Goal: Task Accomplishment & Management: Manage account settings

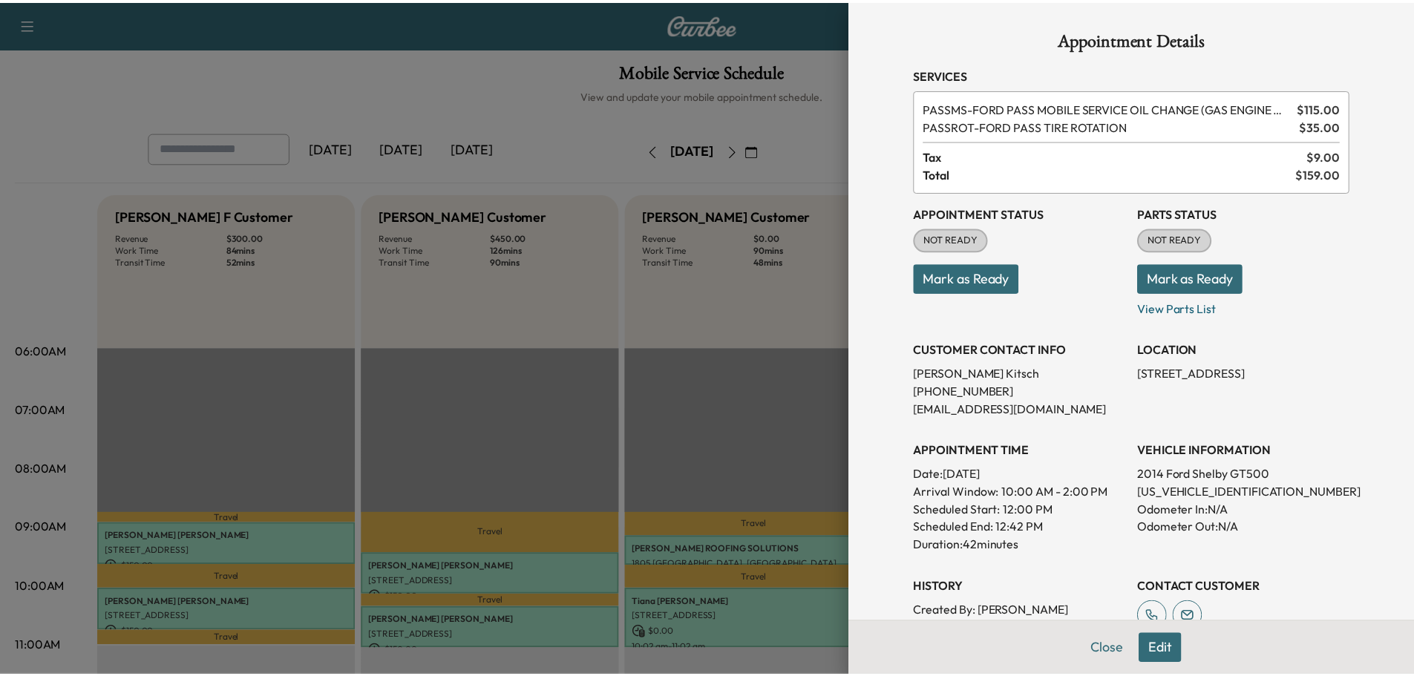
scroll to position [317, 0]
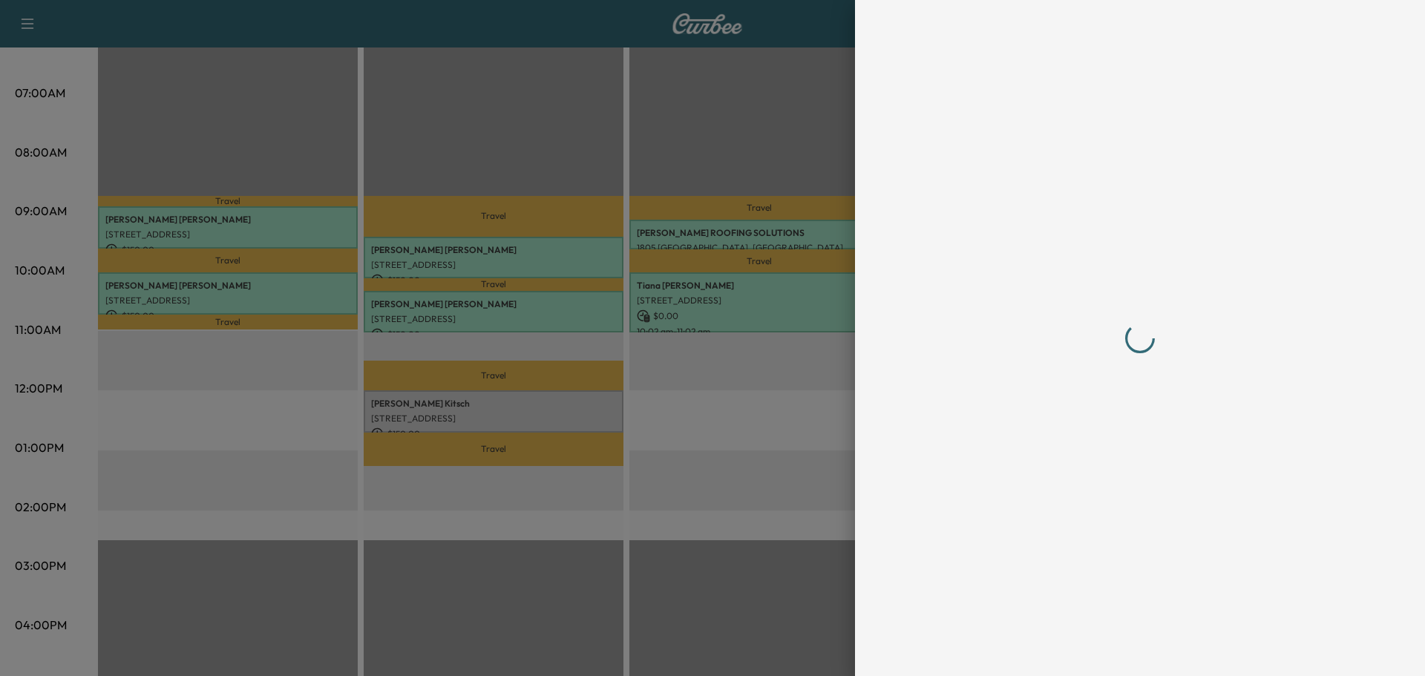
click at [1115, 651] on div at bounding box center [1139, 338] width 475 height 676
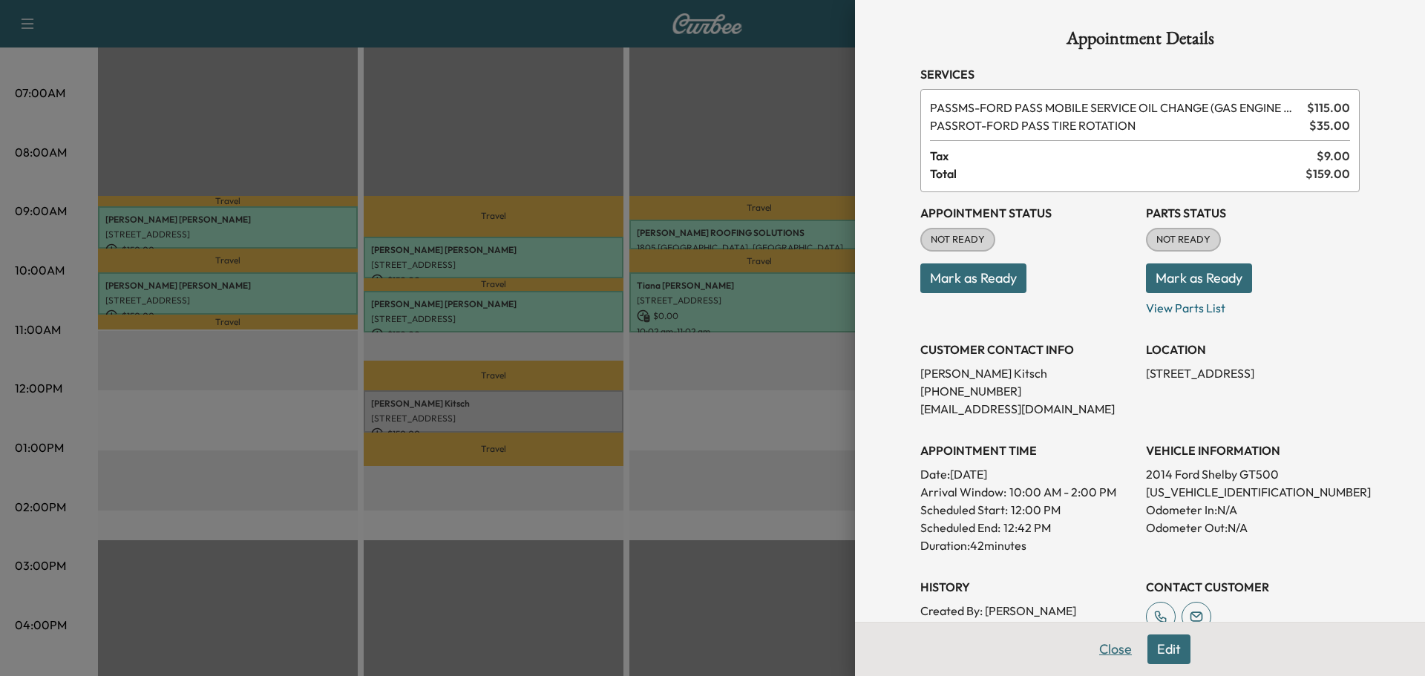
click at [1106, 653] on button "Close" at bounding box center [1115, 649] width 52 height 30
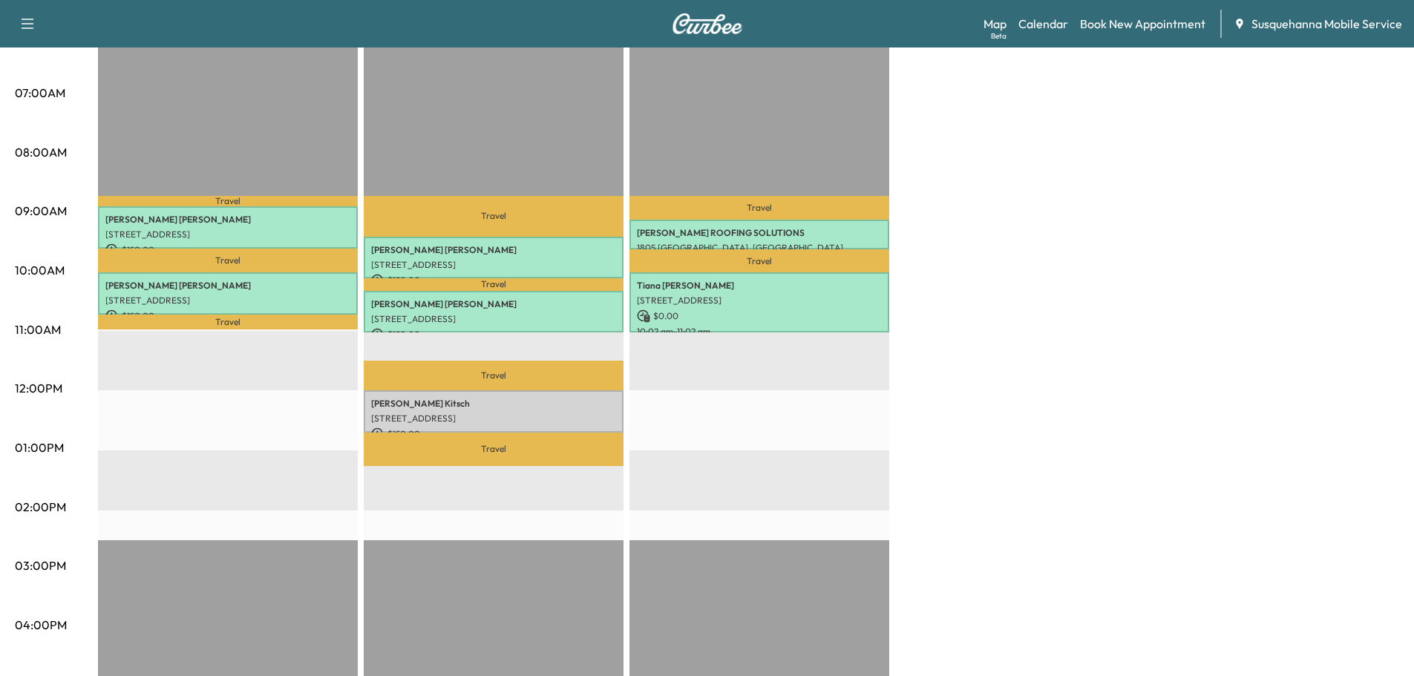
scroll to position [0, 0]
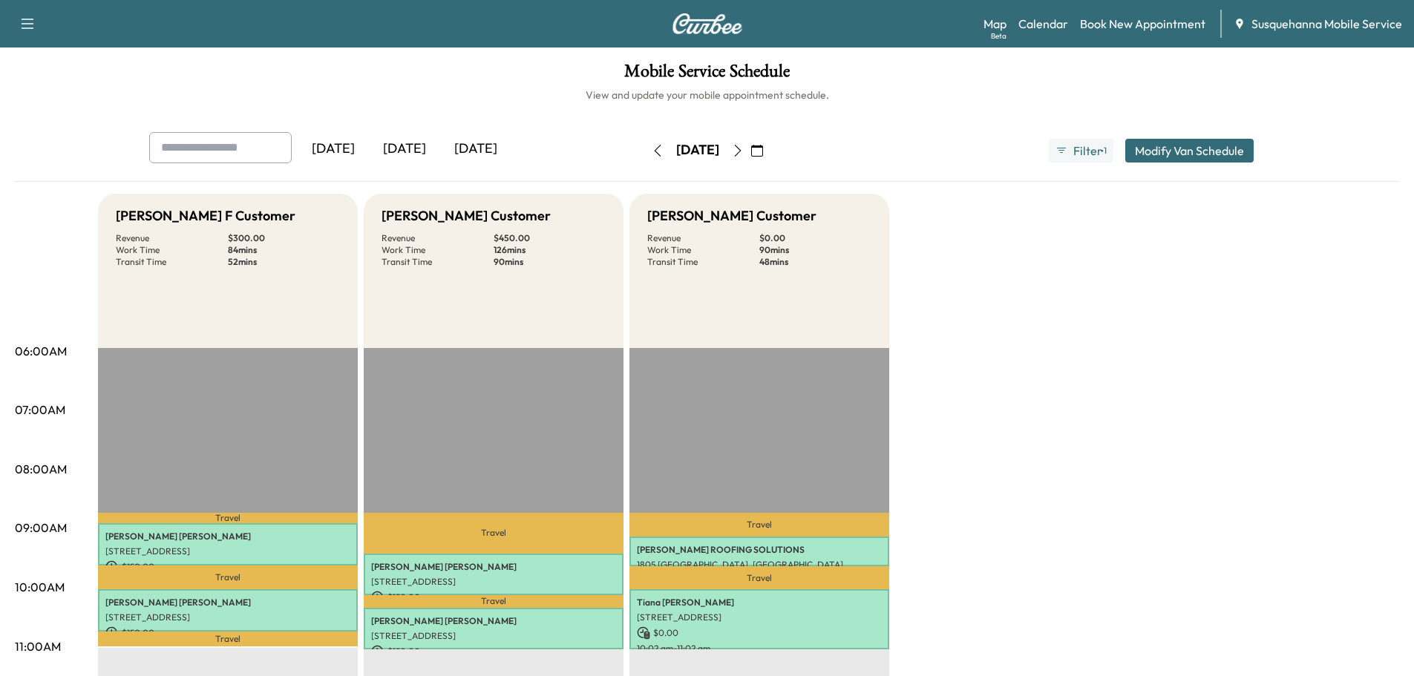
click at [652, 148] on icon "button" at bounding box center [658, 151] width 12 height 12
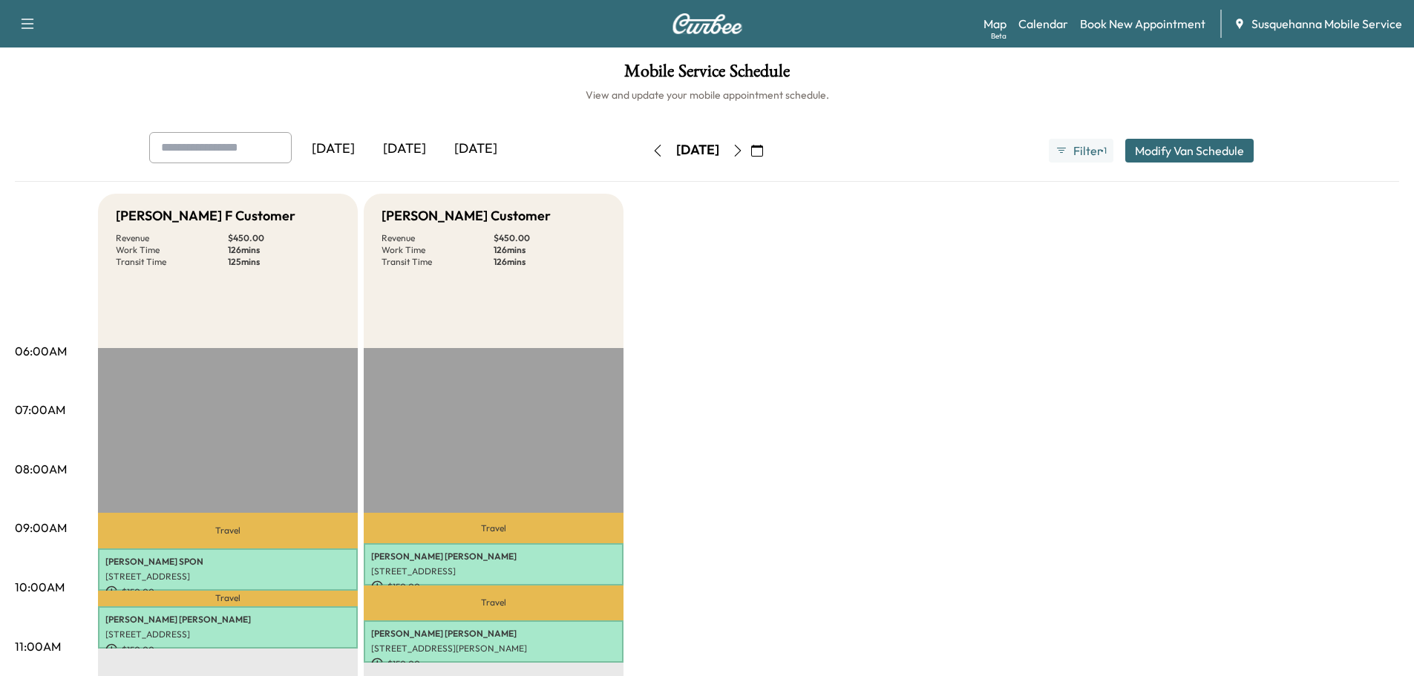
click at [645, 157] on button "button" at bounding box center [657, 151] width 25 height 24
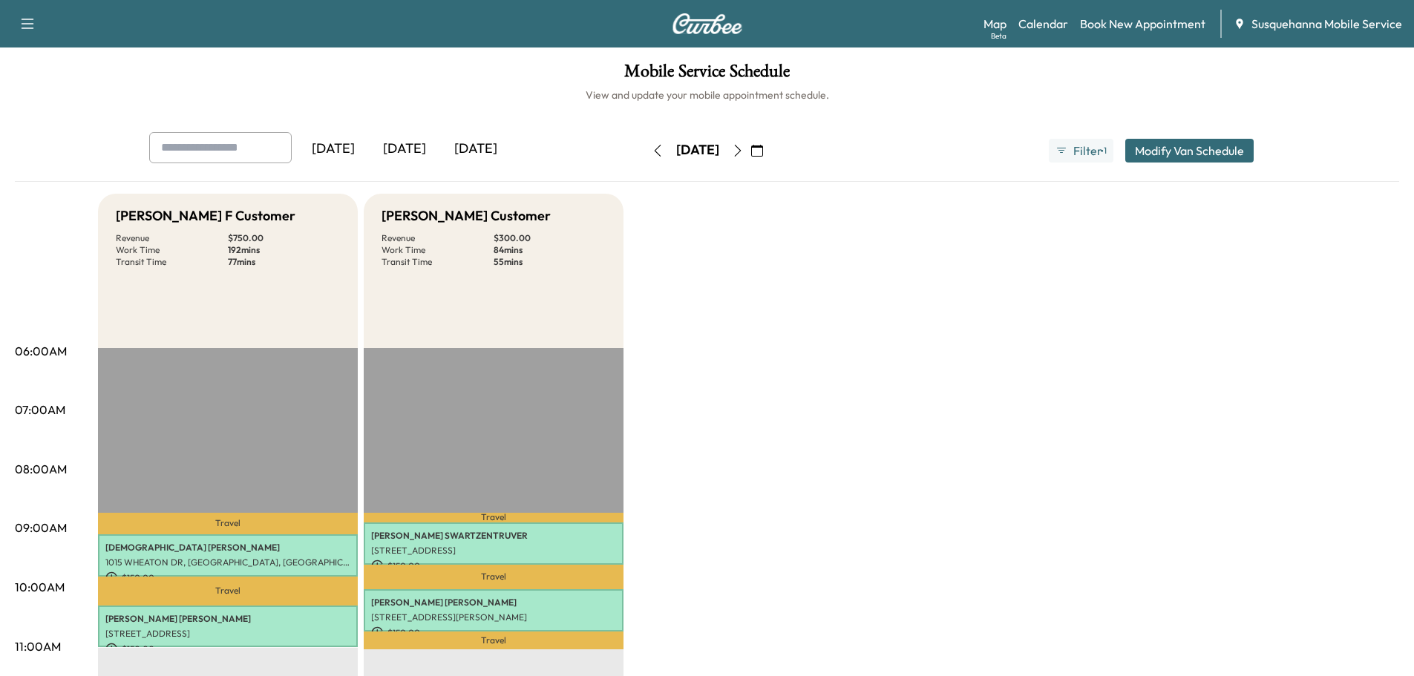
click at [645, 146] on button "button" at bounding box center [657, 151] width 25 height 24
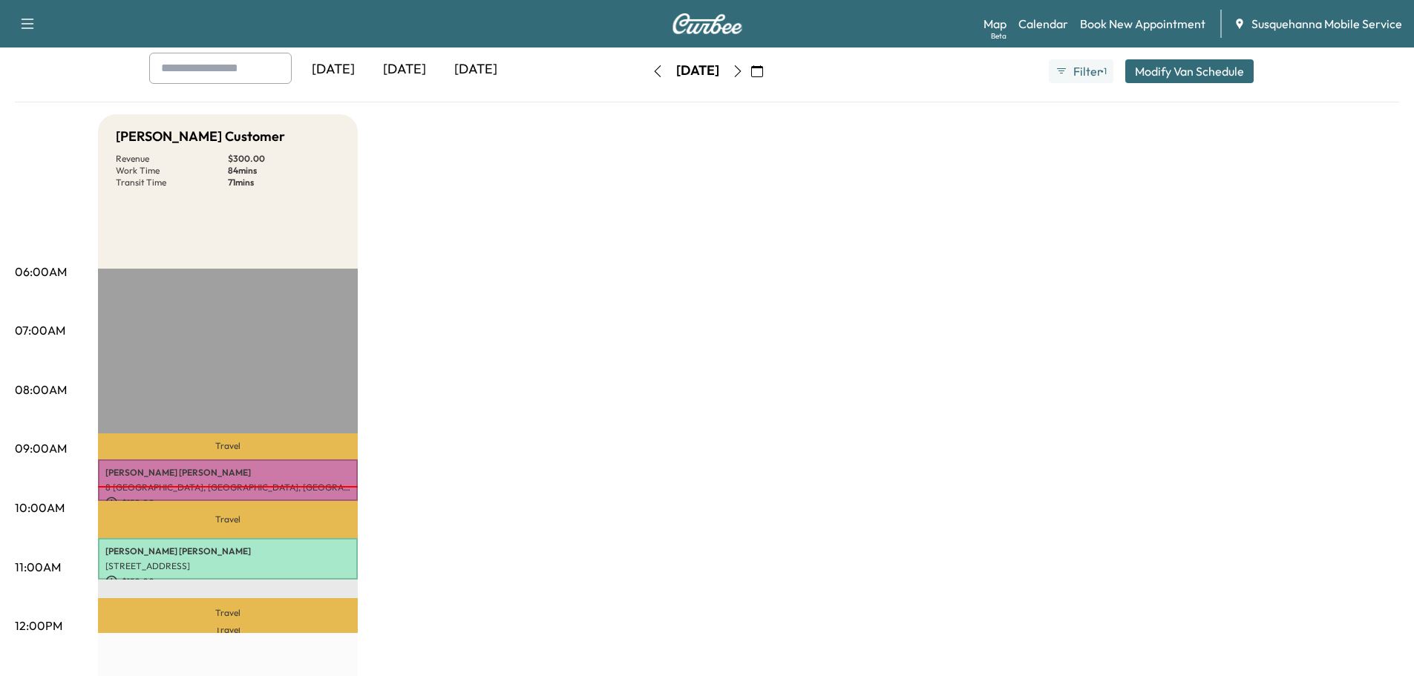
scroll to position [237, 0]
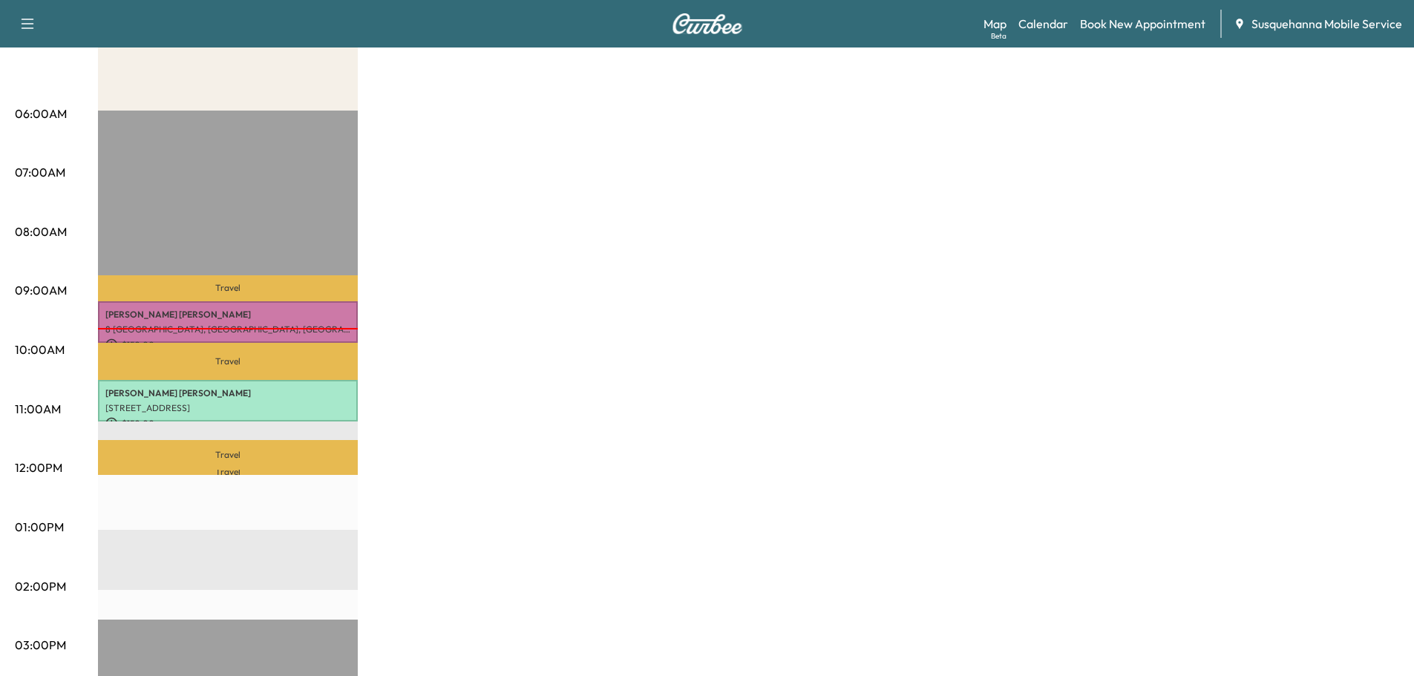
click at [191, 328] on div at bounding box center [228, 328] width 260 height 1
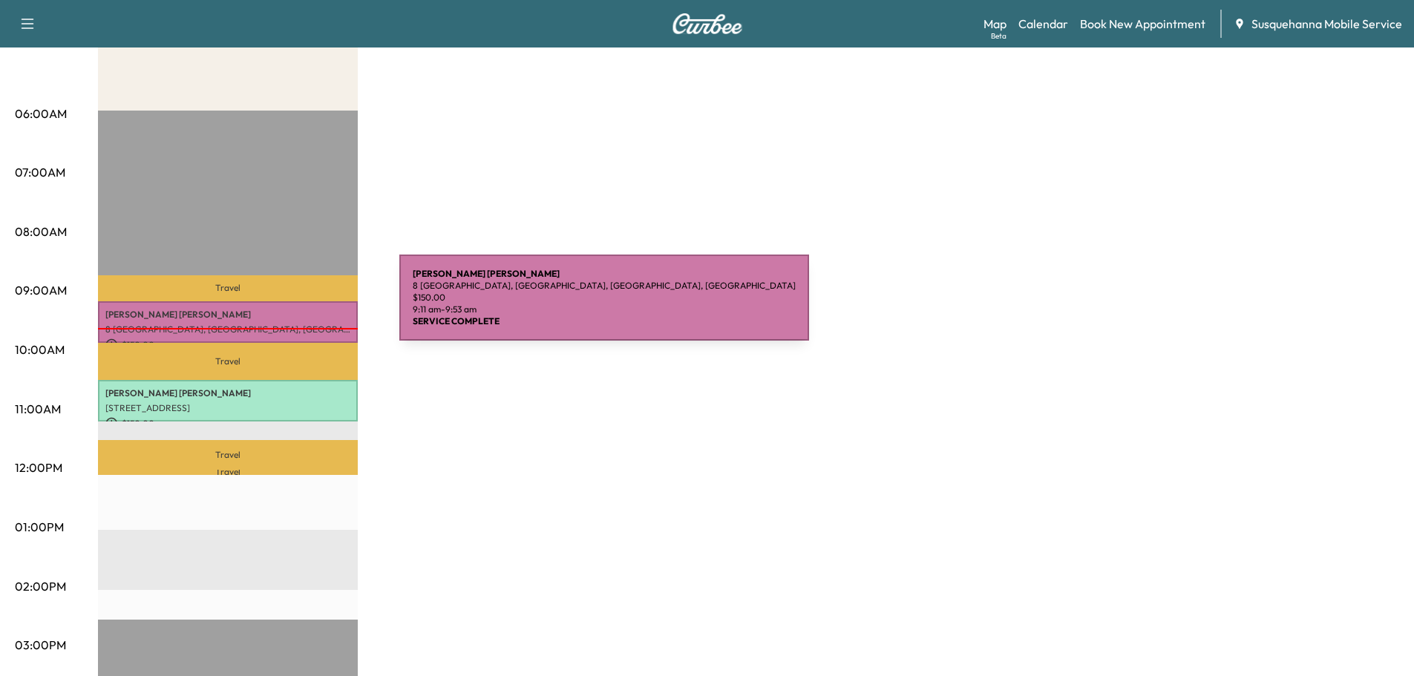
click at [288, 309] on p "[PERSON_NAME]" at bounding box center [227, 315] width 245 height 12
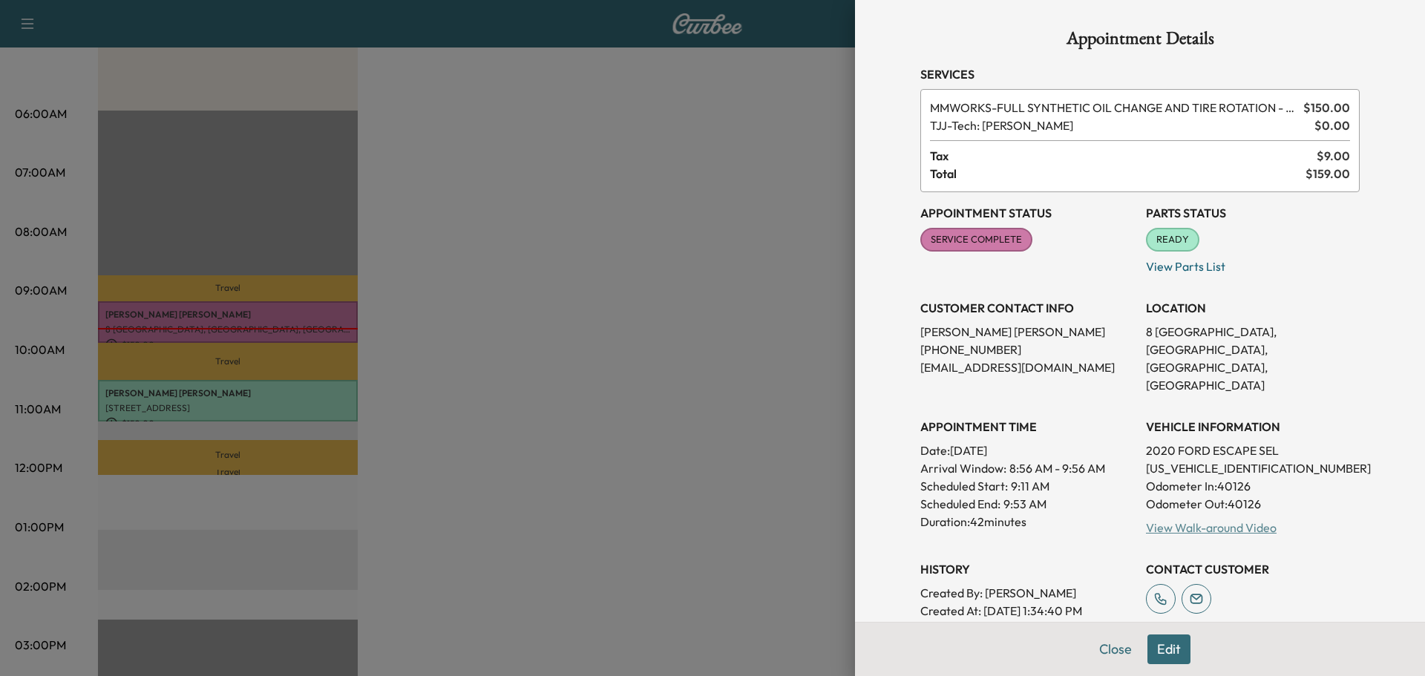
click at [1196, 520] on link "View Walk-around Video" at bounding box center [1211, 527] width 131 height 15
click at [1095, 650] on button "Close" at bounding box center [1115, 649] width 52 height 30
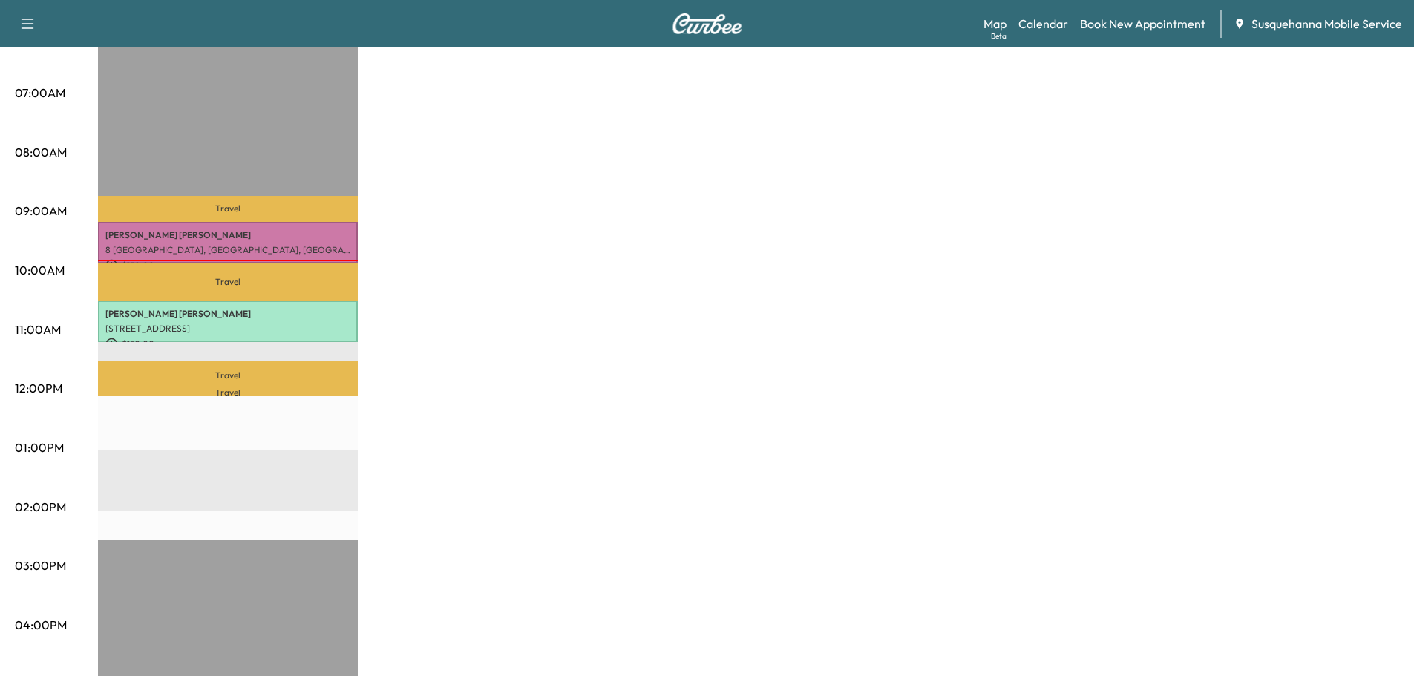
scroll to position [79, 0]
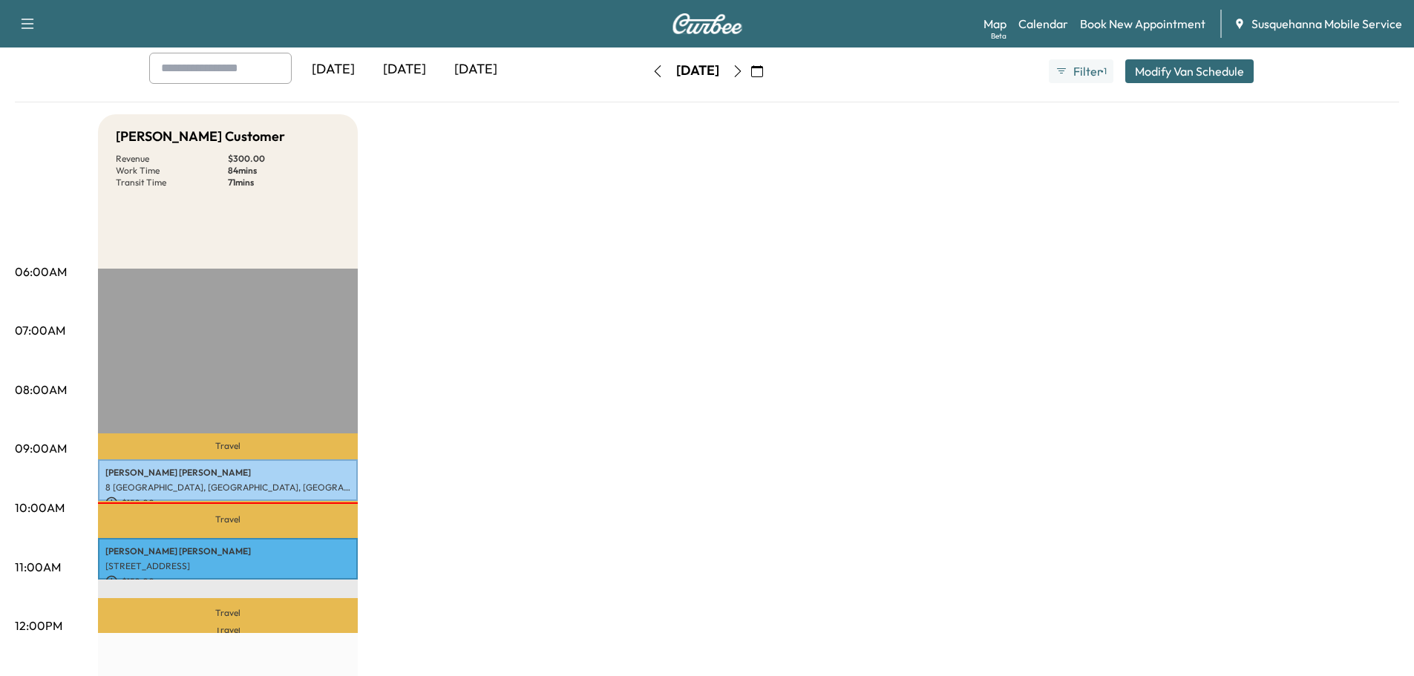
click at [750, 64] on button "button" at bounding box center [737, 71] width 25 height 24
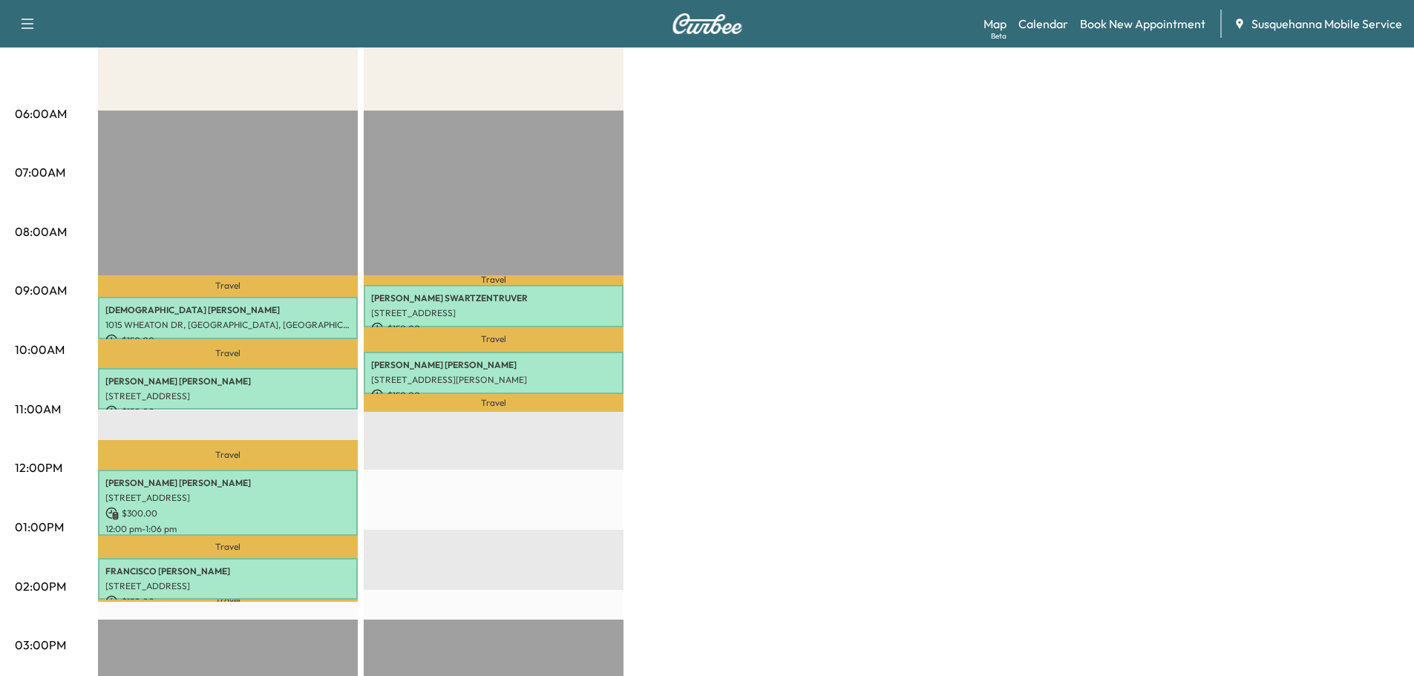
scroll to position [317, 0]
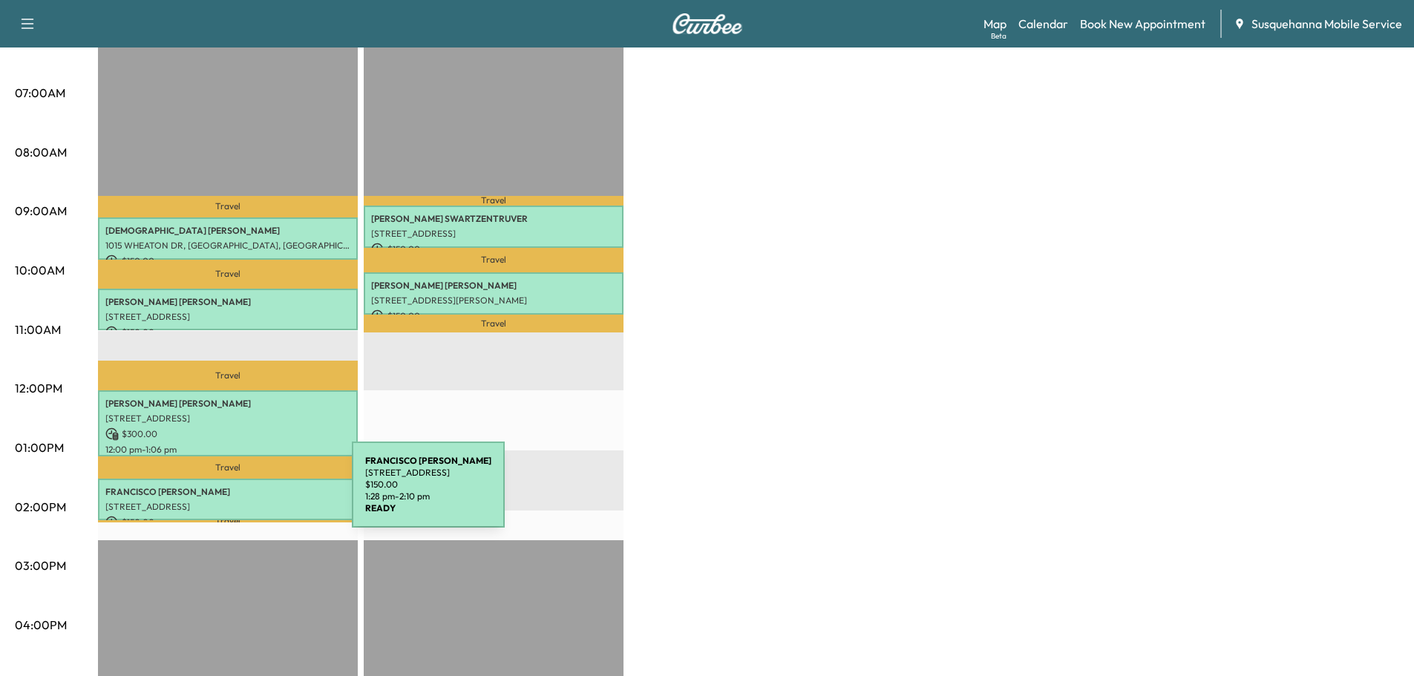
click at [240, 493] on div "FRANCISCO JONES 960 Hellam St, Wrightsville, PA 17368, USA $ 150.00 1:28 pm - 2…" at bounding box center [228, 500] width 260 height 42
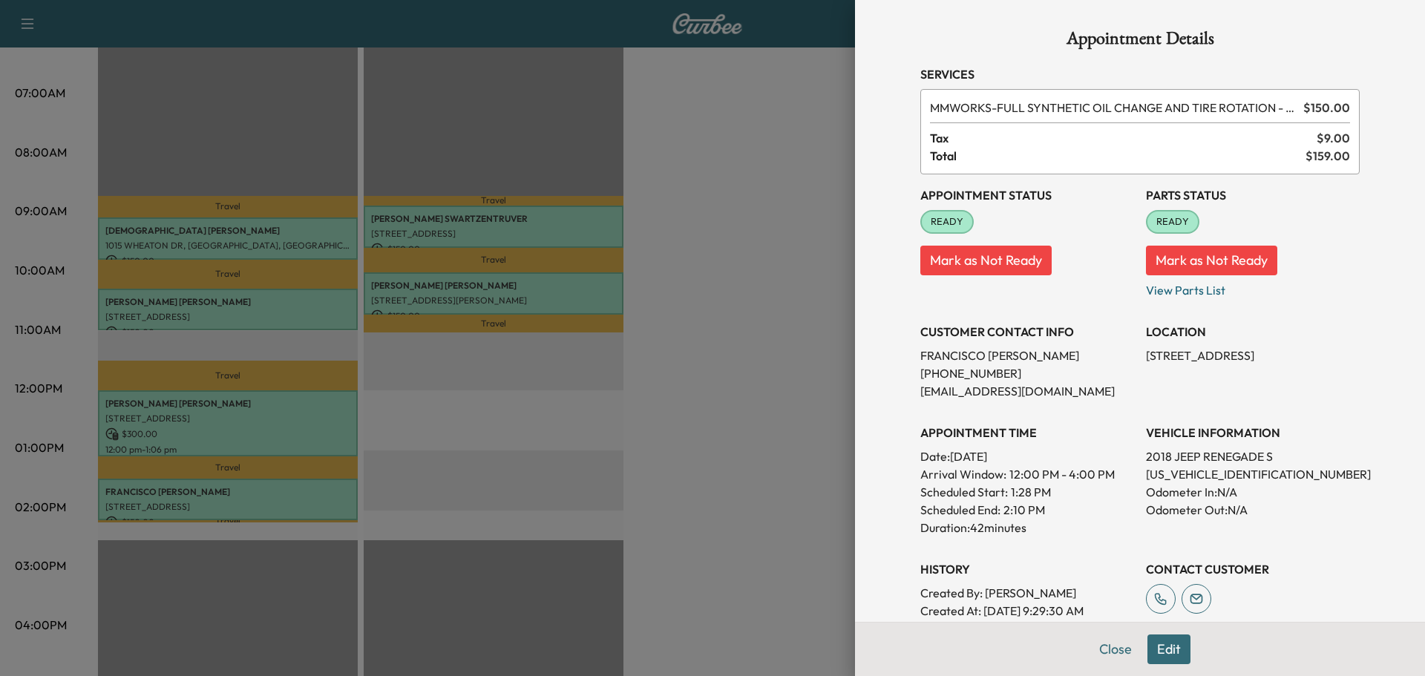
click at [1160, 652] on button "Edit" at bounding box center [1168, 649] width 43 height 30
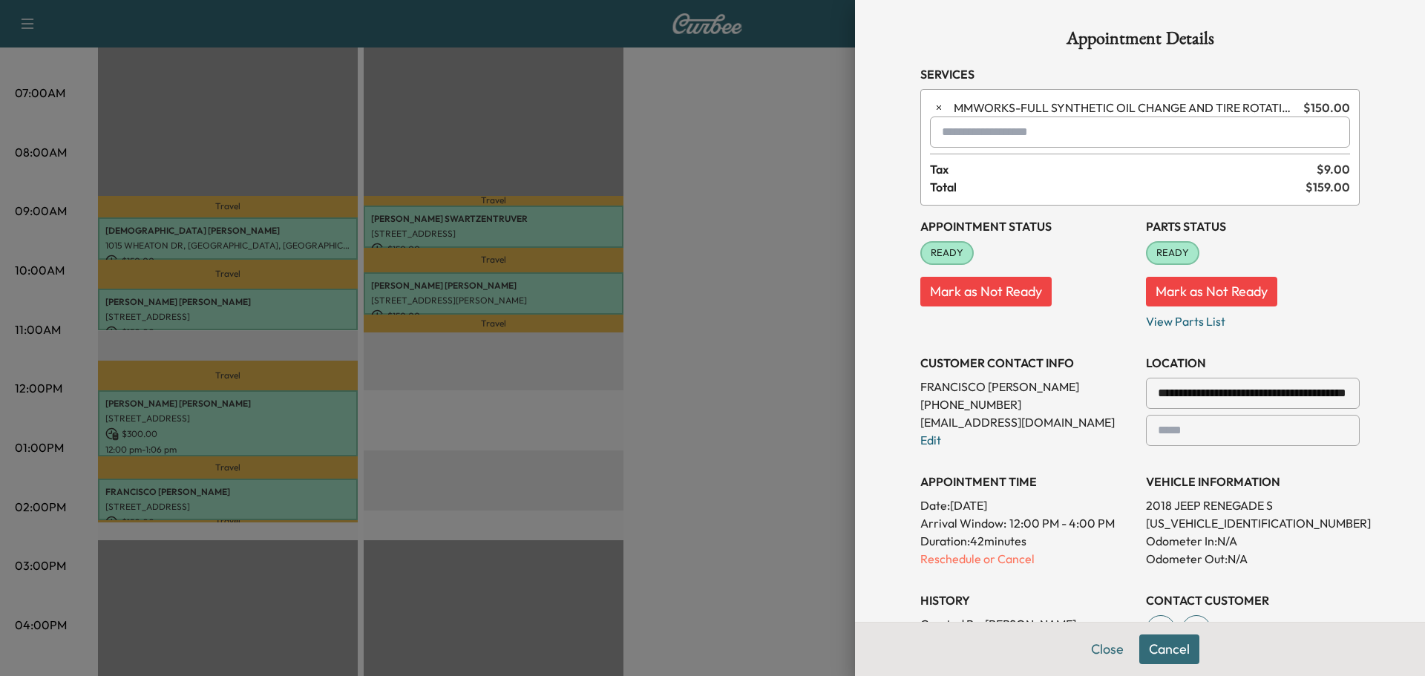
click at [1045, 136] on input "text" at bounding box center [1140, 132] width 420 height 31
click at [990, 169] on p "TJJ - Tech: Jay J" at bounding box center [1086, 170] width 323 height 21
type input "**********"
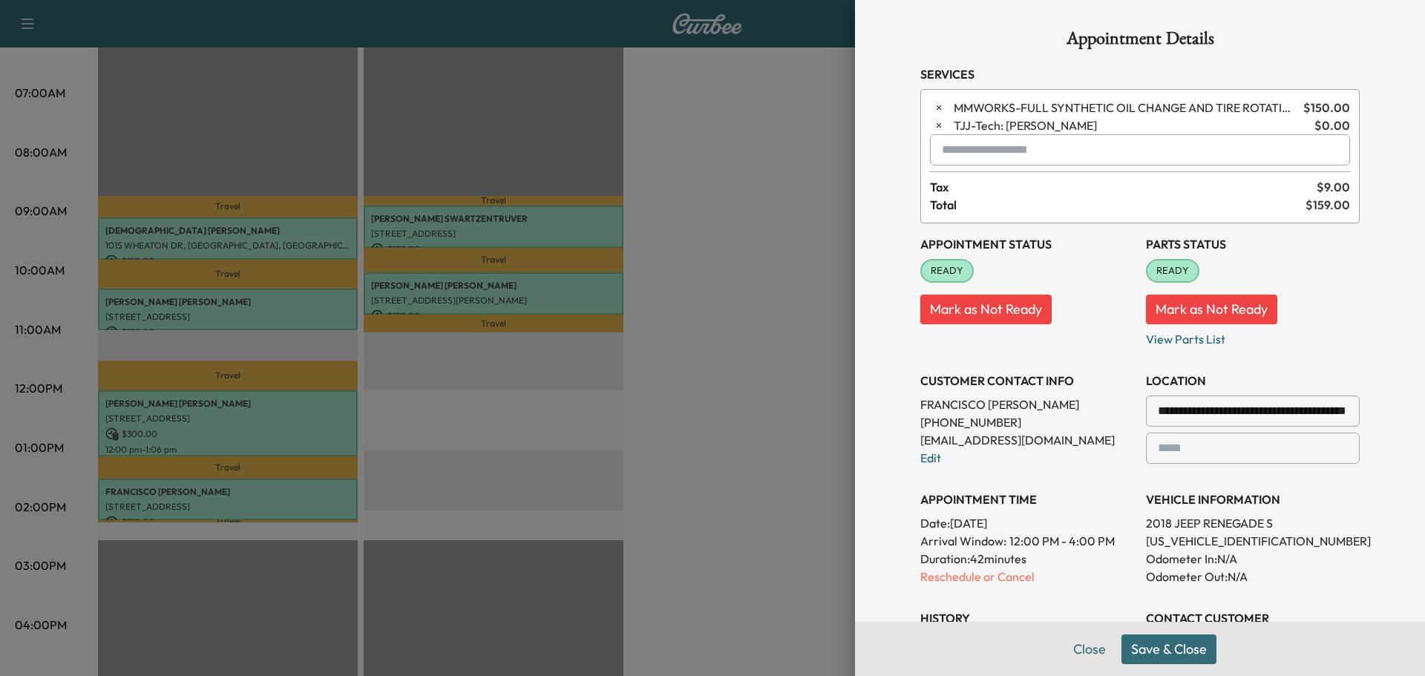
click at [1163, 660] on button "Save & Close" at bounding box center [1168, 649] width 95 height 30
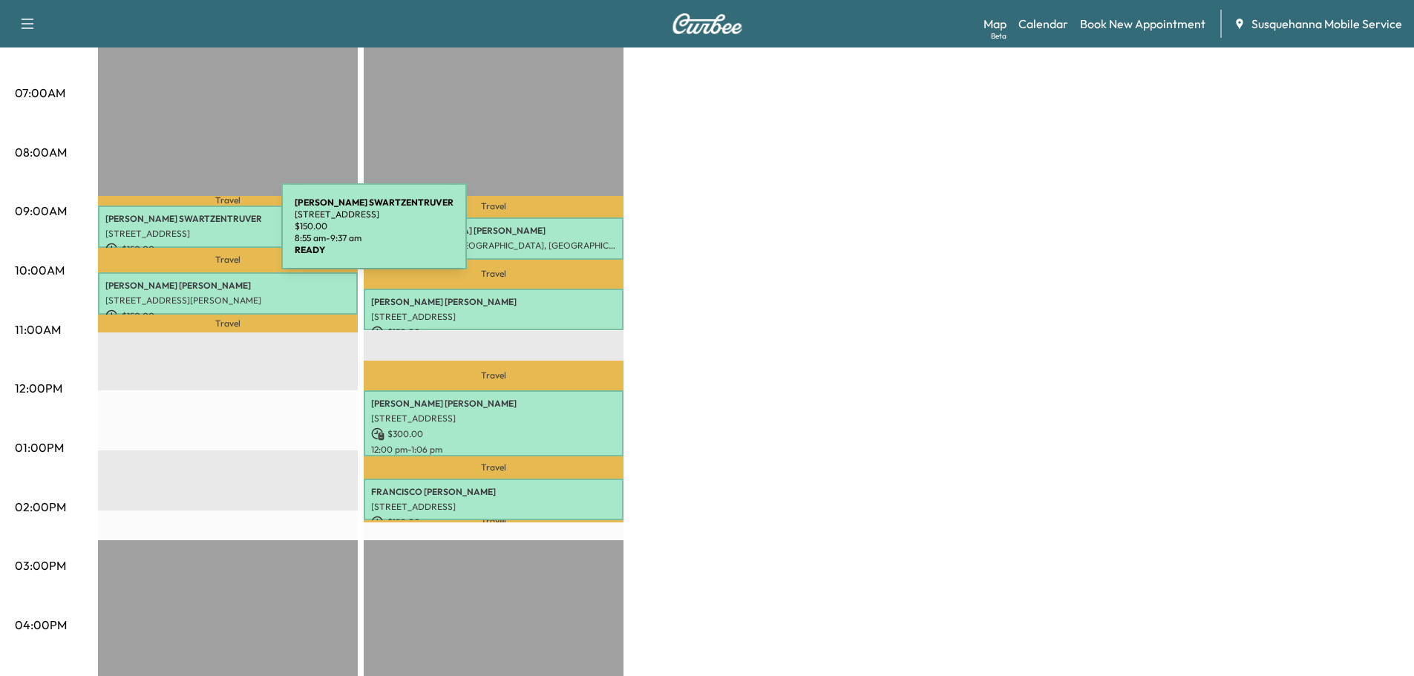
click at [170, 235] on p "[STREET_ADDRESS]" at bounding box center [227, 234] width 245 height 12
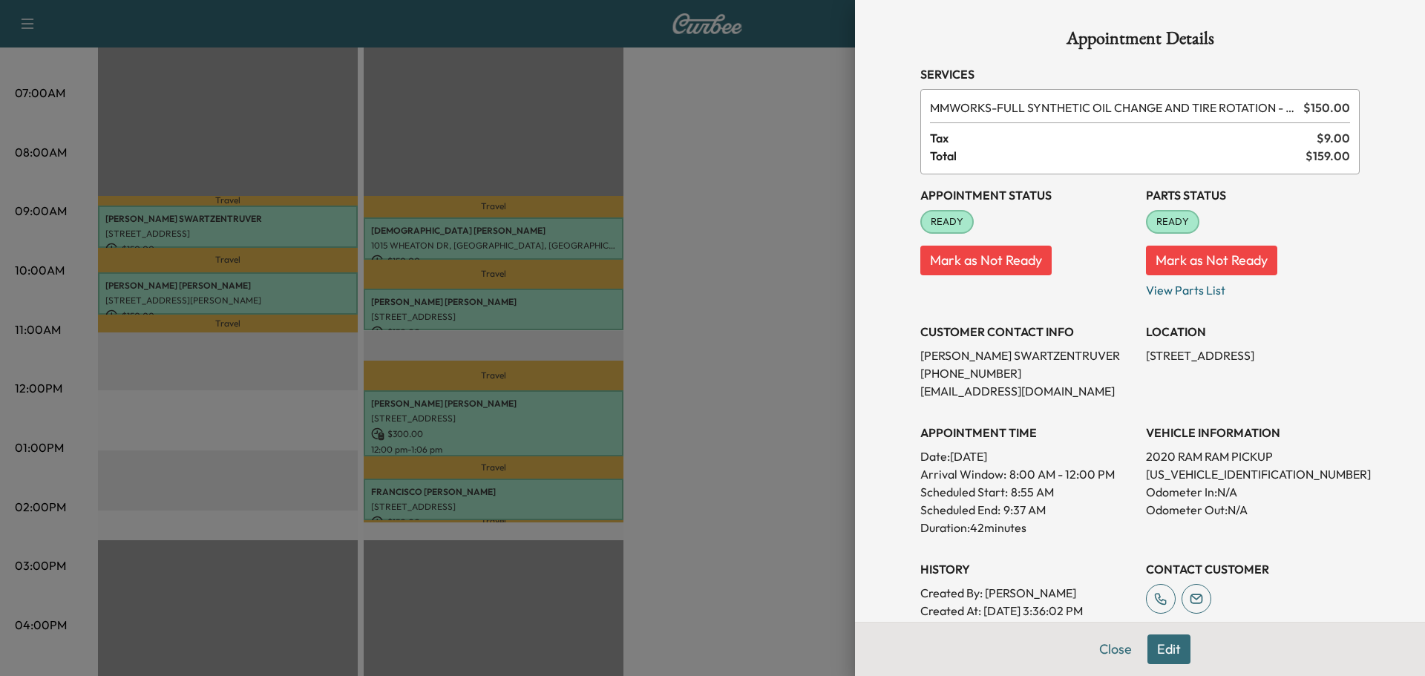
click at [1159, 649] on button "Edit" at bounding box center [1168, 649] width 43 height 30
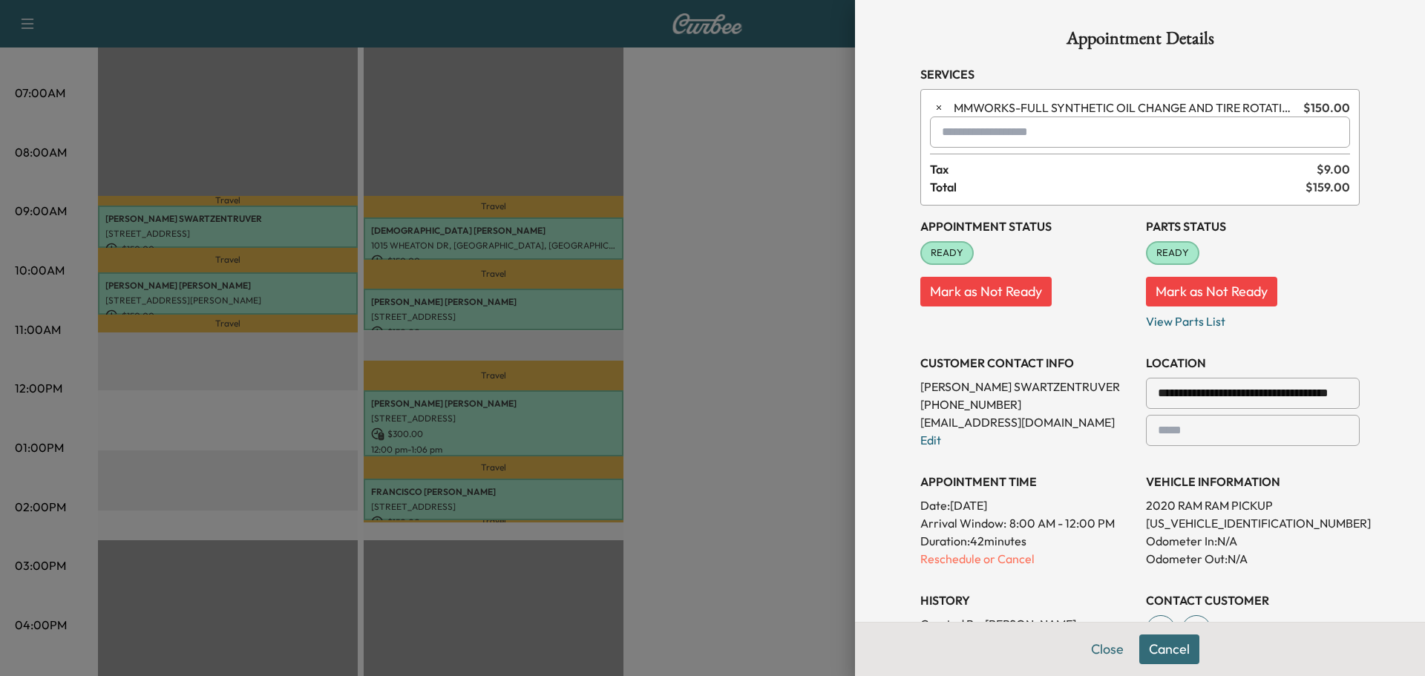
click at [977, 136] on input "text" at bounding box center [1140, 132] width 420 height 31
click at [977, 176] on p "TJJ - Tech: Jay J" at bounding box center [1086, 170] width 323 height 21
type input "**********"
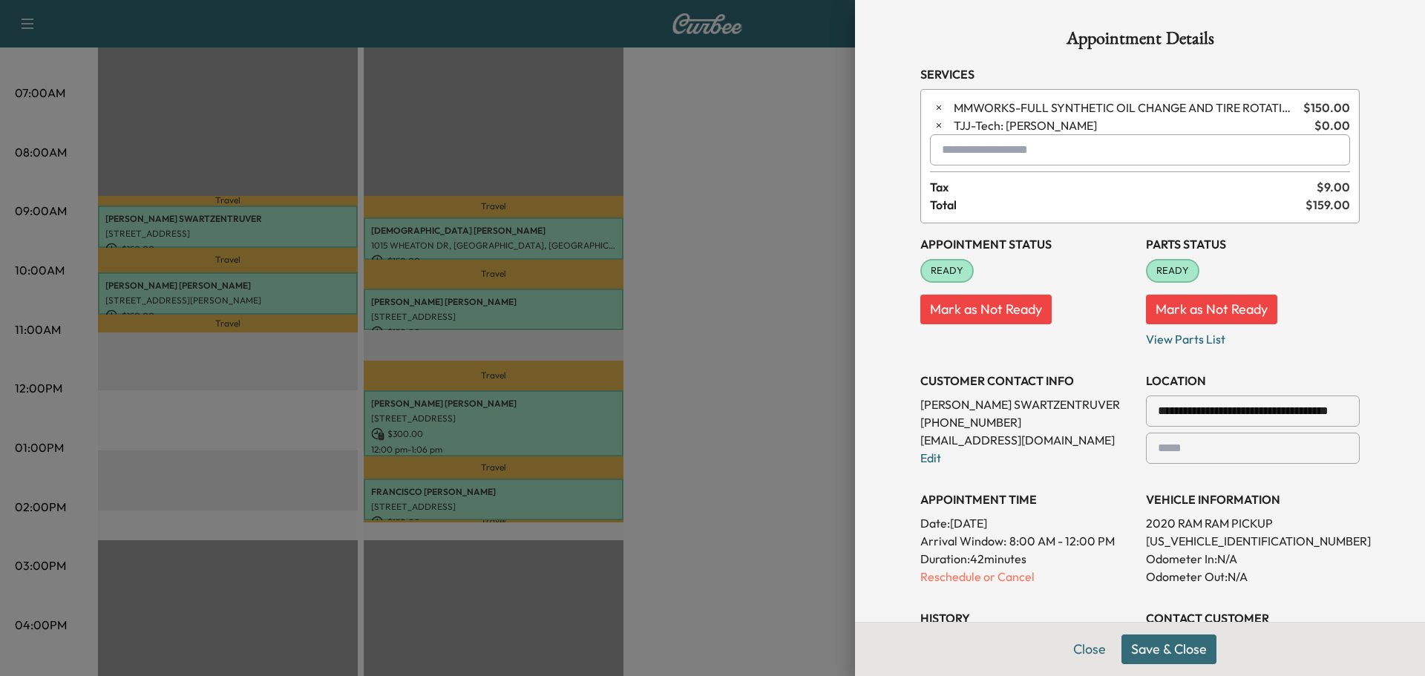
click at [1178, 649] on button "Save & Close" at bounding box center [1168, 649] width 95 height 30
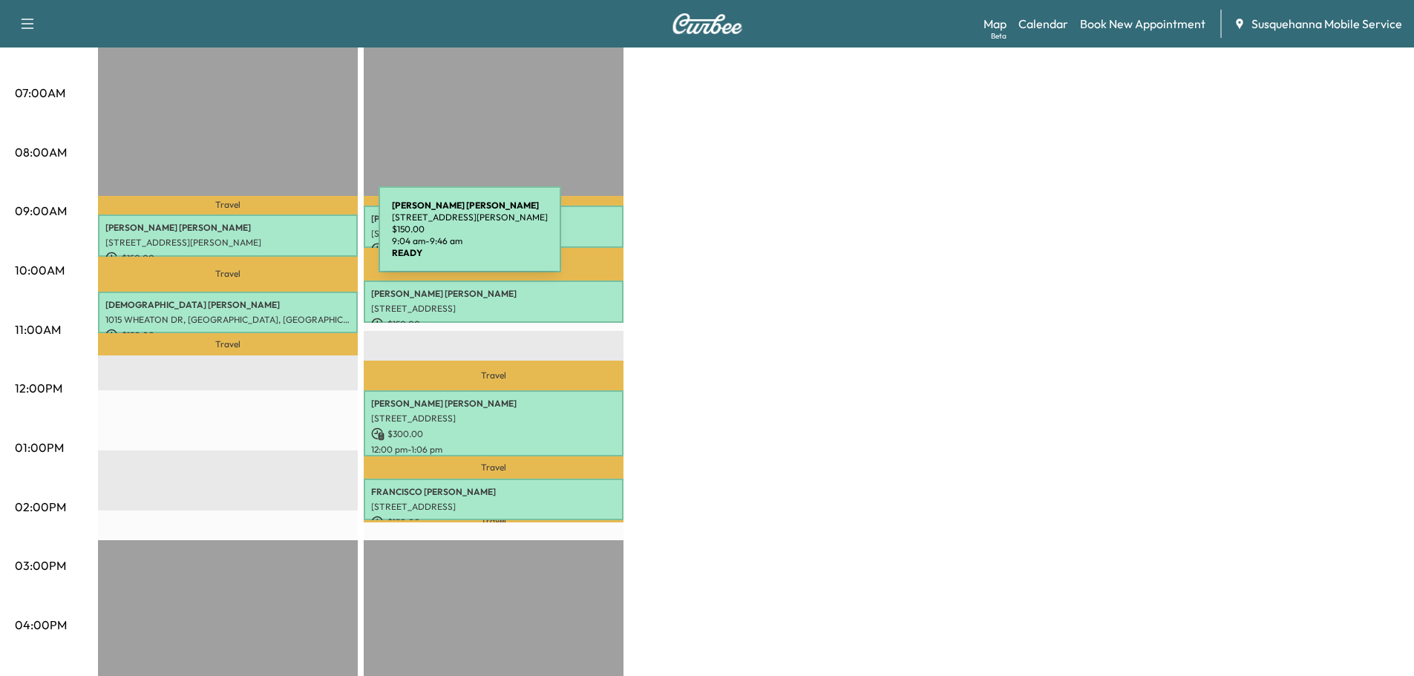
click at [267, 238] on p "[STREET_ADDRESS][PERSON_NAME]" at bounding box center [227, 243] width 245 height 12
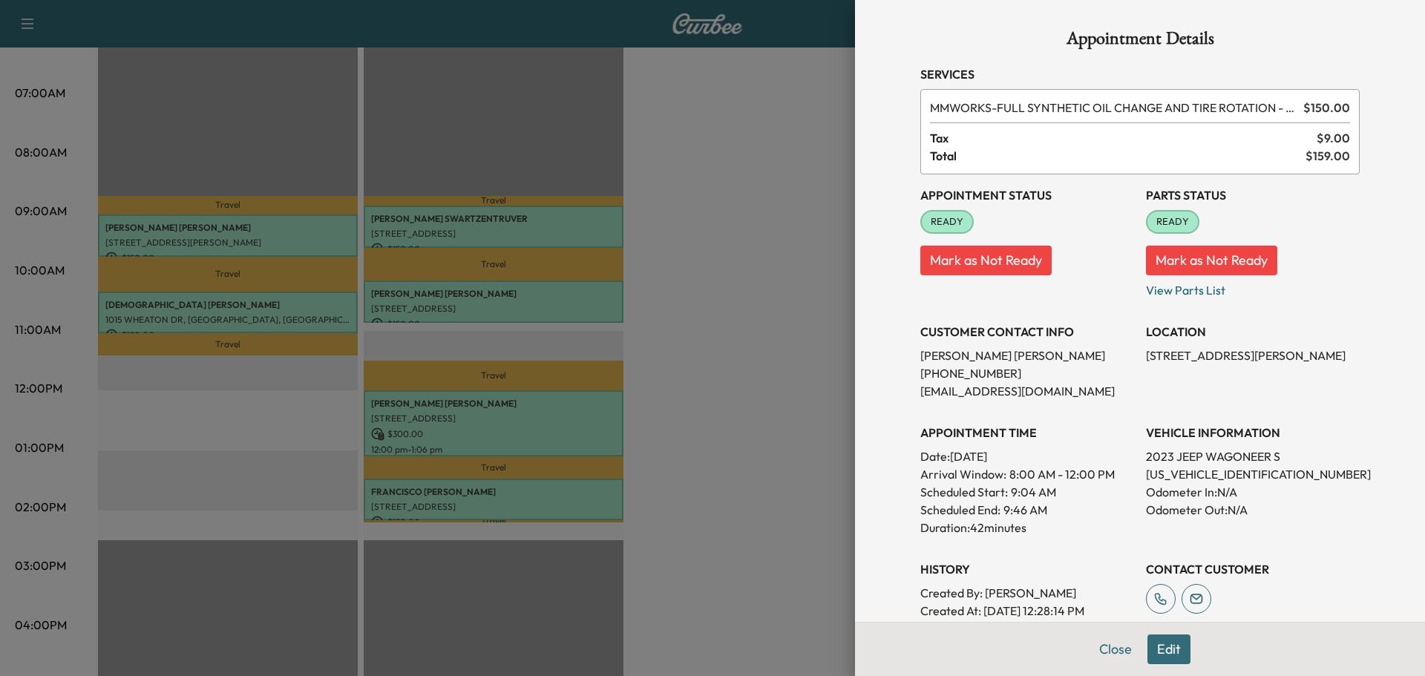
click at [1149, 647] on button "Edit" at bounding box center [1168, 649] width 43 height 30
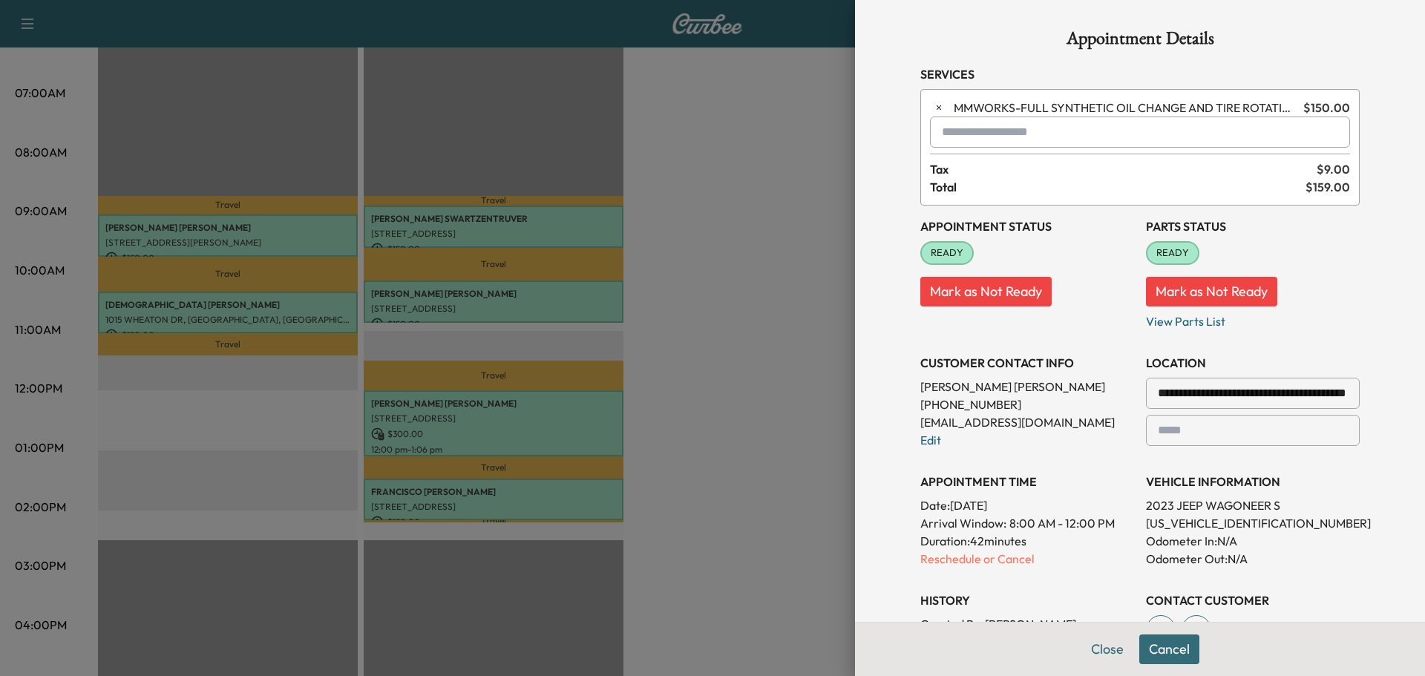
click at [979, 130] on input "text" at bounding box center [1140, 132] width 420 height 31
click at [1009, 174] on p "TJJ - Tech: Jay J" at bounding box center [1086, 170] width 323 height 21
type input "**********"
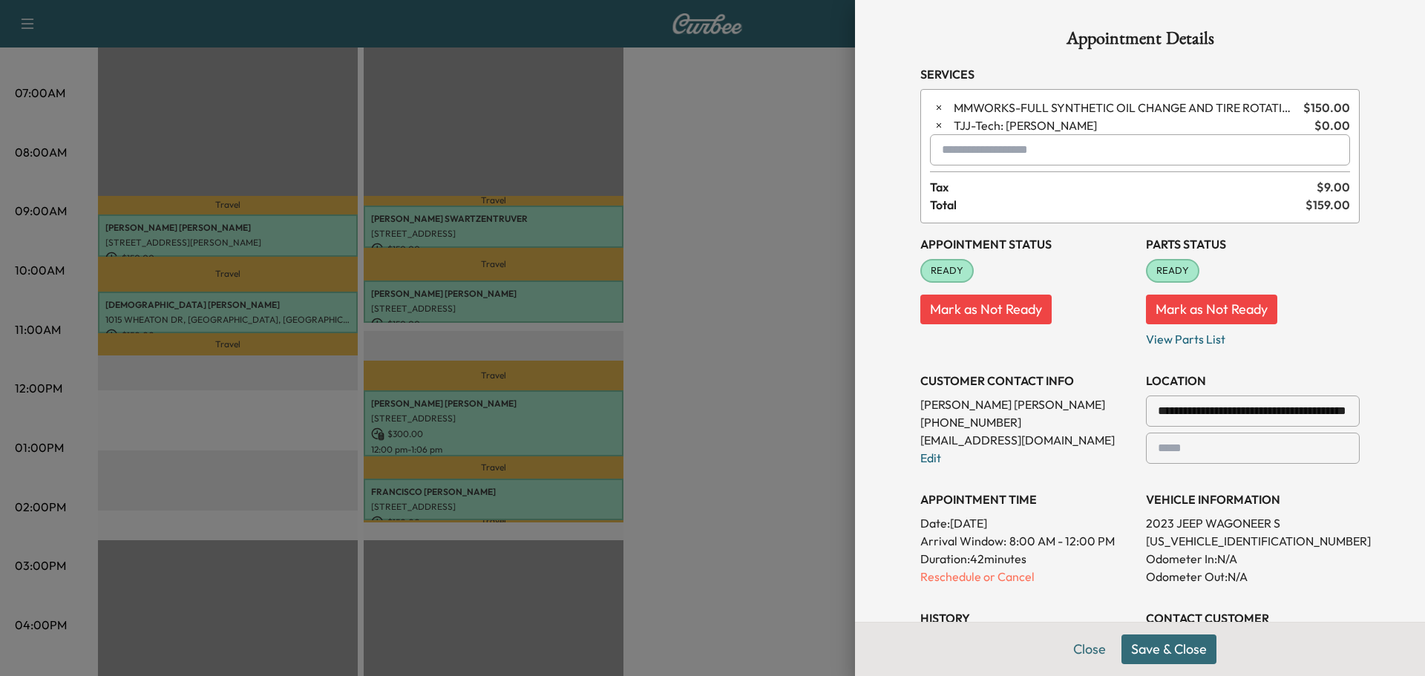
click at [1138, 647] on button "Save & Close" at bounding box center [1168, 649] width 95 height 30
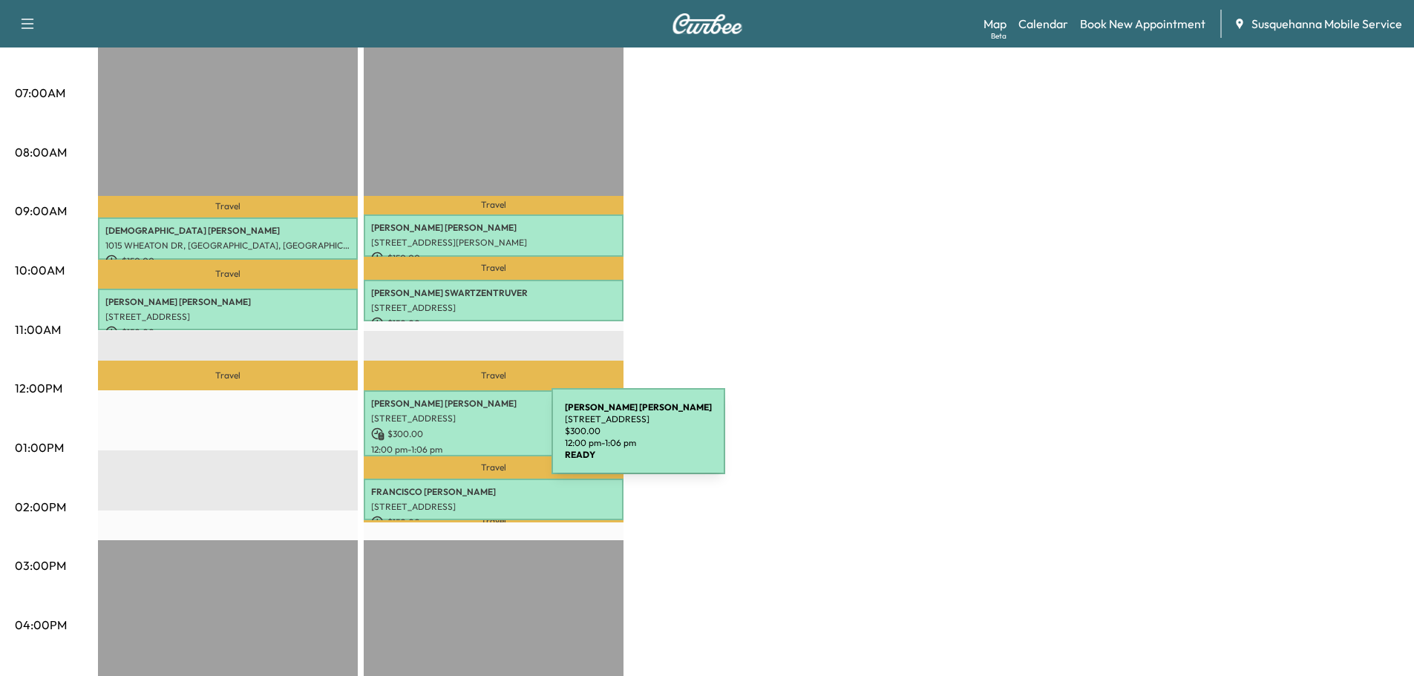
click at [440, 444] on p "12:00 pm - 1:06 pm" at bounding box center [493, 450] width 245 height 12
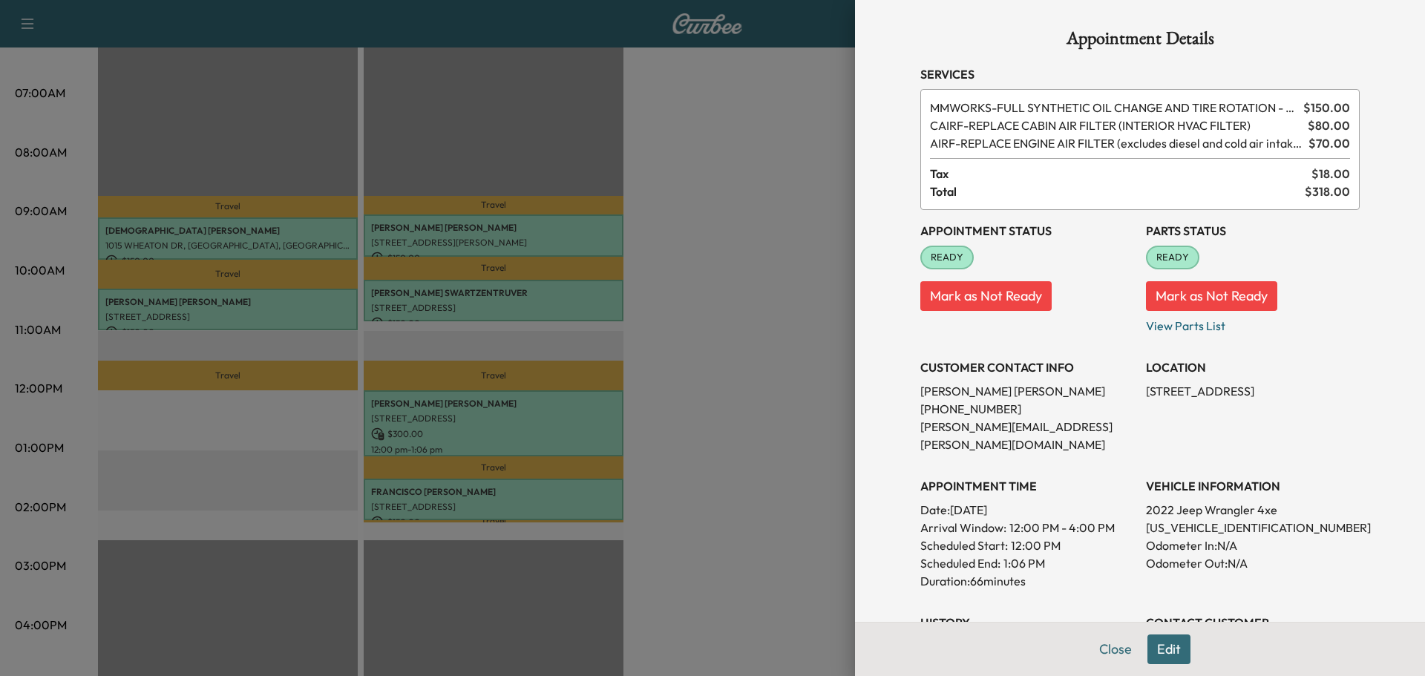
click at [1147, 641] on button "Edit" at bounding box center [1168, 649] width 43 height 30
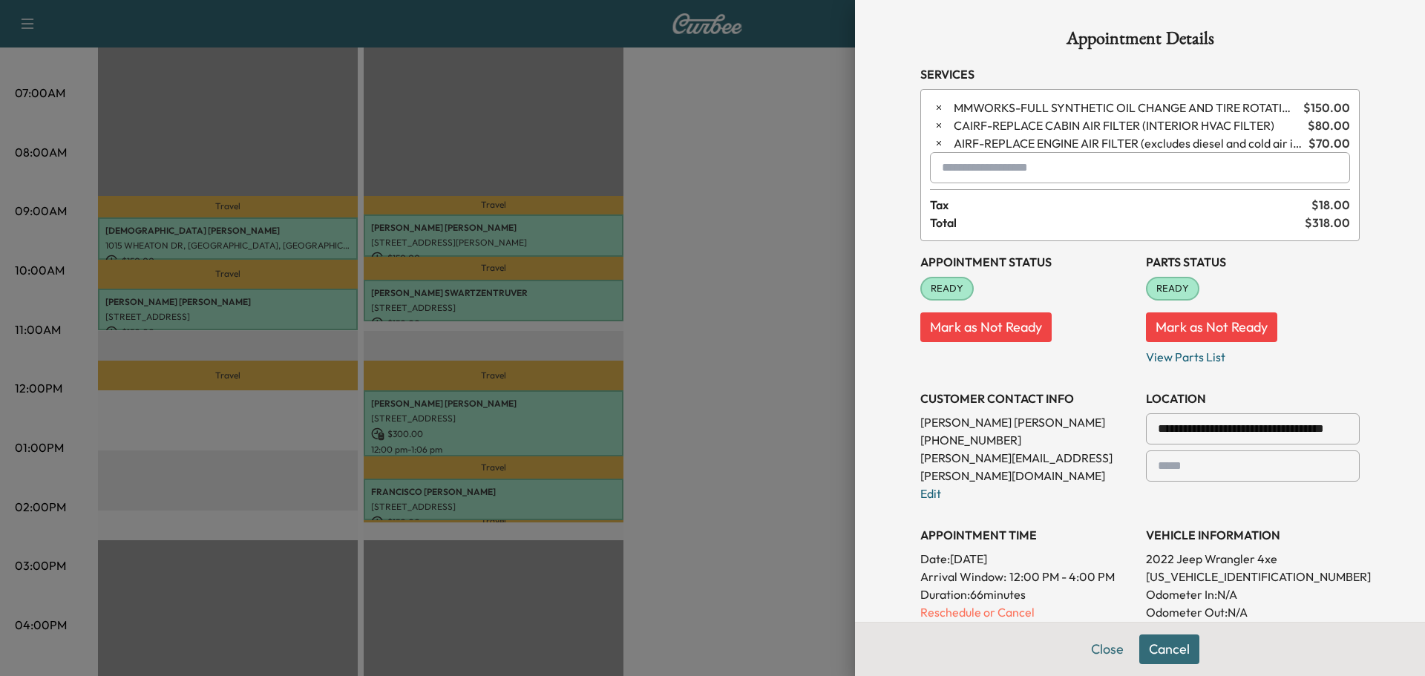
click at [1031, 179] on input "text" at bounding box center [1140, 167] width 420 height 31
click at [1072, 201] on p "TBF - Tech: Bridgett F" at bounding box center [1086, 206] width 323 height 21
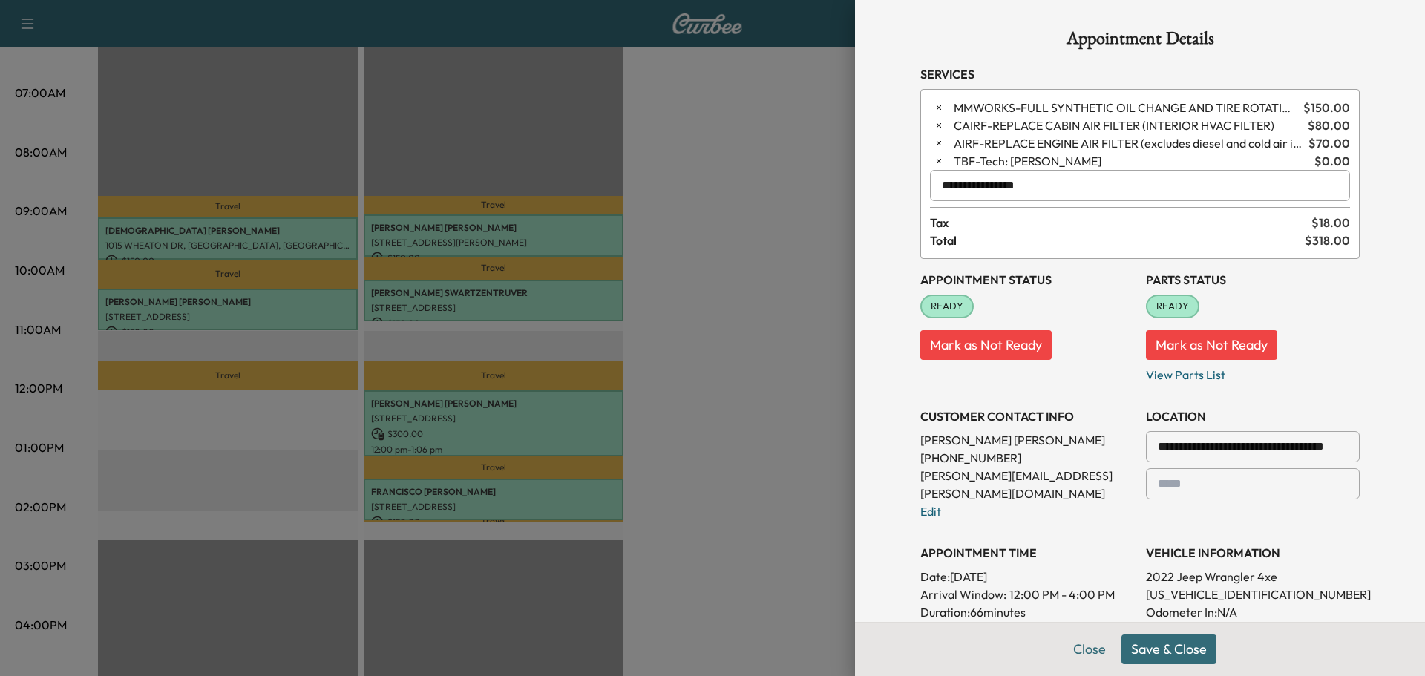
type input "**********"
drag, startPoint x: 1135, startPoint y: 647, endPoint x: 1115, endPoint y: 627, distance: 28.3
click at [1134, 646] on button "Save & Close" at bounding box center [1168, 649] width 95 height 30
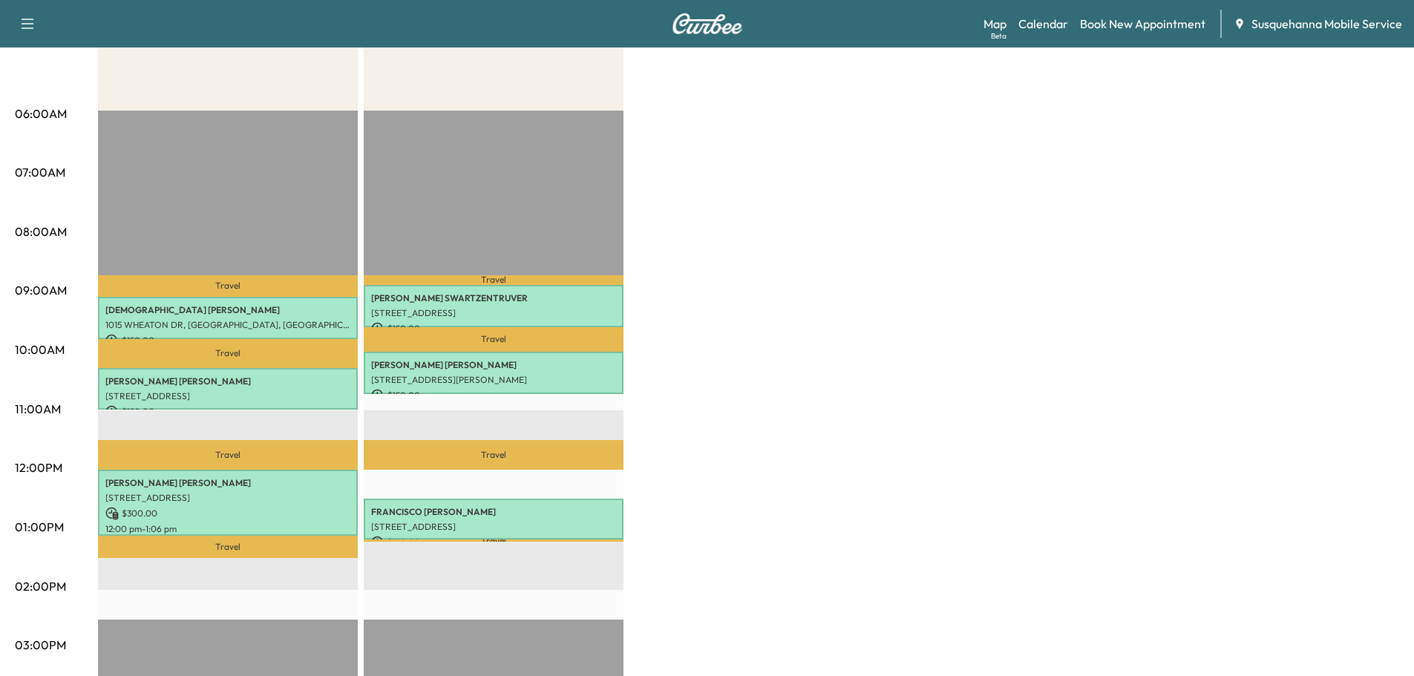
scroll to position [0, 0]
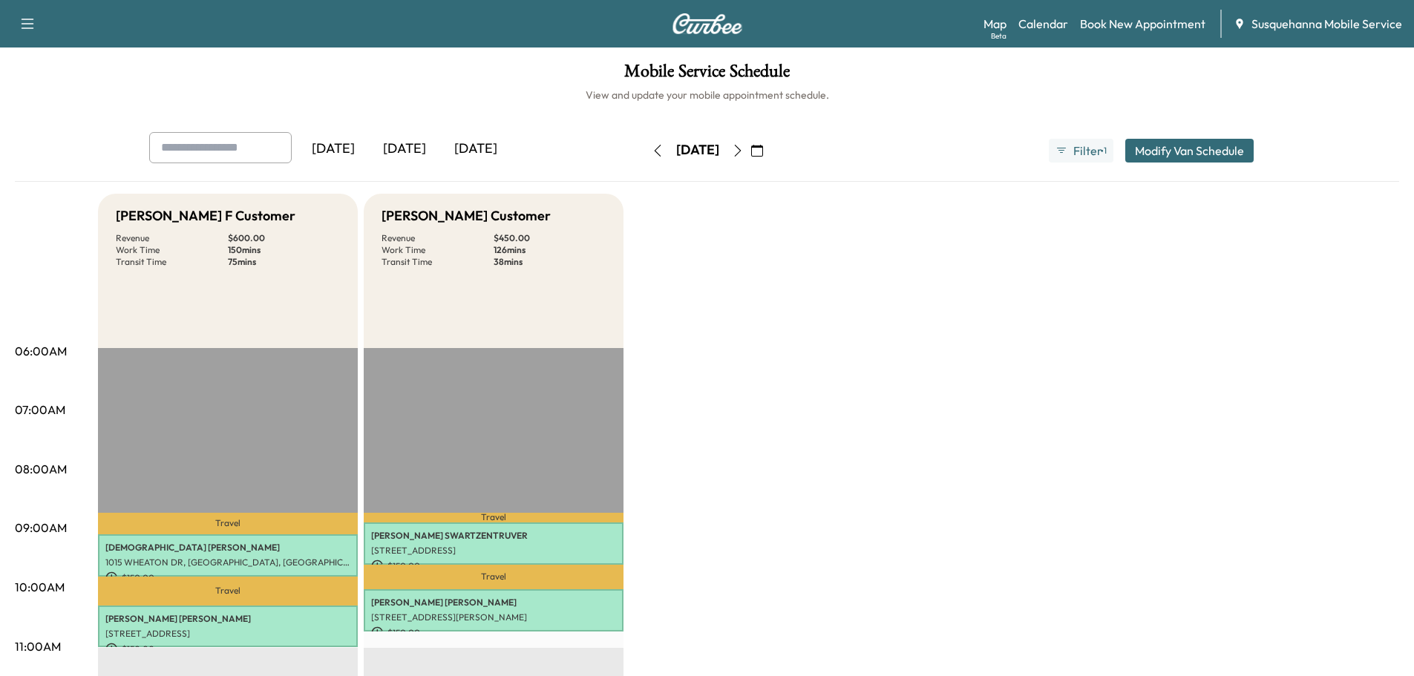
click at [750, 149] on button "button" at bounding box center [737, 151] width 25 height 24
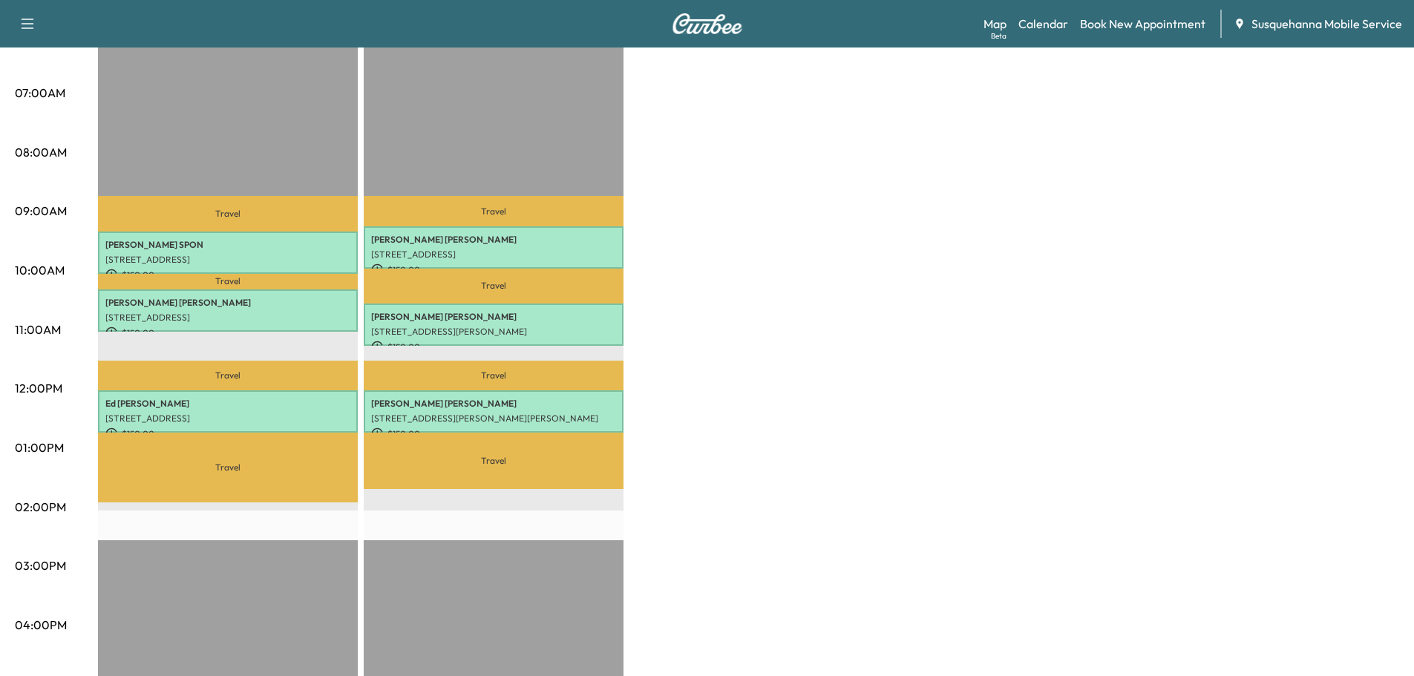
scroll to position [79, 0]
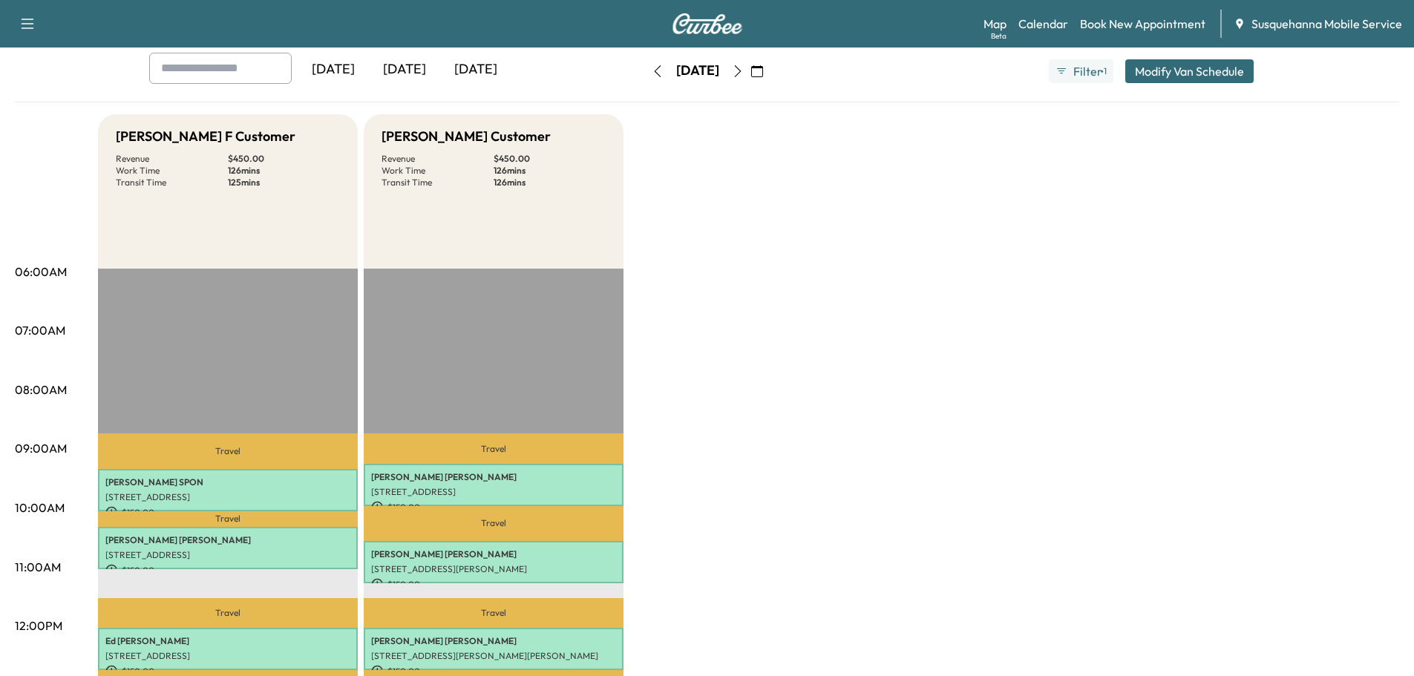
click at [645, 76] on button "button" at bounding box center [657, 71] width 25 height 24
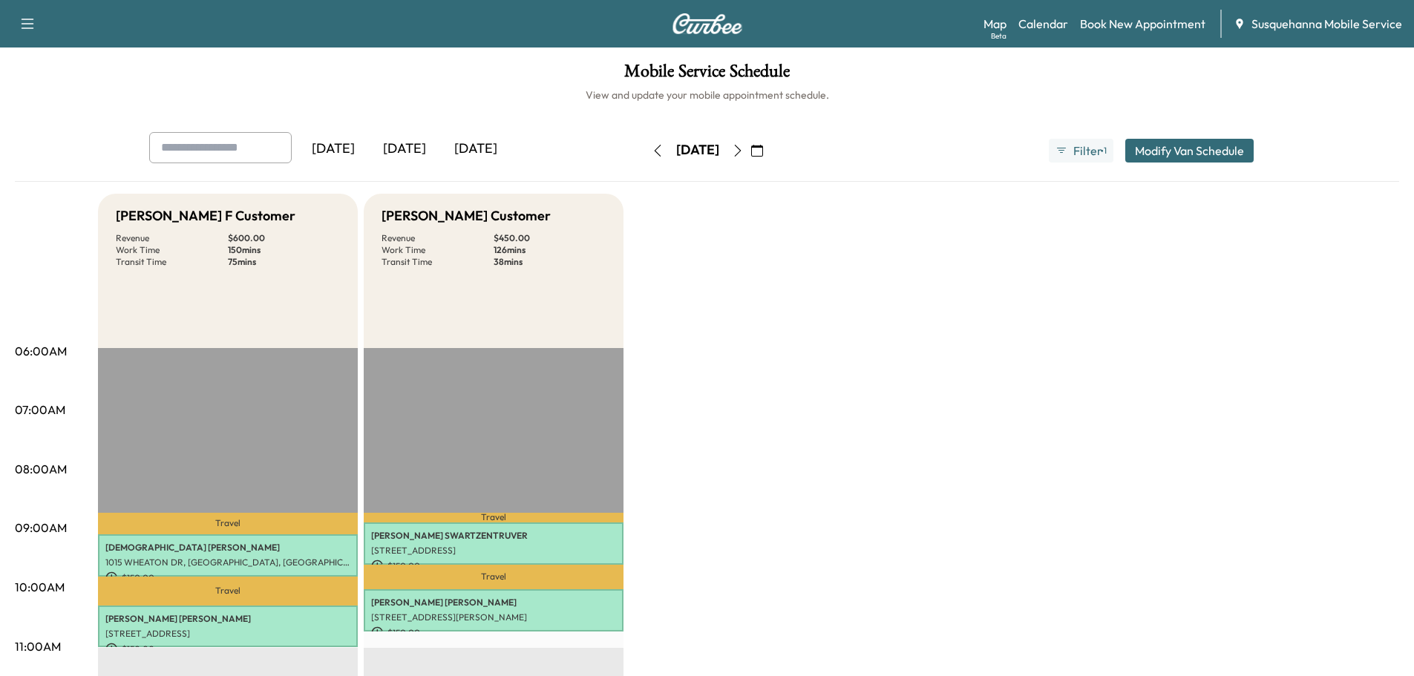
click at [744, 148] on icon "button" at bounding box center [738, 151] width 12 height 12
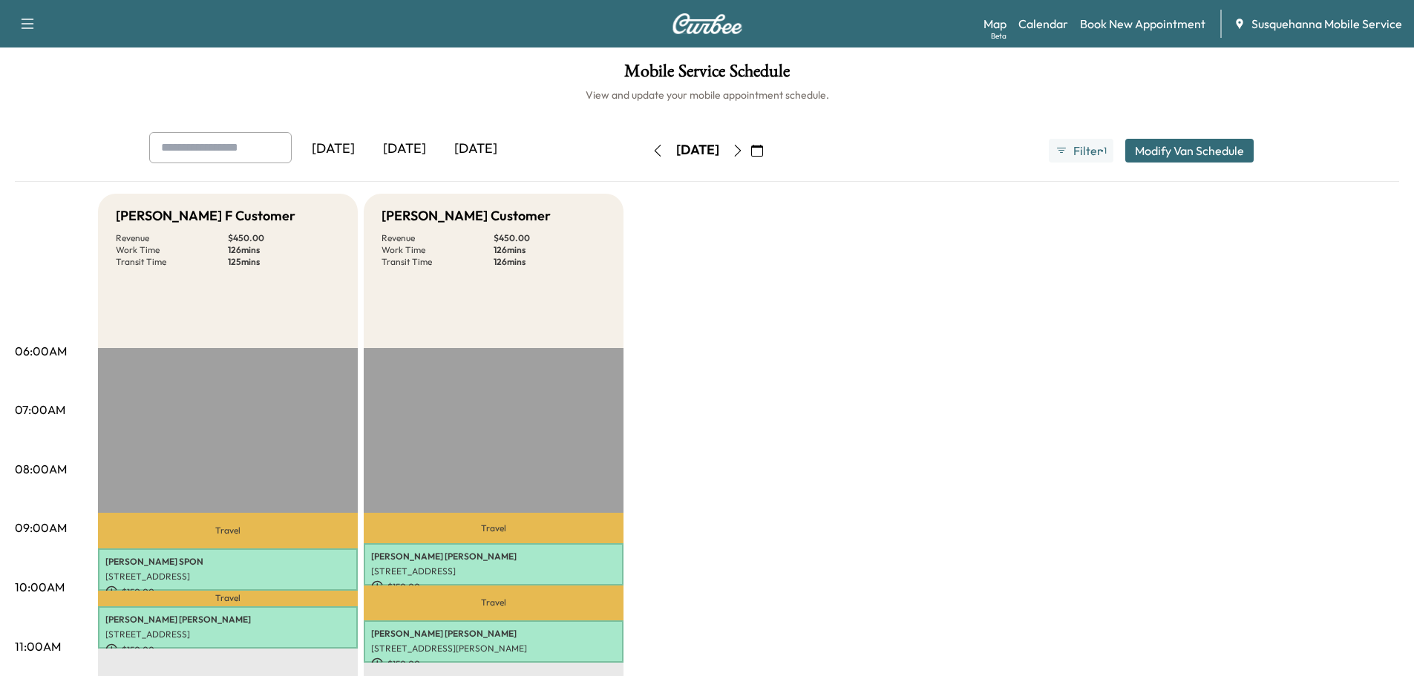
click at [744, 151] on icon "button" at bounding box center [738, 151] width 12 height 12
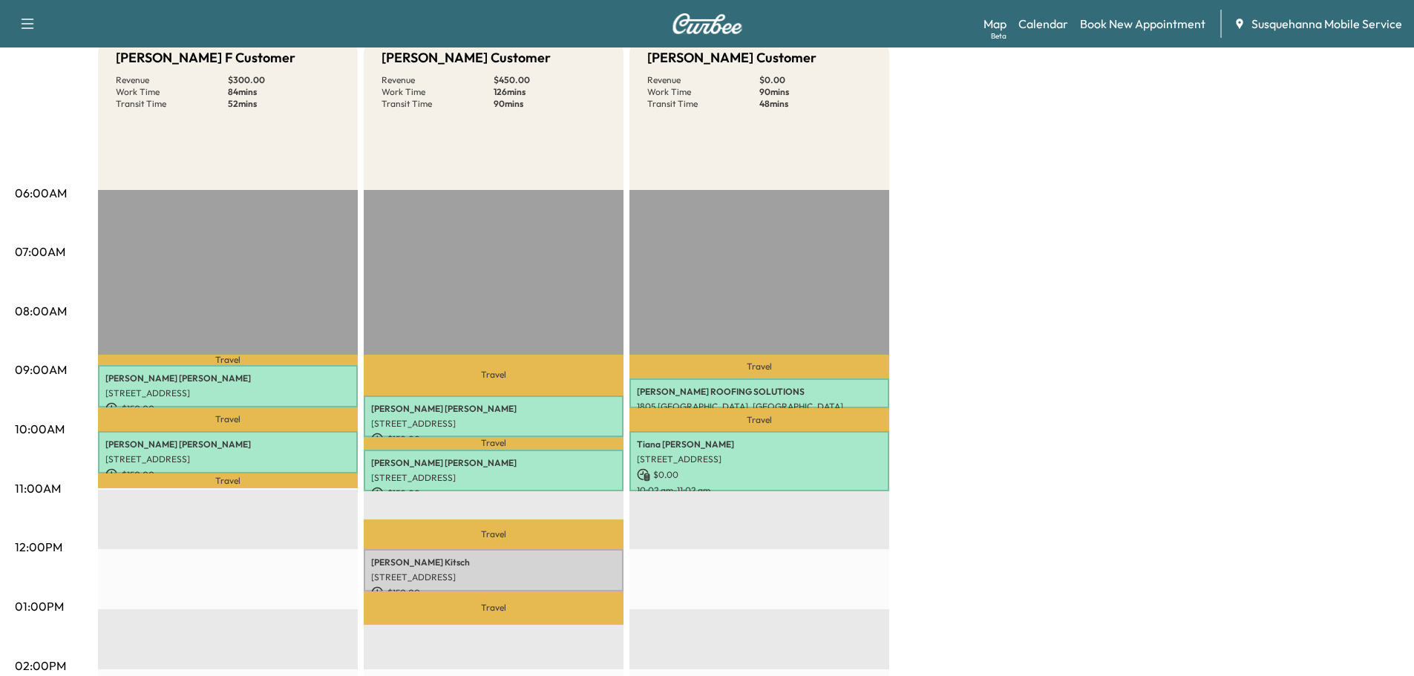
scroll to position [79, 0]
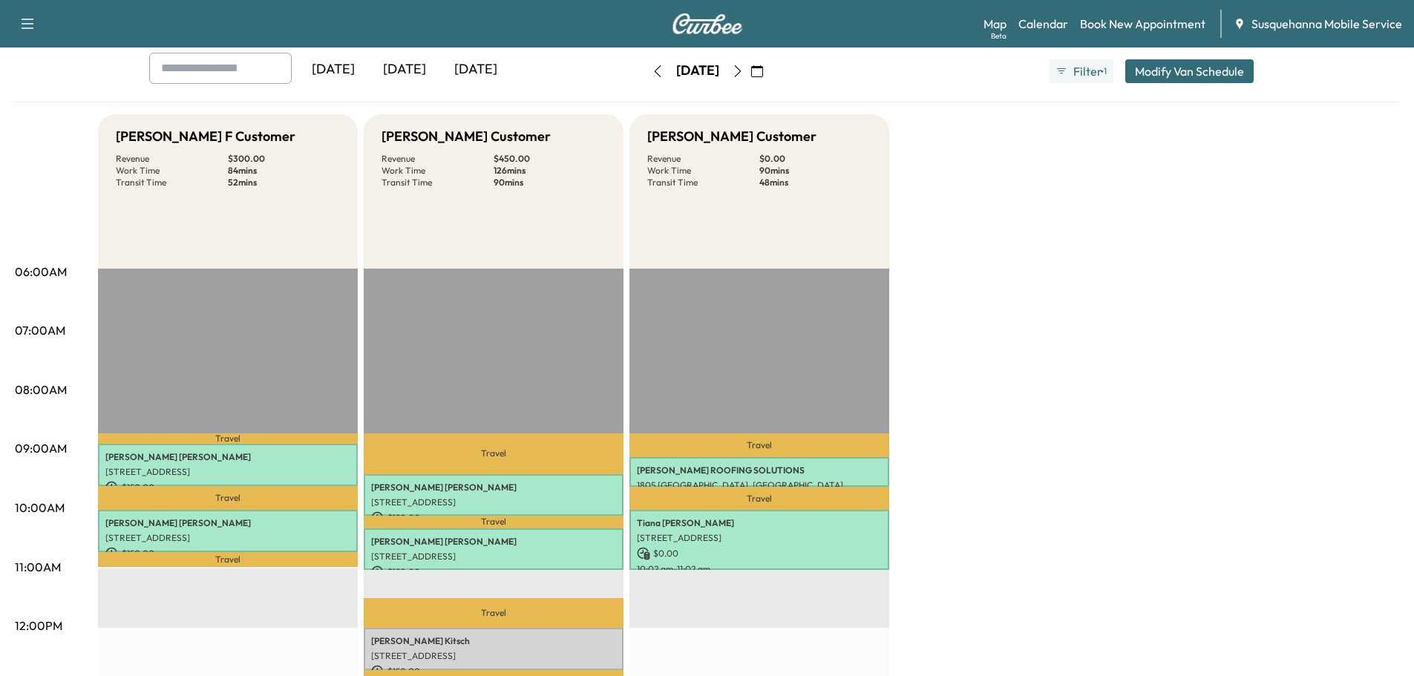
click at [645, 73] on button "button" at bounding box center [657, 71] width 25 height 24
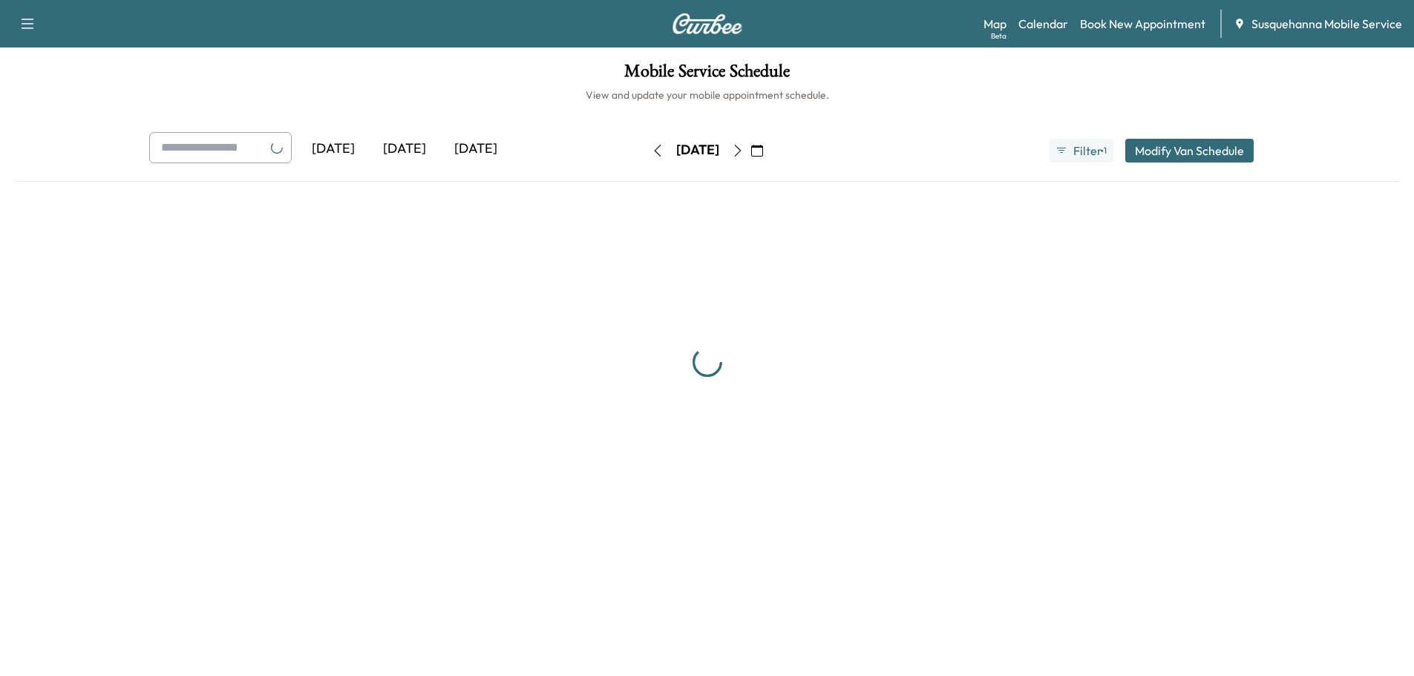
click at [608, 73] on h1 "Mobile Service Schedule" at bounding box center [707, 74] width 1384 height 25
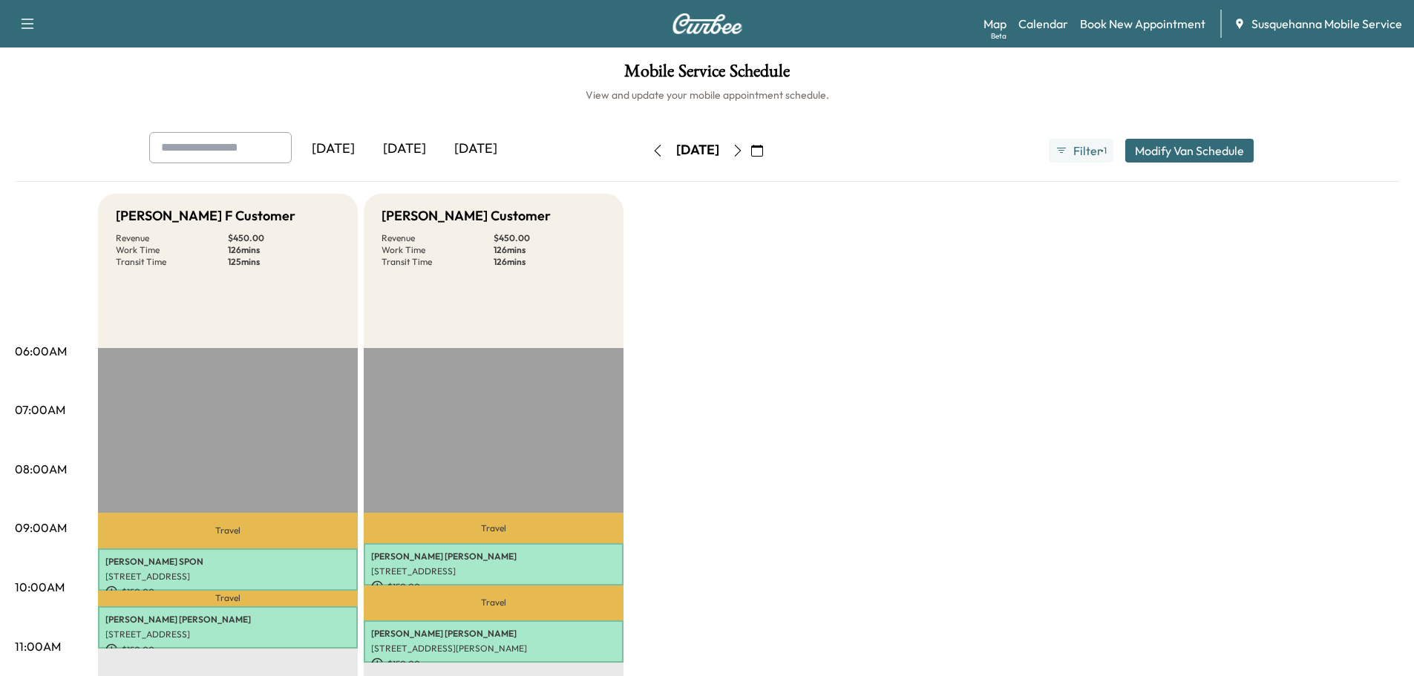
click at [588, 128] on div "Mobile Service Schedule View and update your mobile appointment schedule. Yeste…" at bounding box center [707, 684] width 1414 height 1274
click at [645, 151] on button "button" at bounding box center [657, 151] width 25 height 24
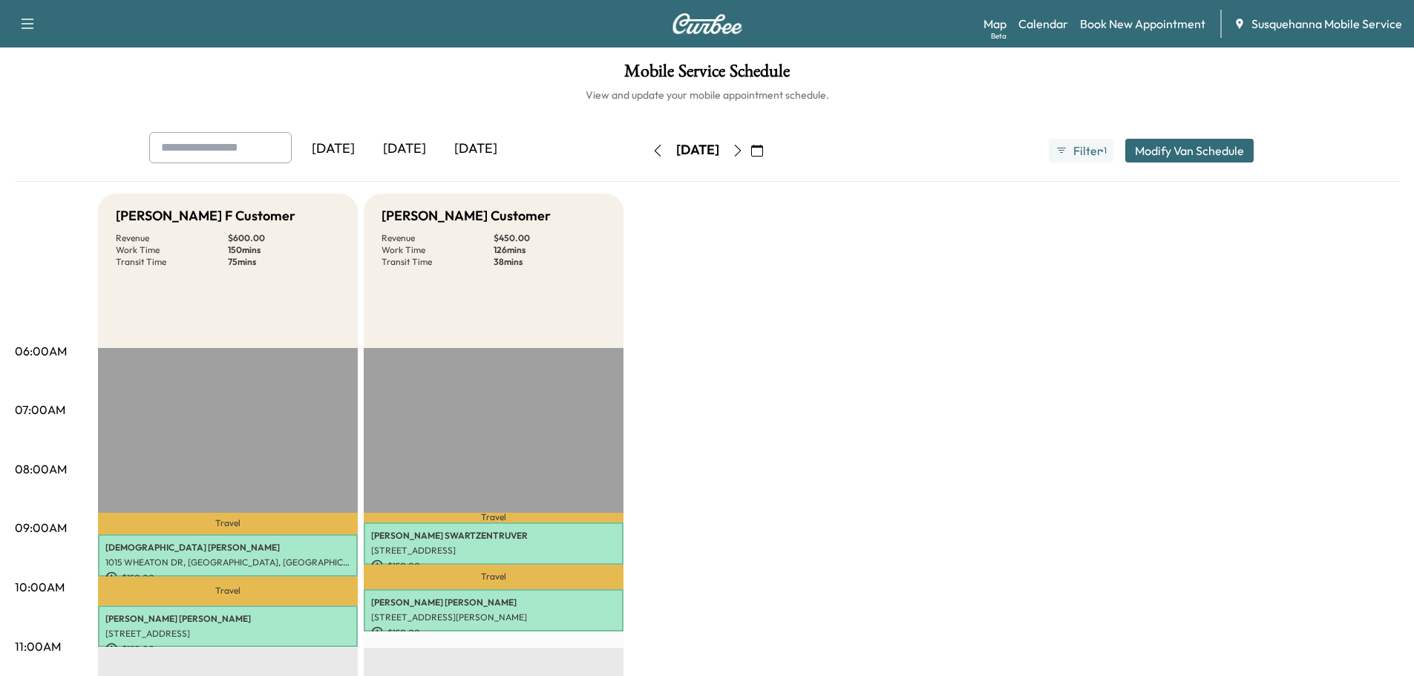
click at [416, 83] on h1 "Mobile Service Schedule" at bounding box center [707, 74] width 1384 height 25
click at [652, 148] on icon "button" at bounding box center [658, 151] width 12 height 12
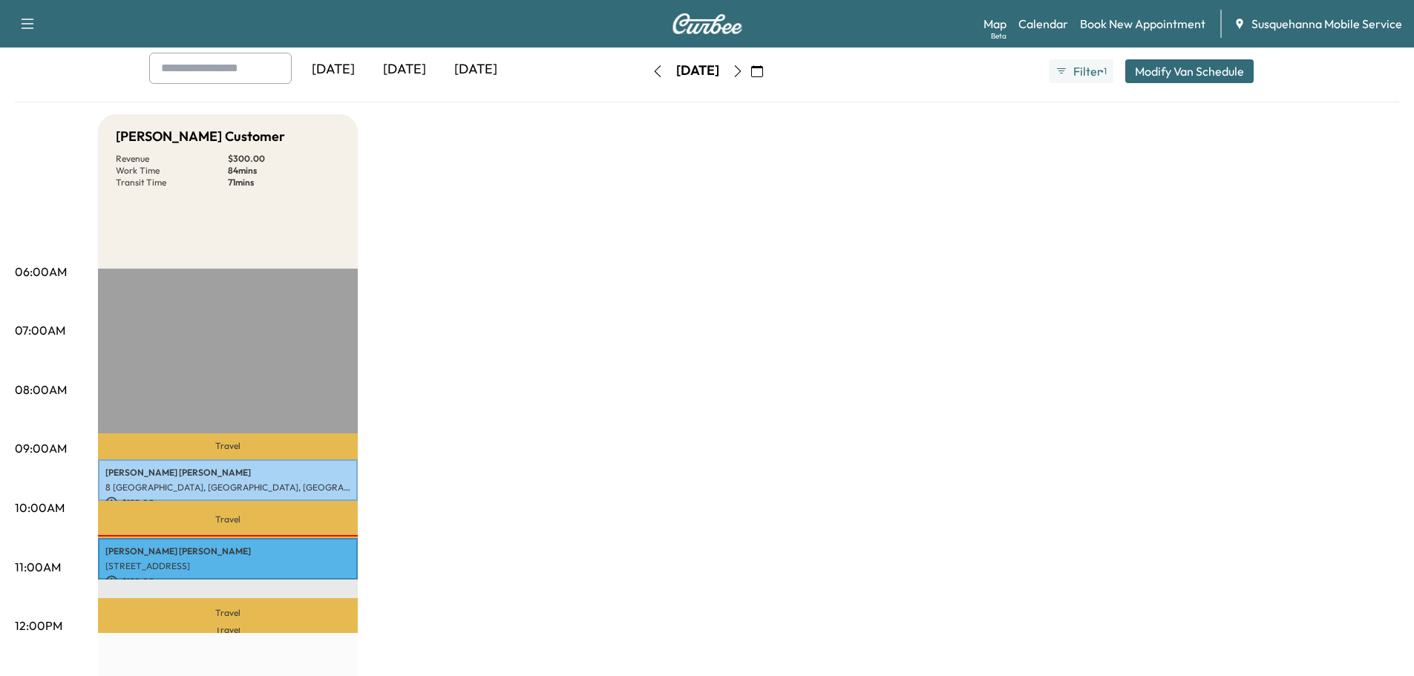
scroll to position [237, 0]
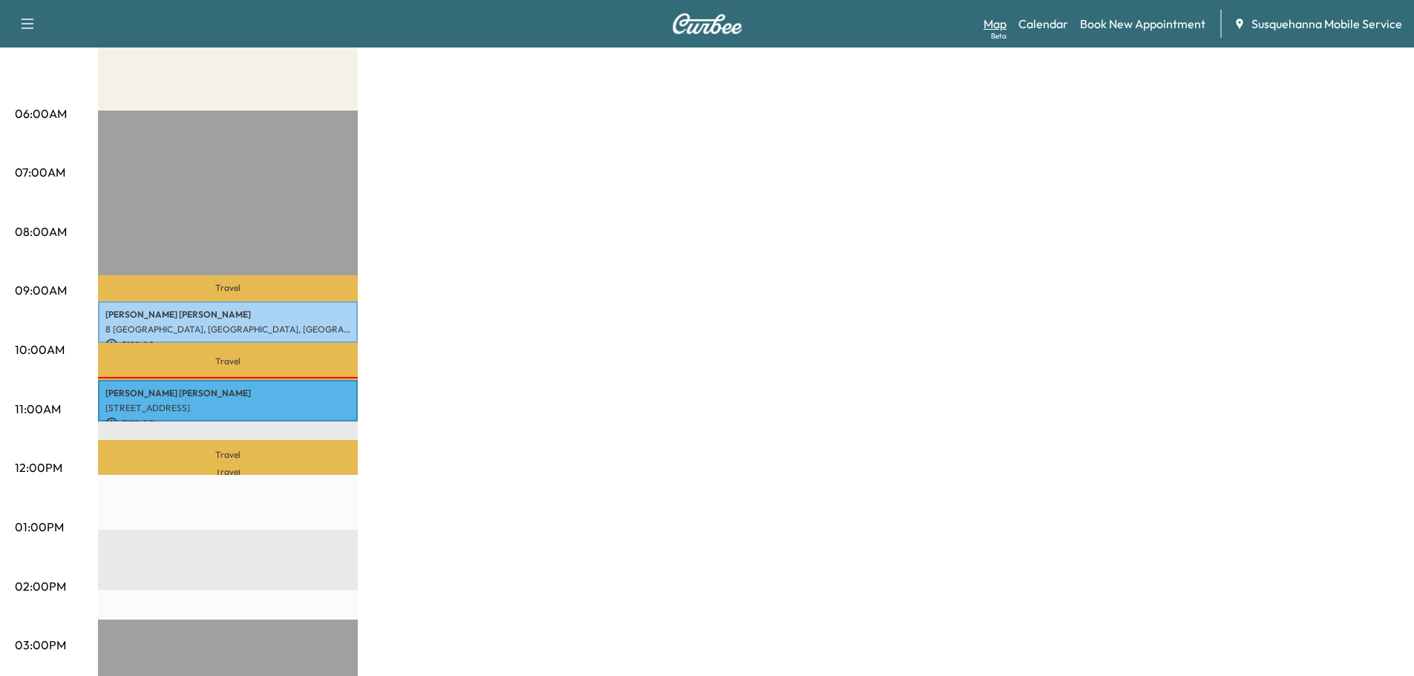
click at [1000, 30] on link "Map Beta" at bounding box center [994, 24] width 23 height 18
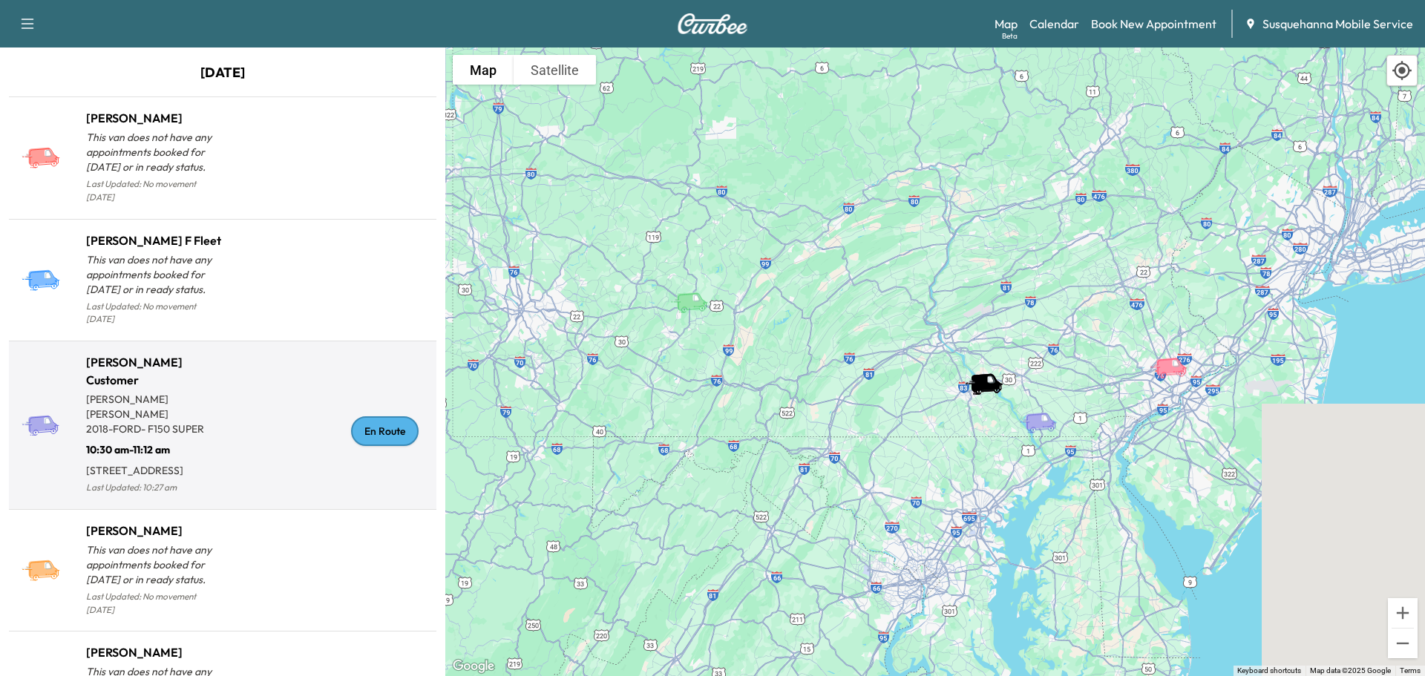
click at [387, 421] on div "En Route" at bounding box center [385, 431] width 68 height 30
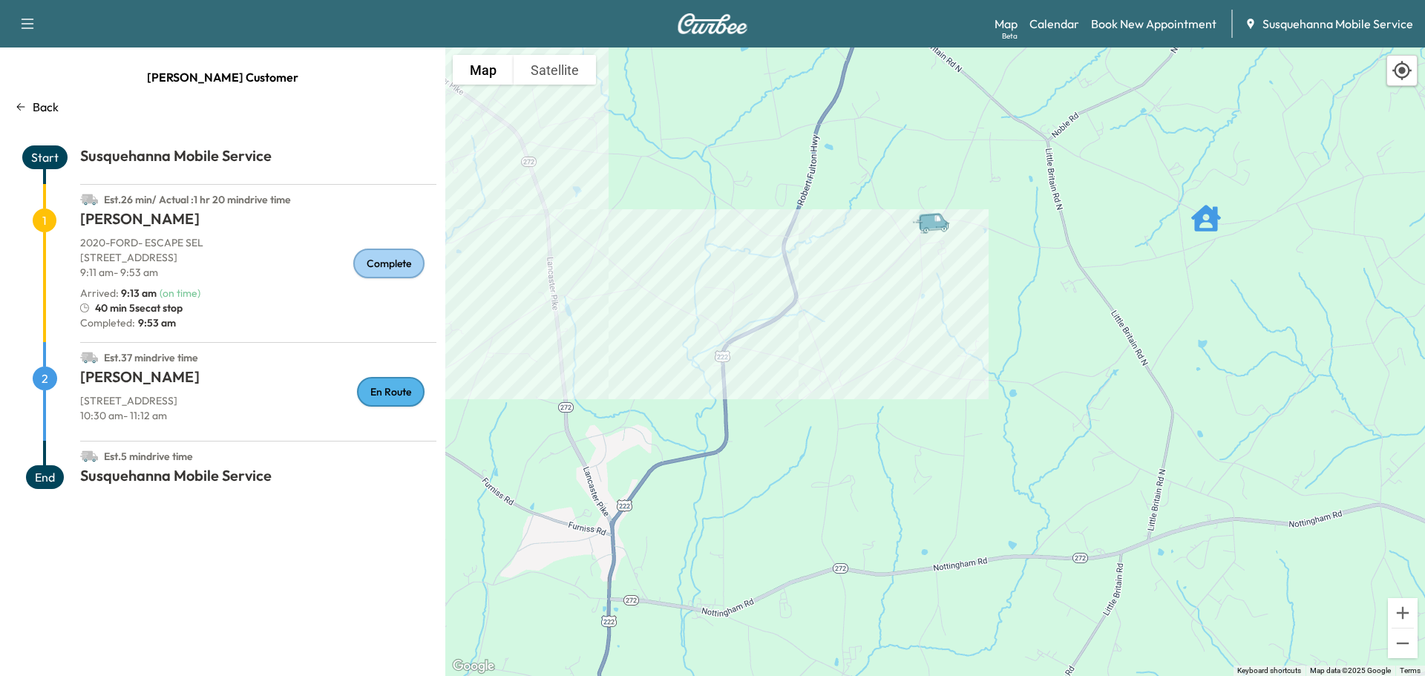
drag, startPoint x: 1099, startPoint y: 318, endPoint x: 1129, endPoint y: 568, distance: 251.1
click at [1129, 568] on div "To activate drag with keyboard, press Alt + Enter. Once in keyboard drag state,…" at bounding box center [935, 361] width 980 height 629
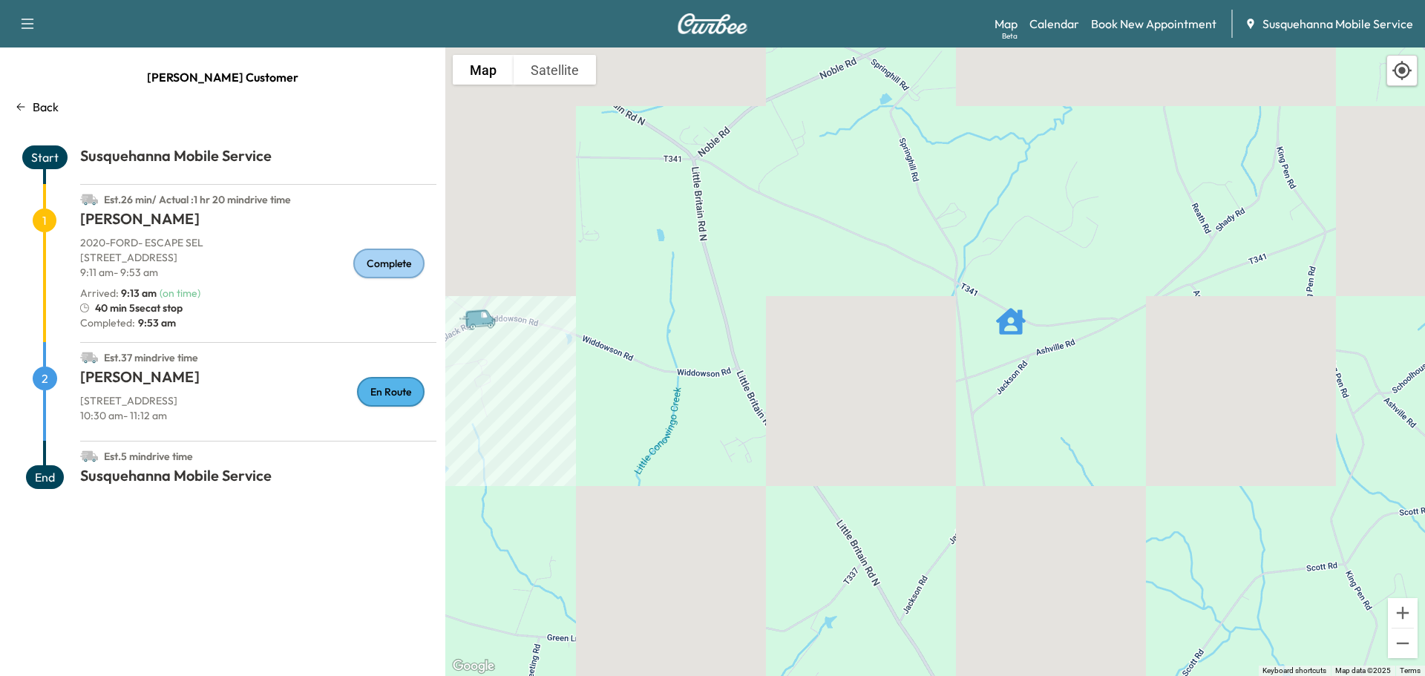
drag, startPoint x: 1244, startPoint y: 341, endPoint x: 869, endPoint y: 594, distance: 452.2
click at [869, 594] on div "To activate drag with keyboard, press Alt + Enter. Once in keyboard drag state,…" at bounding box center [935, 361] width 980 height 629
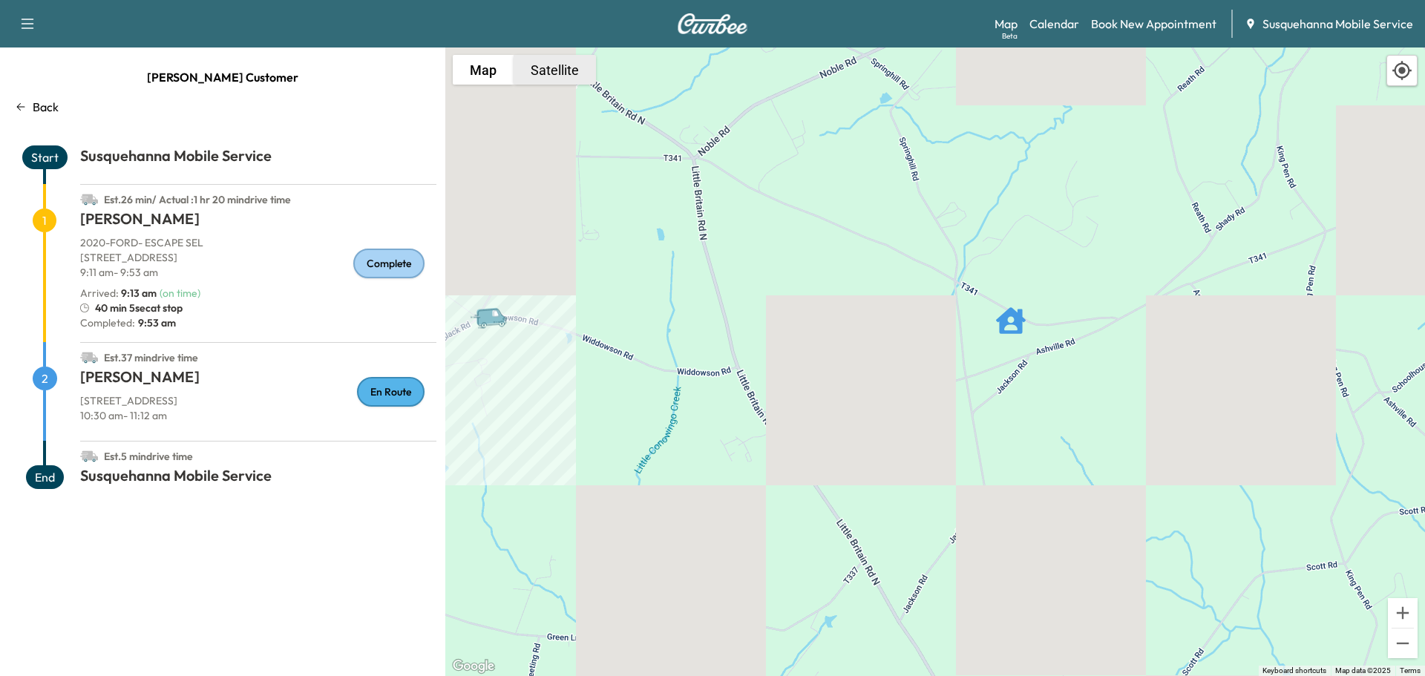
click at [556, 78] on button "Satellite" at bounding box center [554, 70] width 82 height 30
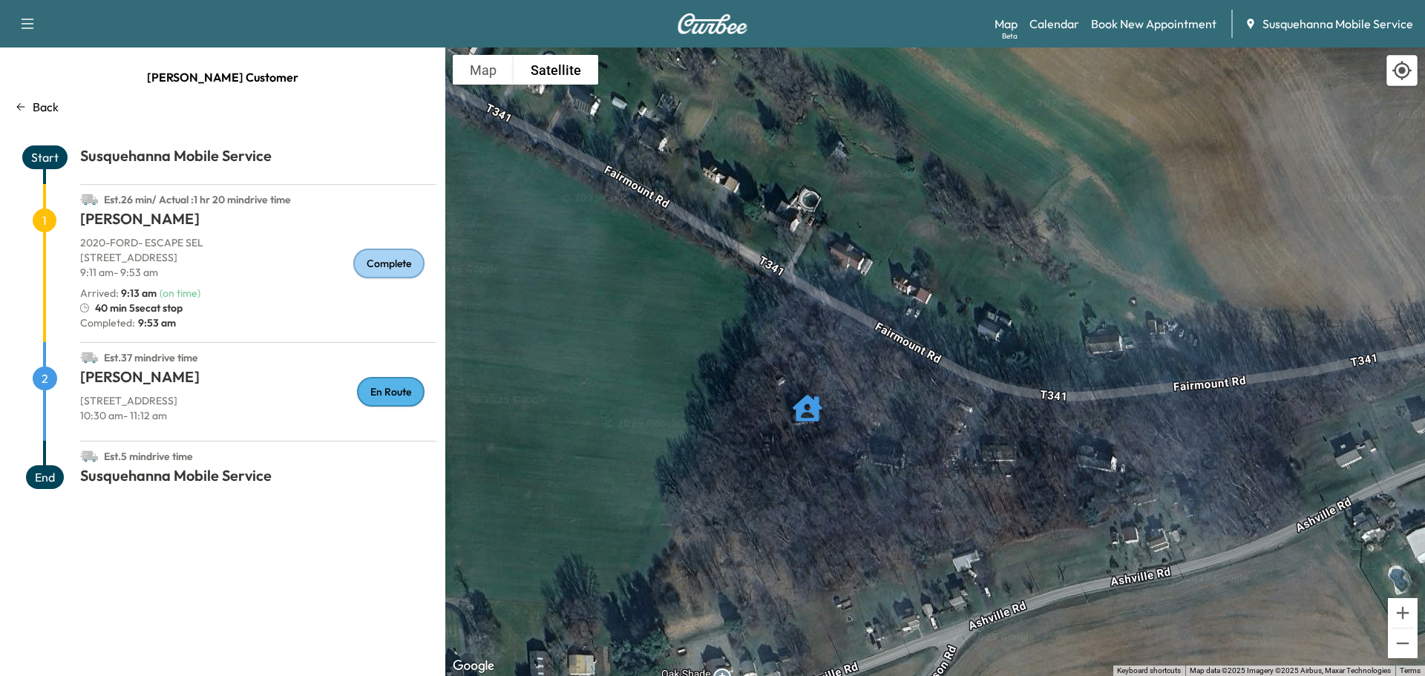
drag, startPoint x: 842, startPoint y: 177, endPoint x: 896, endPoint y: 466, distance: 293.7
click at [896, 466] on div "To activate drag with keyboard, press Alt + Enter. Once in keyboard drag state,…" at bounding box center [935, 361] width 980 height 629
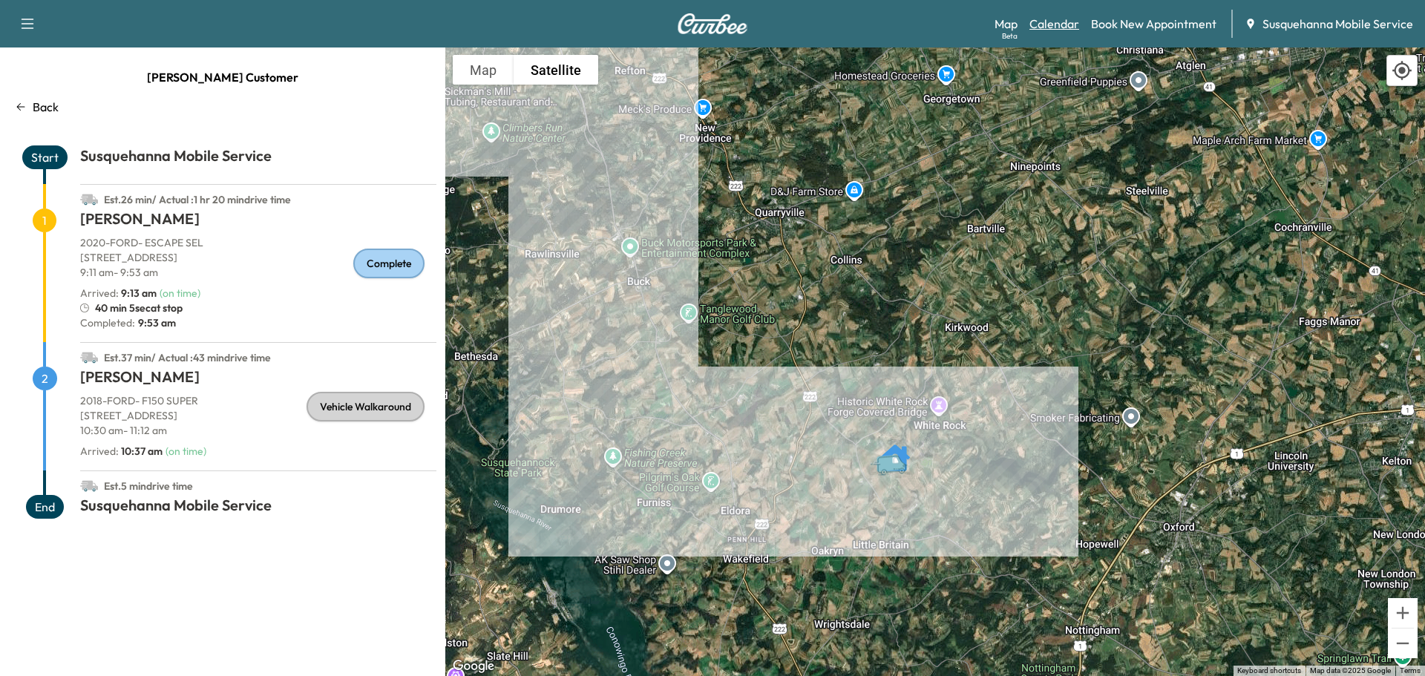
click at [1054, 18] on link "Calendar" at bounding box center [1054, 24] width 50 height 18
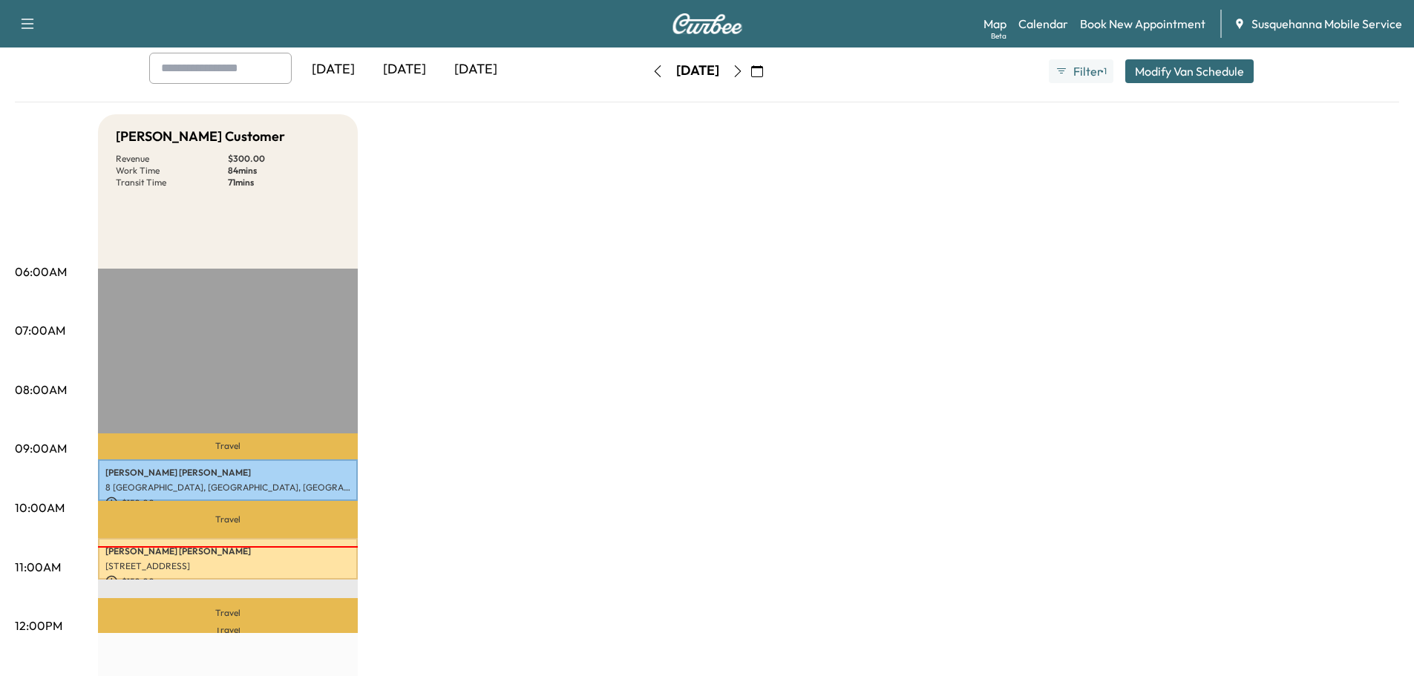
scroll to position [237, 0]
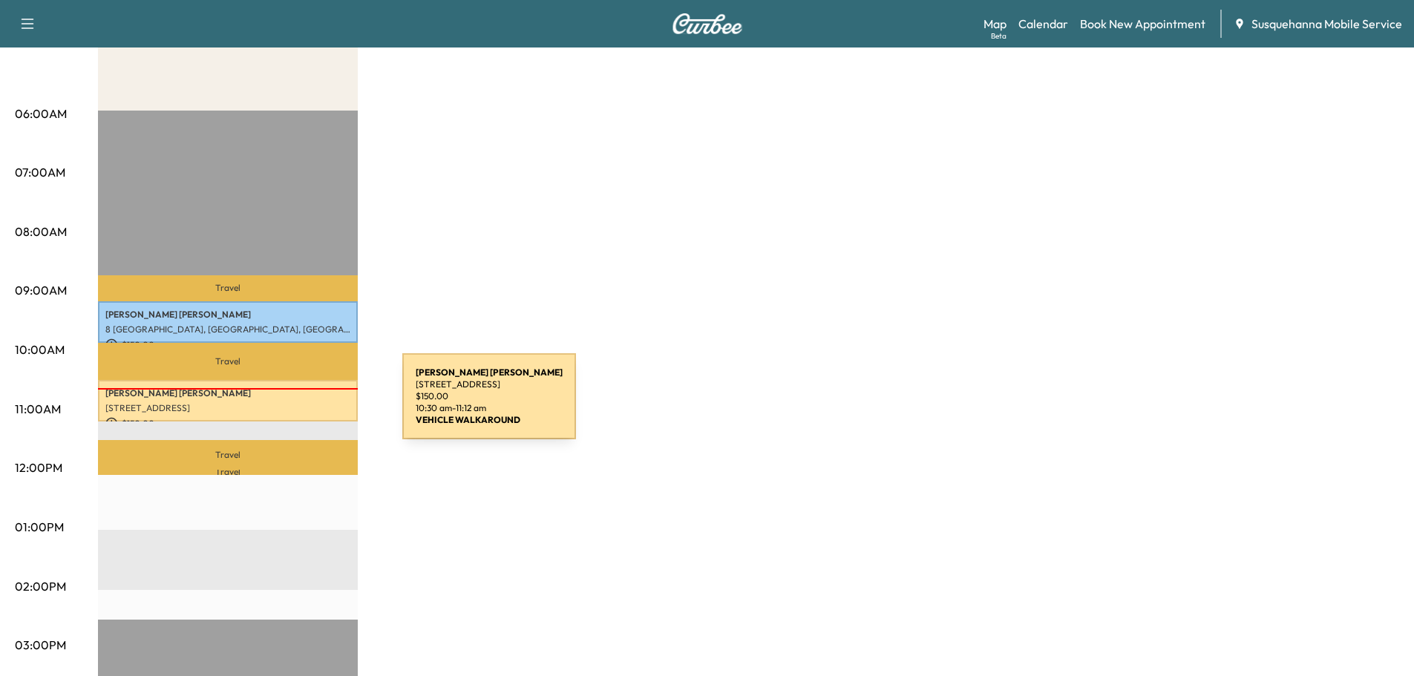
click at [289, 402] on p "[STREET_ADDRESS]" at bounding box center [227, 408] width 245 height 12
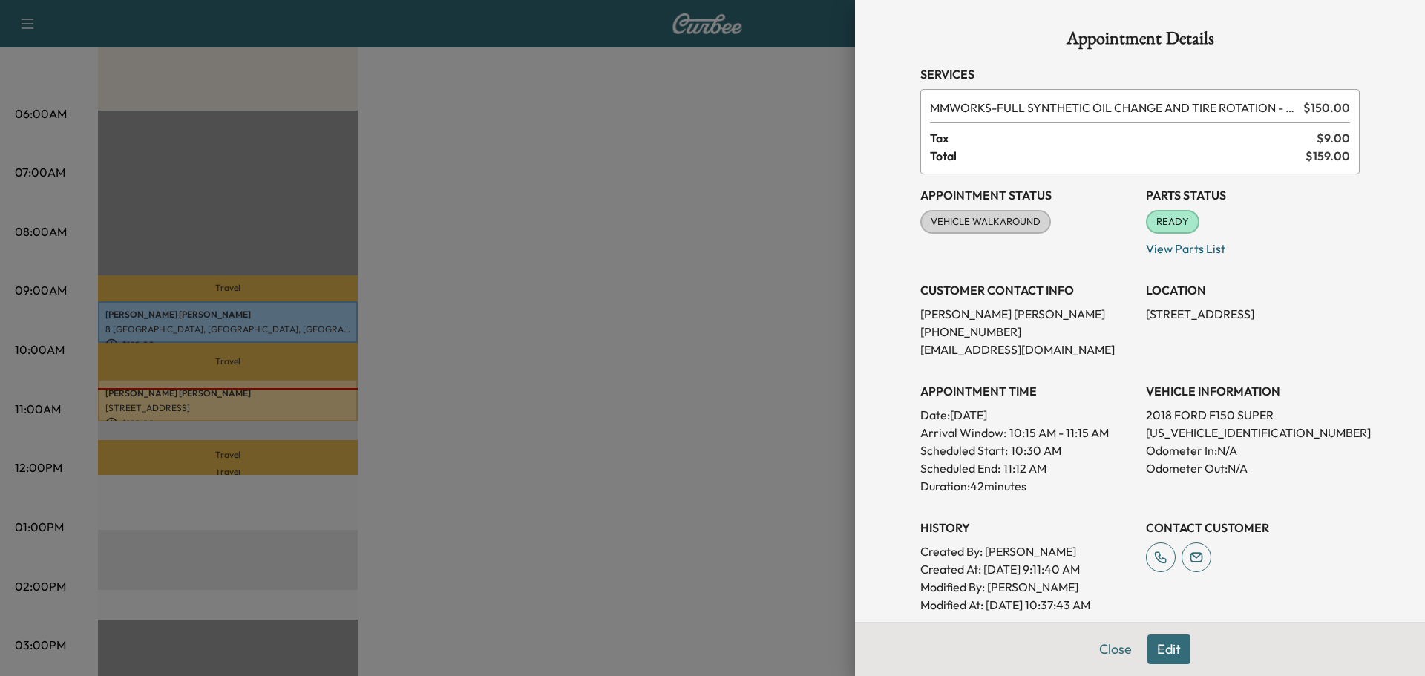
click at [289, 399] on div at bounding box center [712, 338] width 1425 height 676
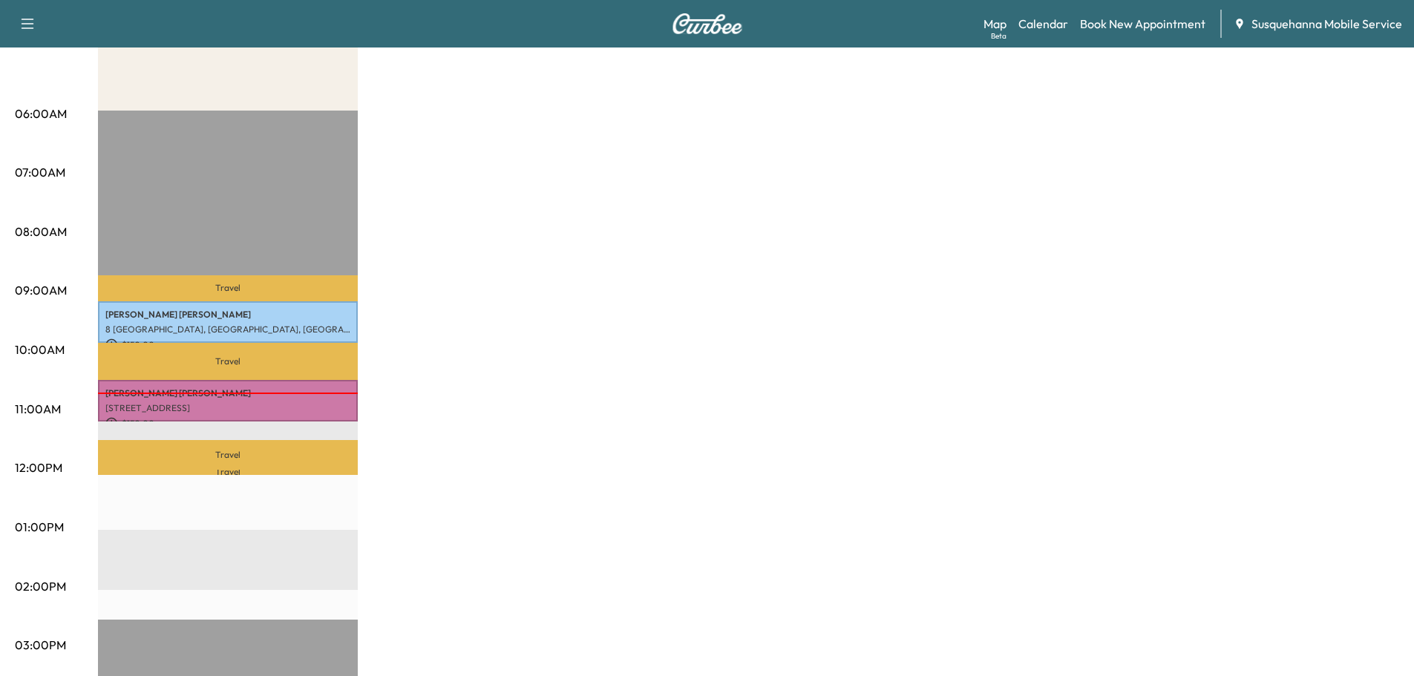
scroll to position [79, 0]
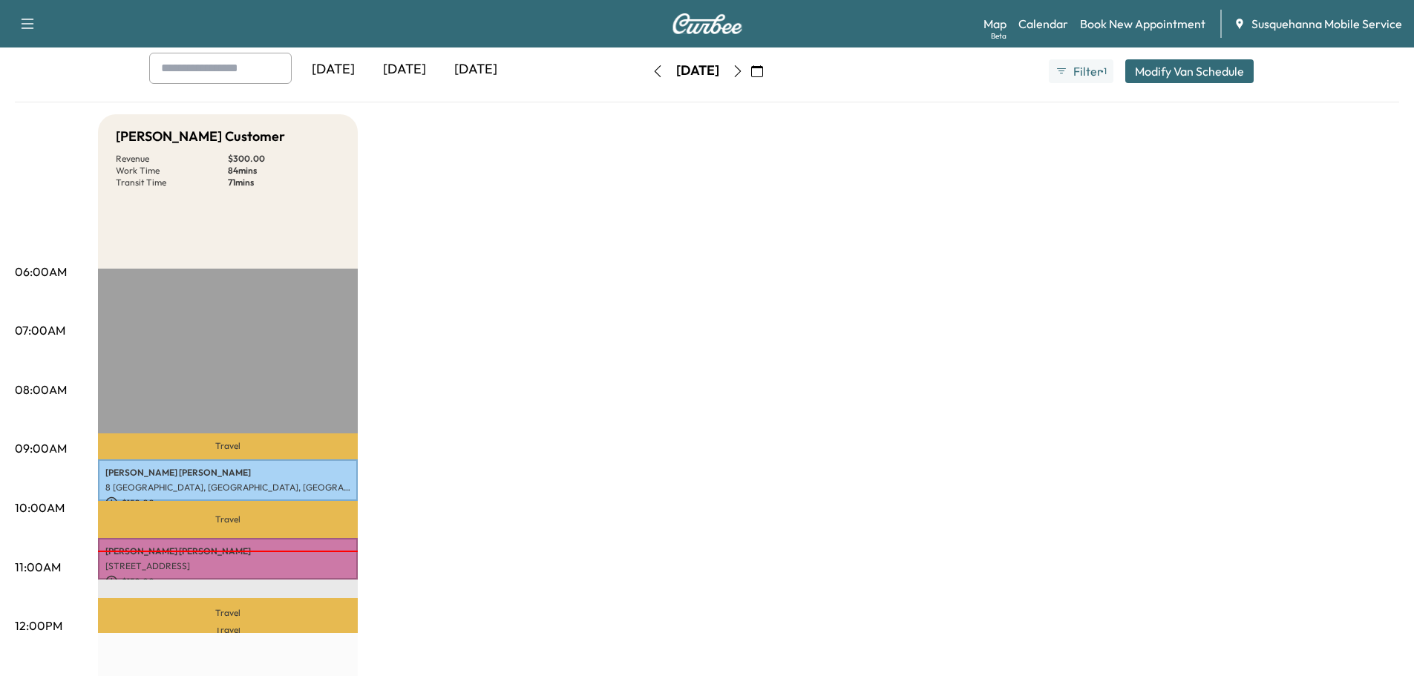
click at [744, 70] on icon "button" at bounding box center [738, 71] width 12 height 12
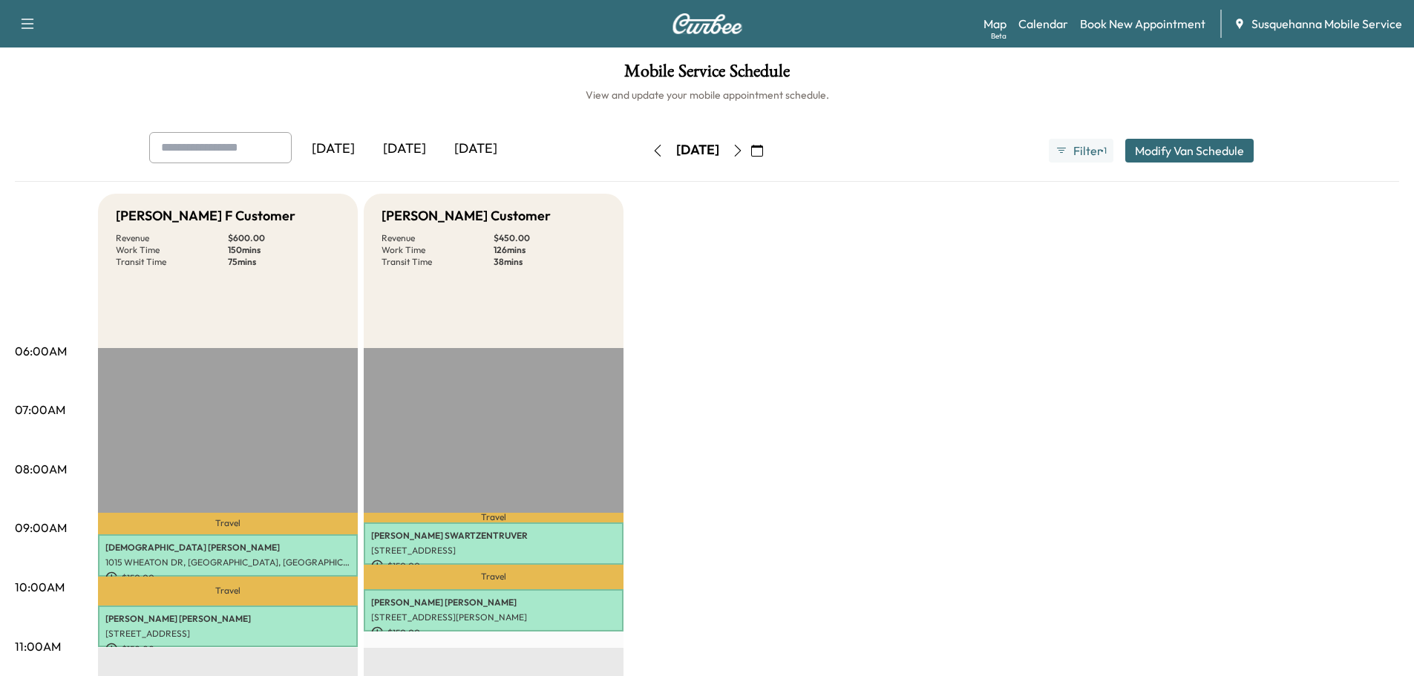
click at [744, 151] on icon "button" at bounding box center [738, 151] width 12 height 12
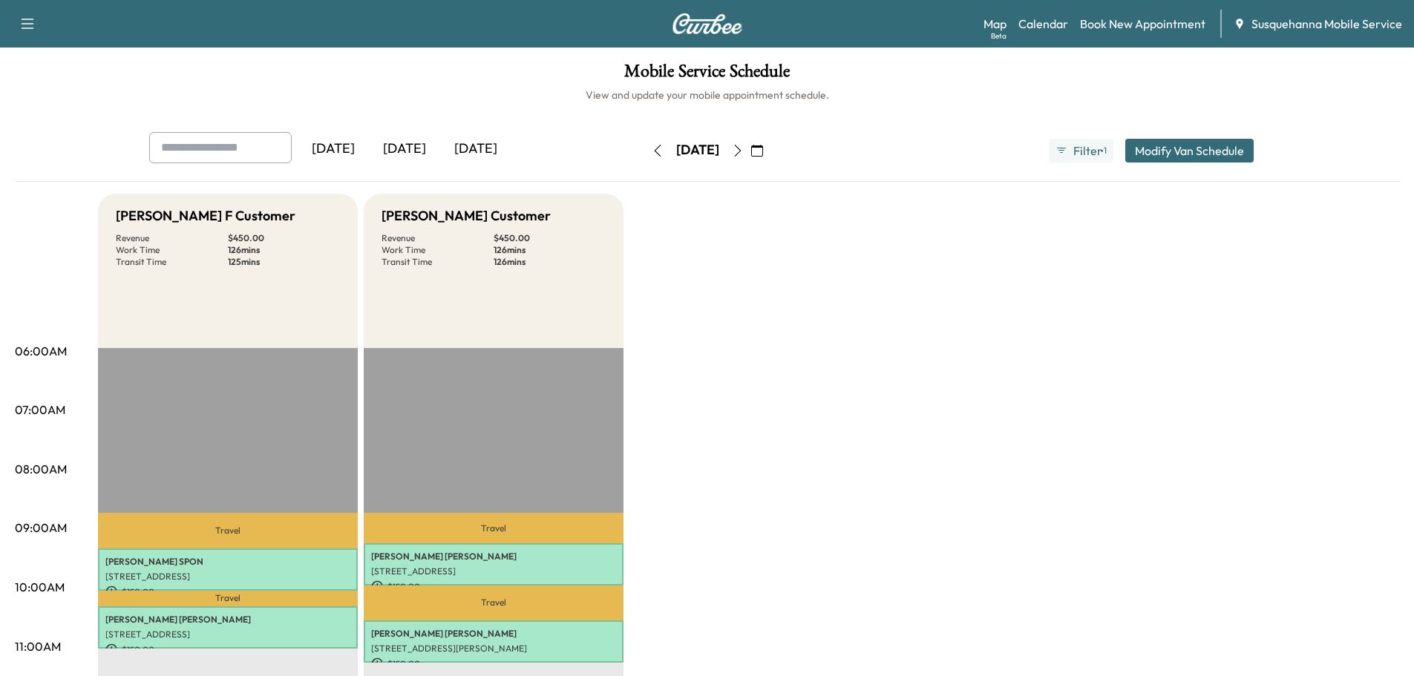
click at [744, 151] on icon "button" at bounding box center [738, 151] width 12 height 12
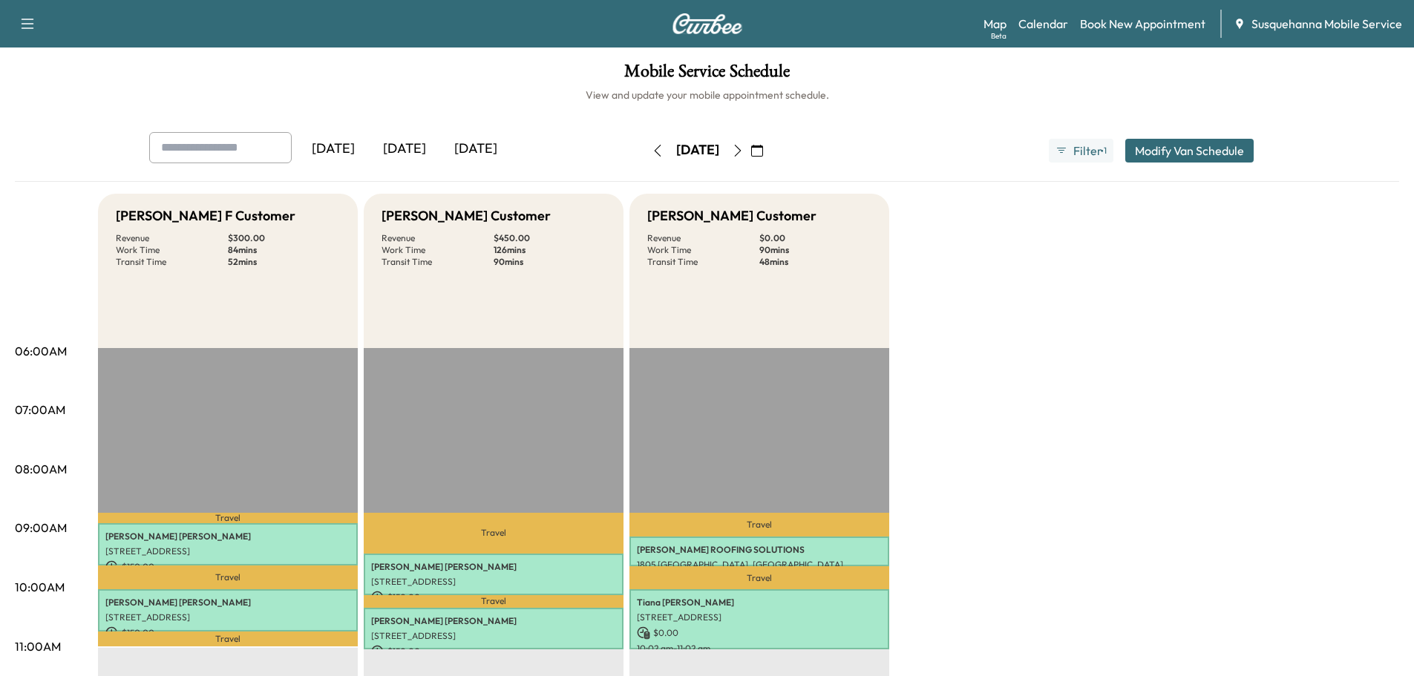
click at [652, 156] on icon "button" at bounding box center [658, 151] width 12 height 12
click at [654, 156] on icon "button" at bounding box center [657, 151] width 7 height 12
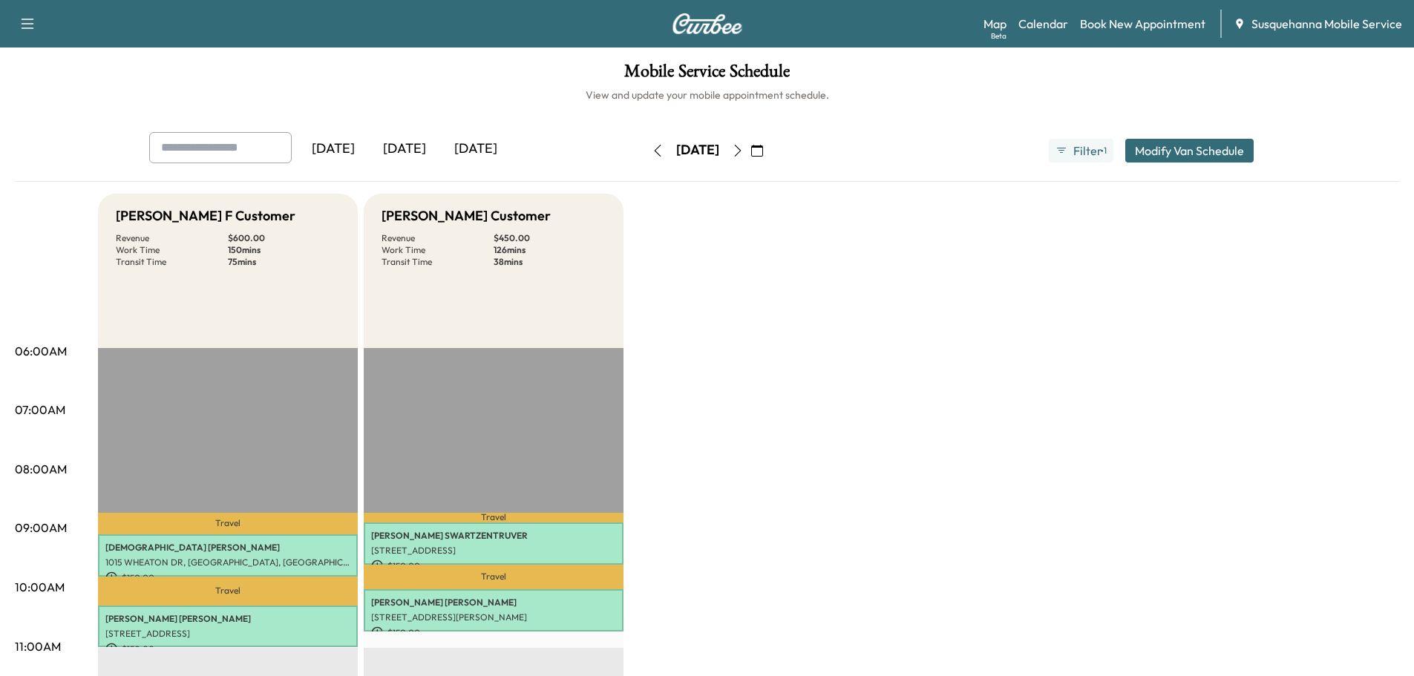
drag, startPoint x: 791, startPoint y: 154, endPoint x: 749, endPoint y: 234, distance: 90.6
click at [744, 154] on icon "button" at bounding box center [738, 151] width 12 height 12
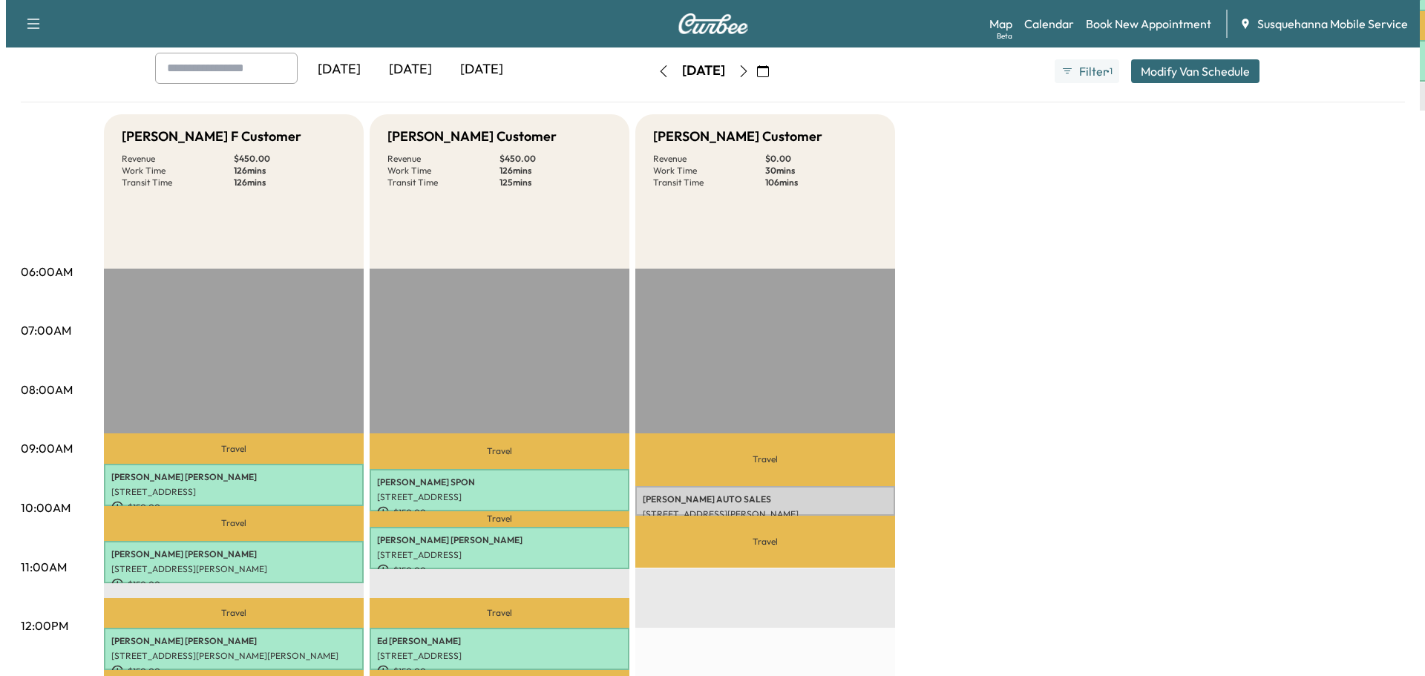
scroll to position [158, 0]
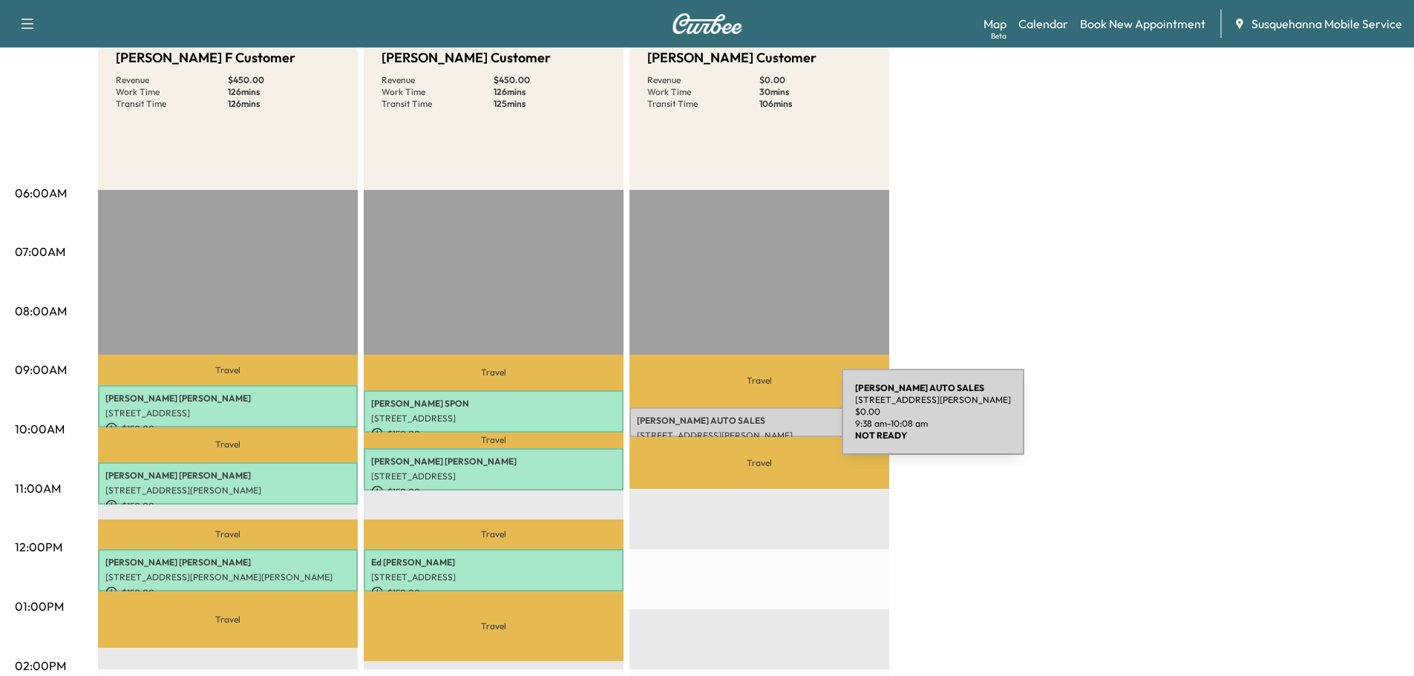
click at [730, 421] on p "BRUBAKER AUTO SALES" at bounding box center [759, 421] width 245 height 12
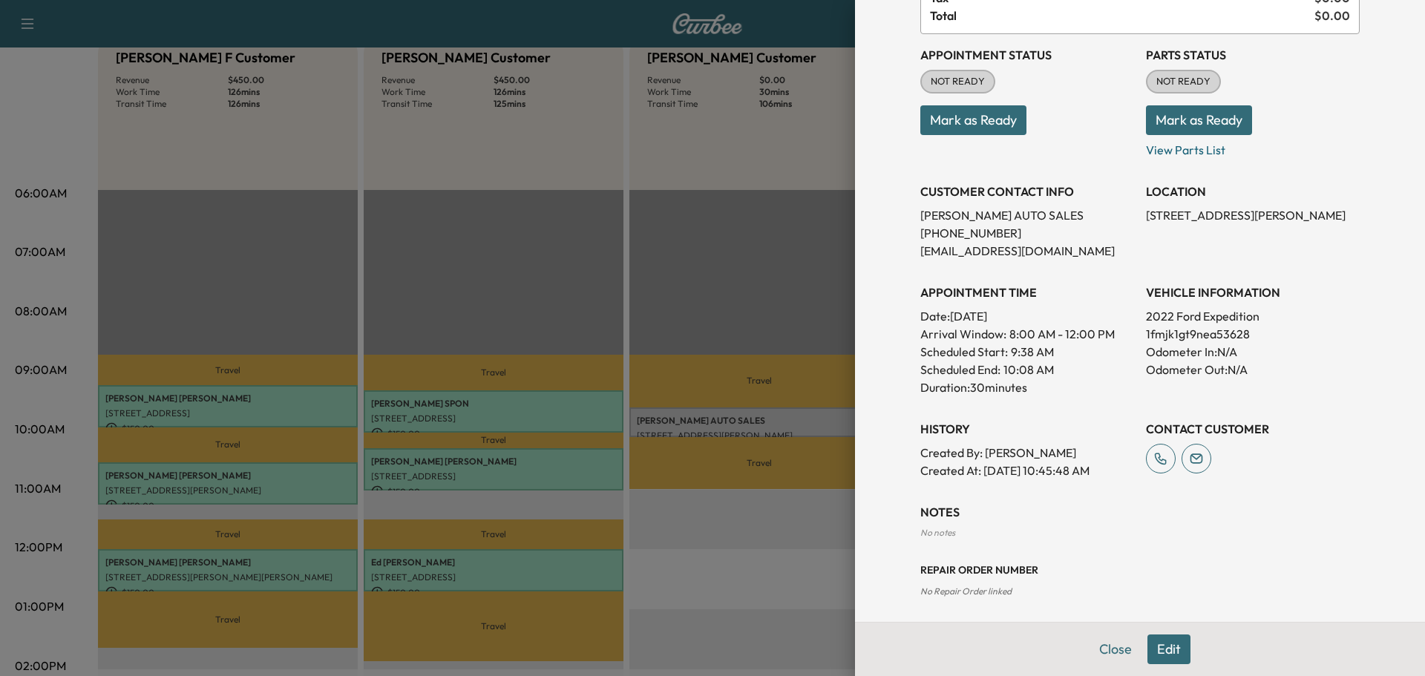
click at [1161, 132] on button "Mark as Ready" at bounding box center [1199, 120] width 106 height 30
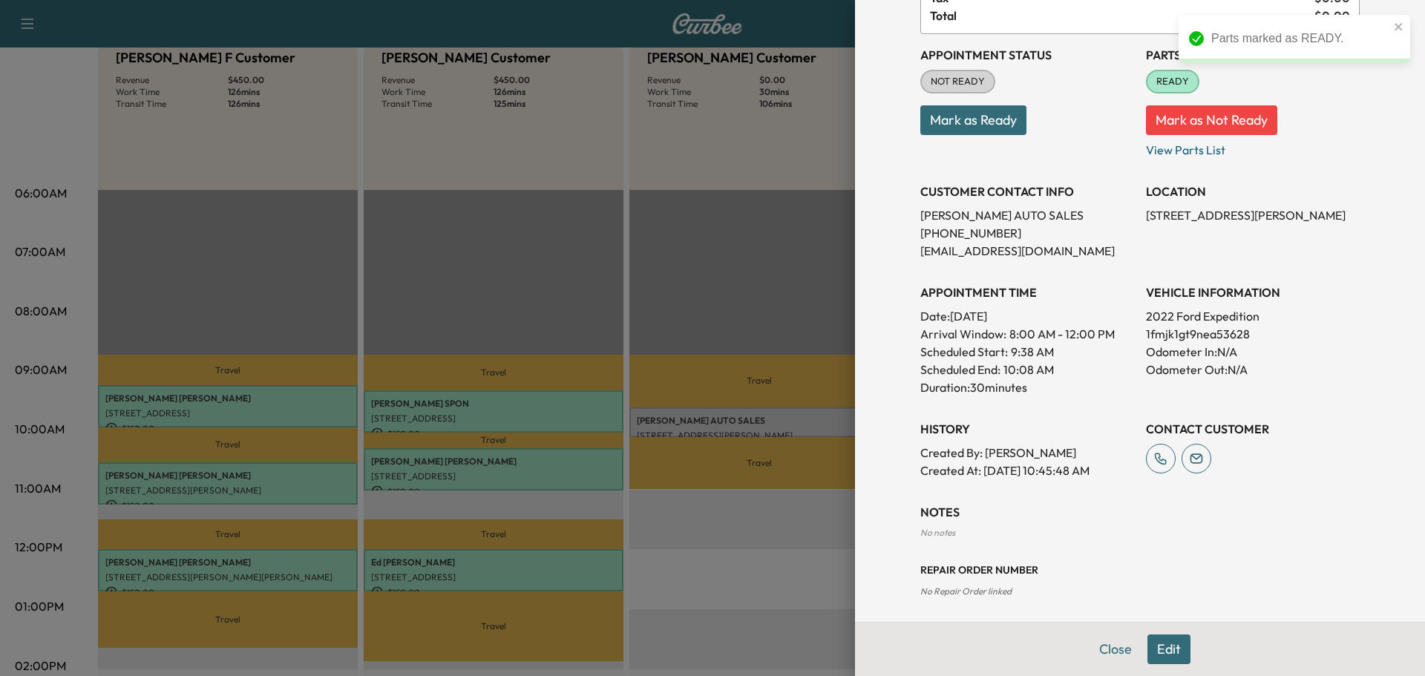
click at [954, 127] on button "Mark as Ready" at bounding box center [973, 120] width 106 height 30
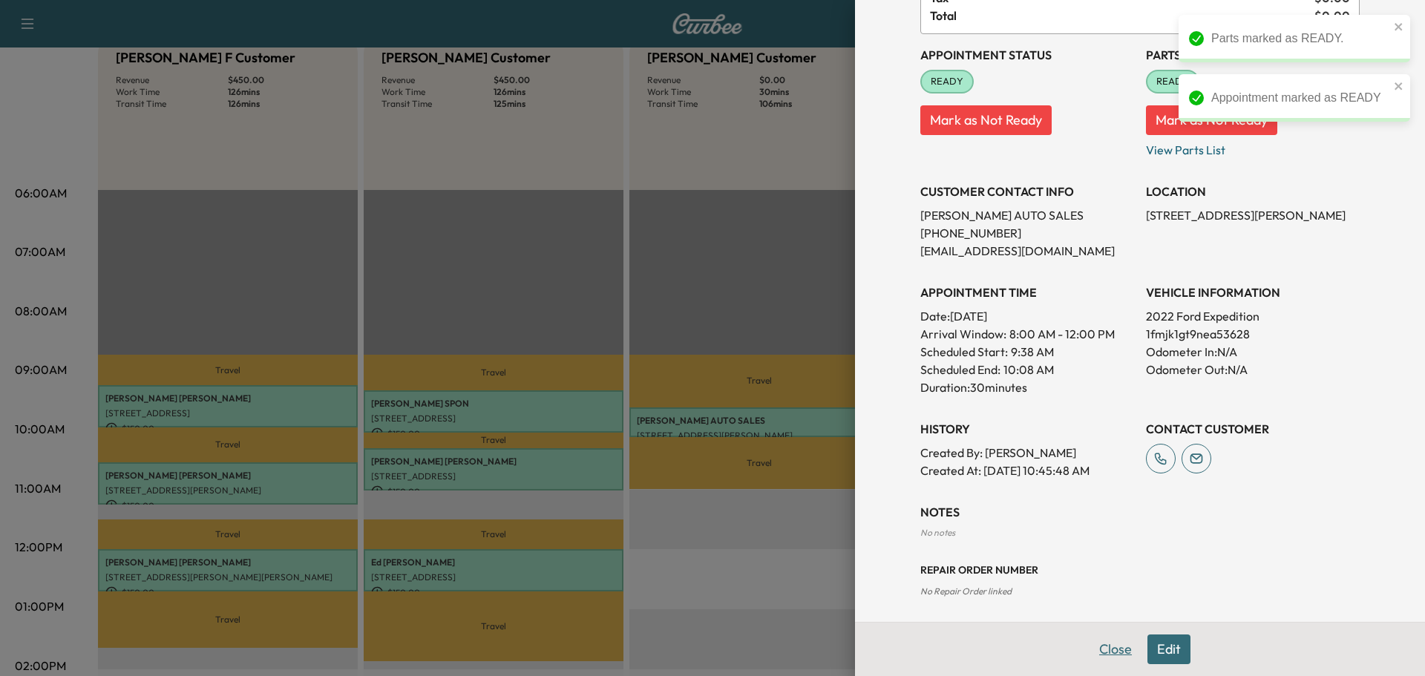
click at [1115, 651] on button "Close" at bounding box center [1115, 649] width 52 height 30
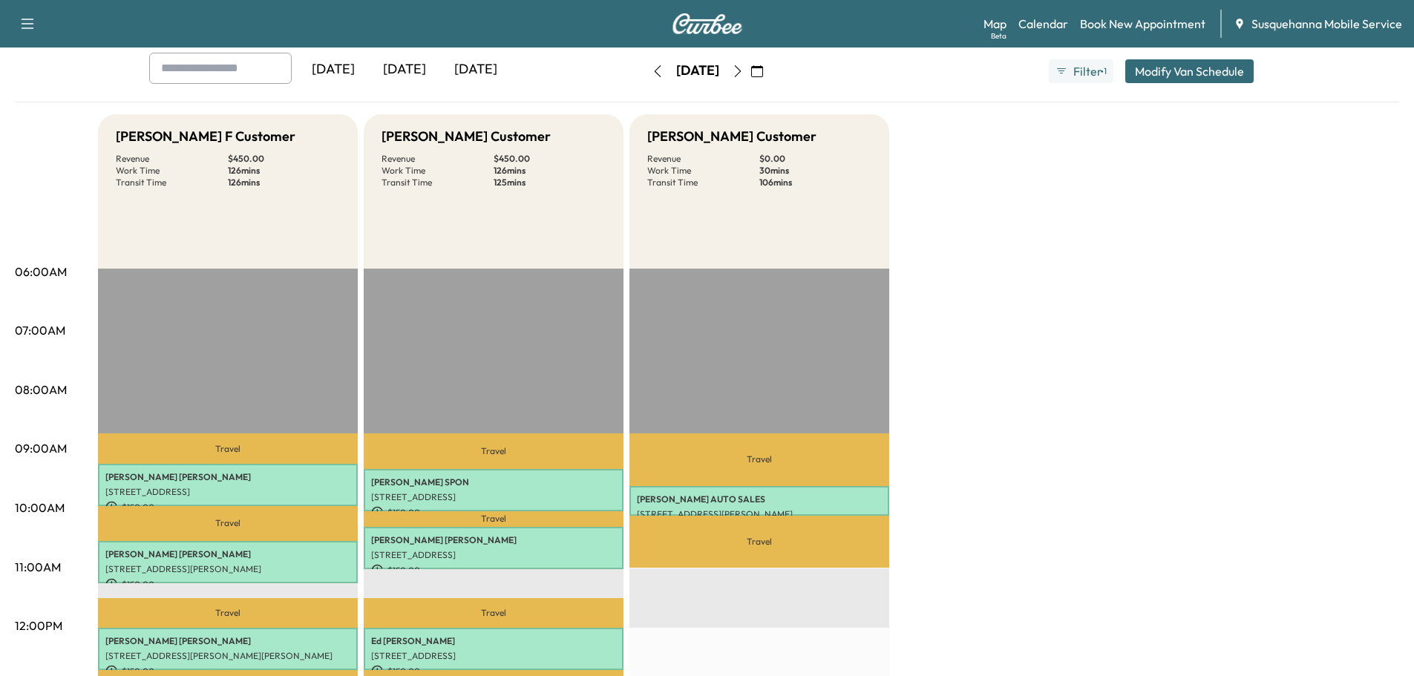
scroll to position [0, 0]
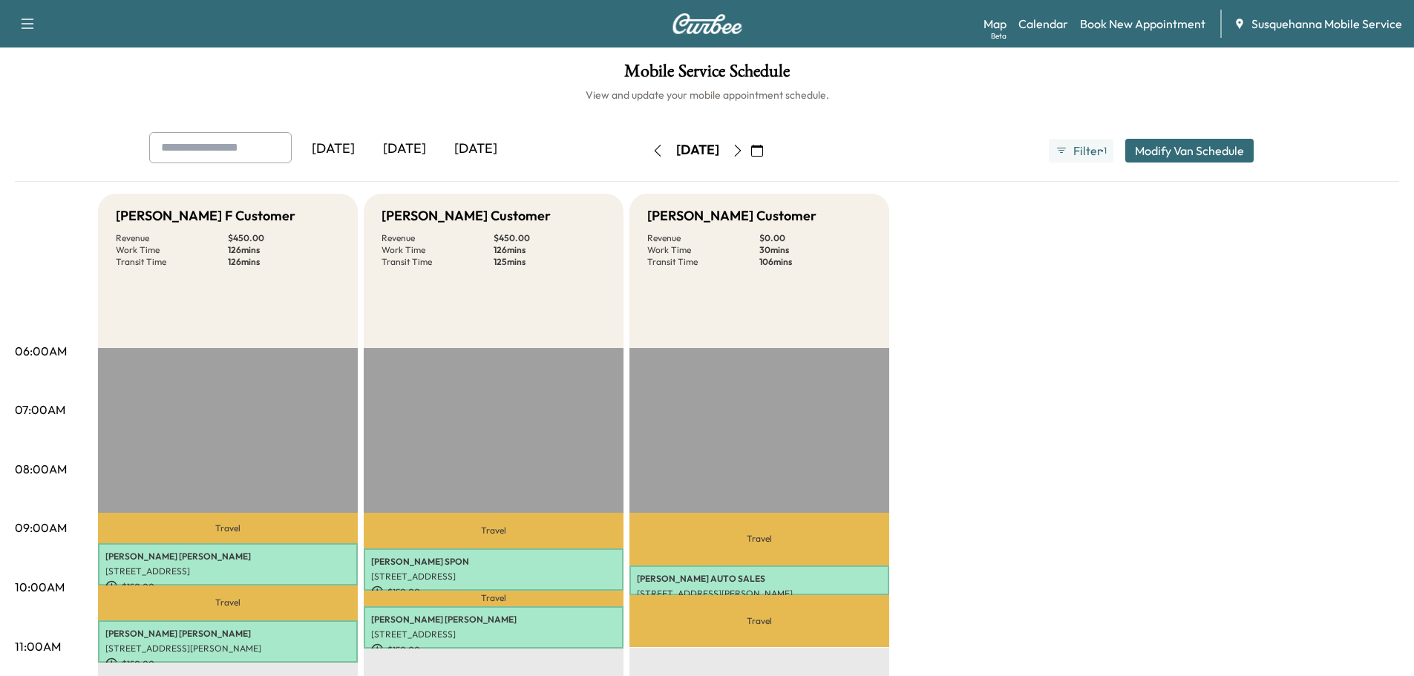
click at [645, 148] on button "button" at bounding box center [657, 151] width 25 height 24
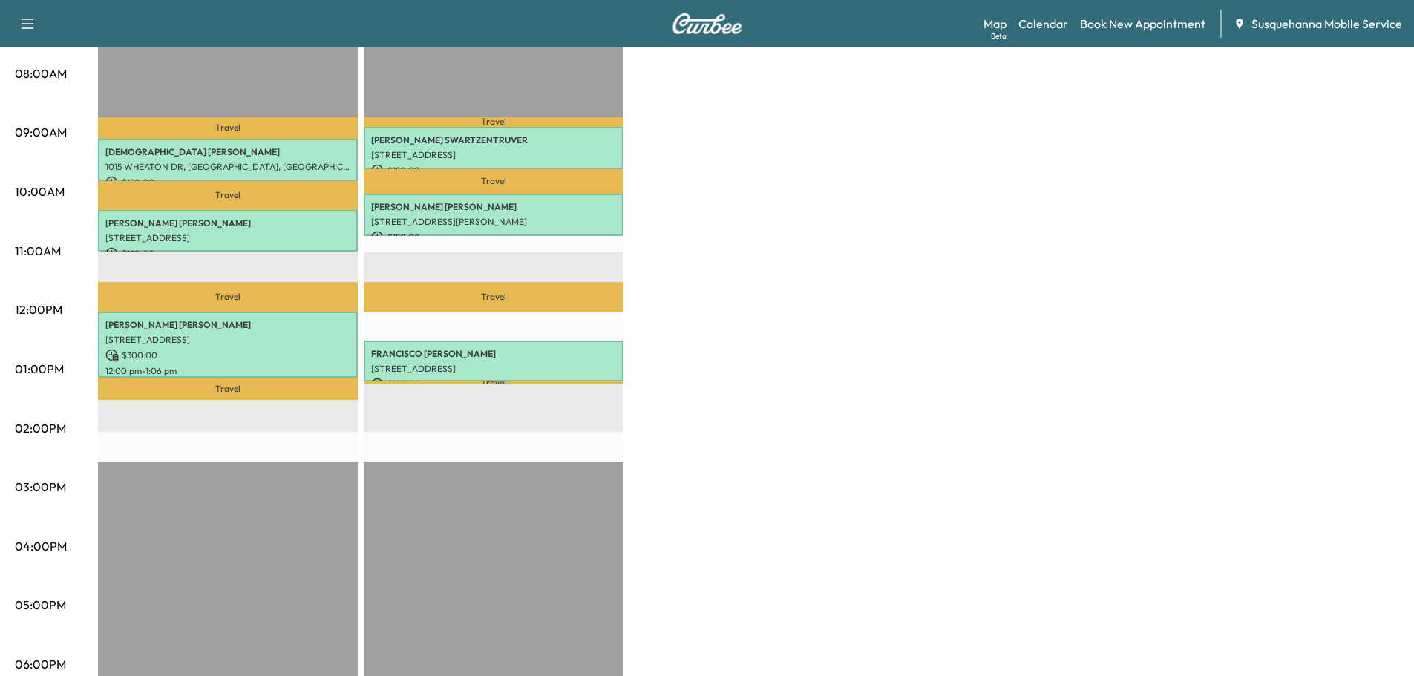
scroll to position [79, 0]
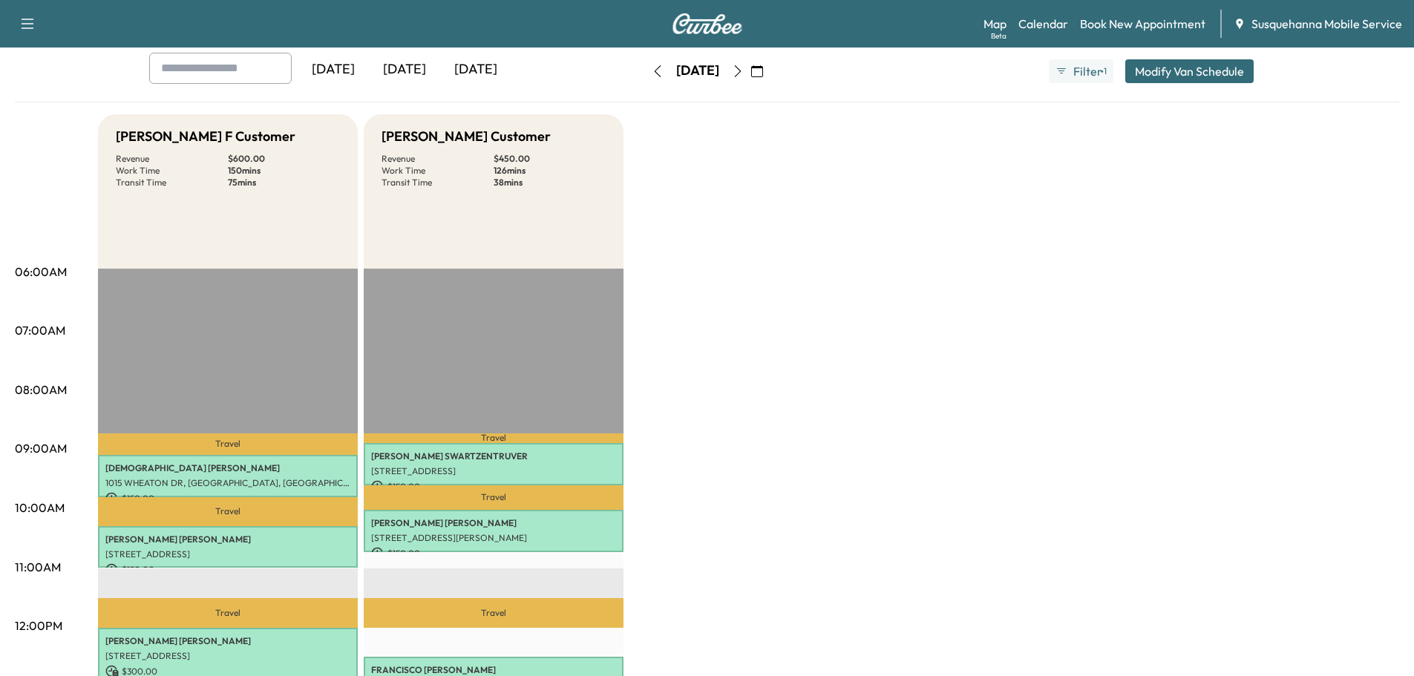
click at [652, 76] on icon "button" at bounding box center [658, 71] width 12 height 12
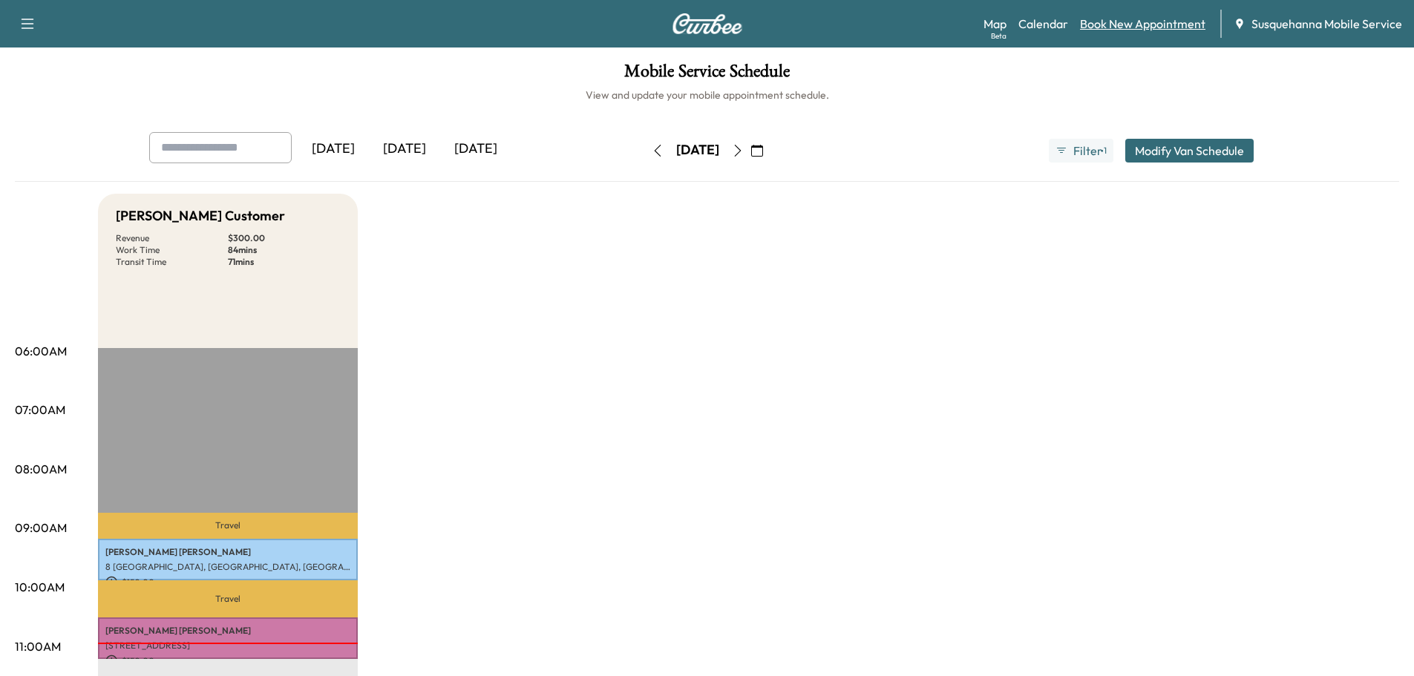
click at [1128, 24] on link "Book New Appointment" at bounding box center [1142, 24] width 125 height 18
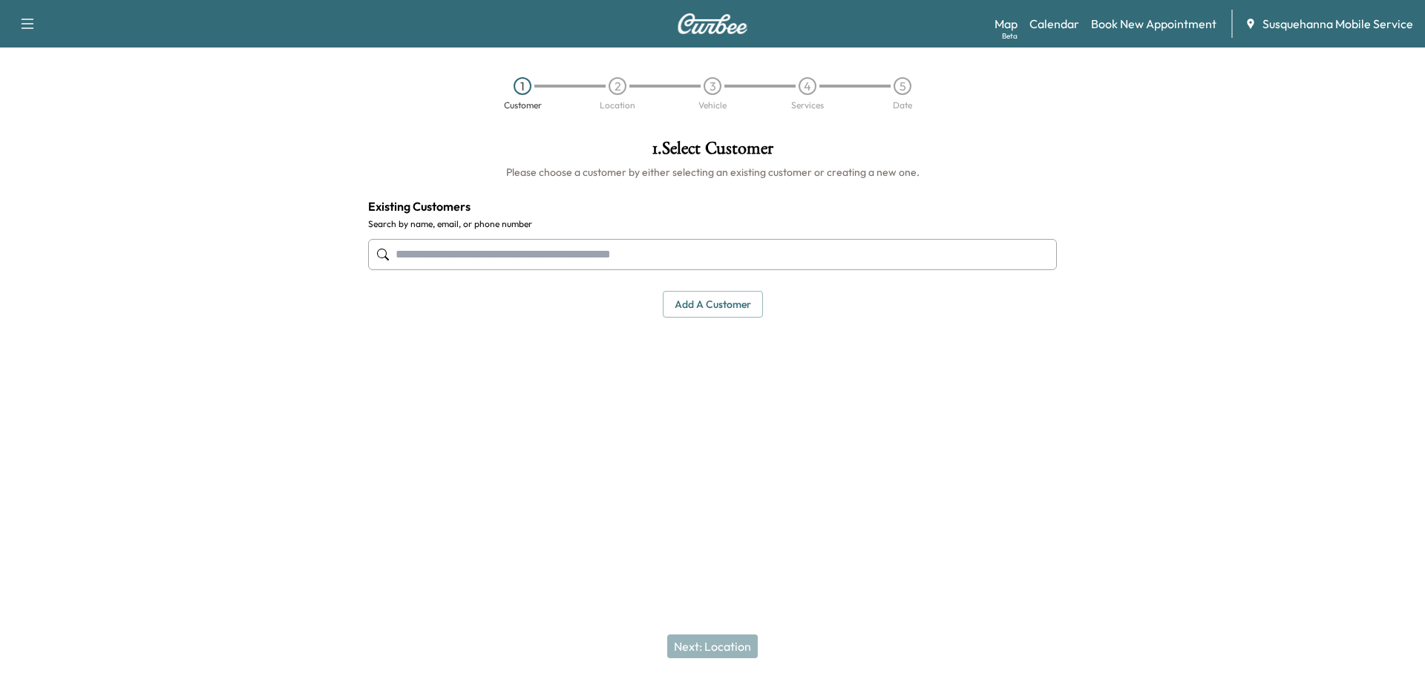
click at [530, 246] on input "text" at bounding box center [712, 254] width 689 height 31
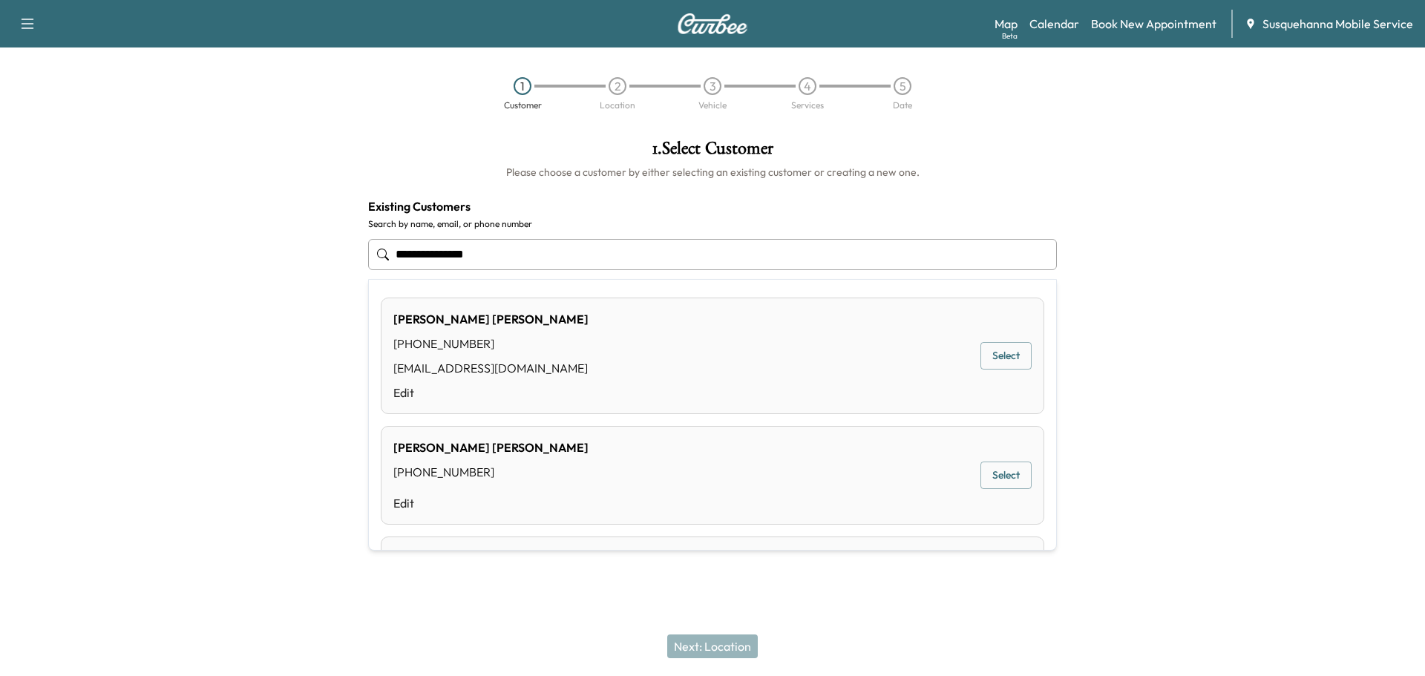
click at [1003, 354] on button "Select" at bounding box center [1005, 355] width 51 height 27
type input "**********"
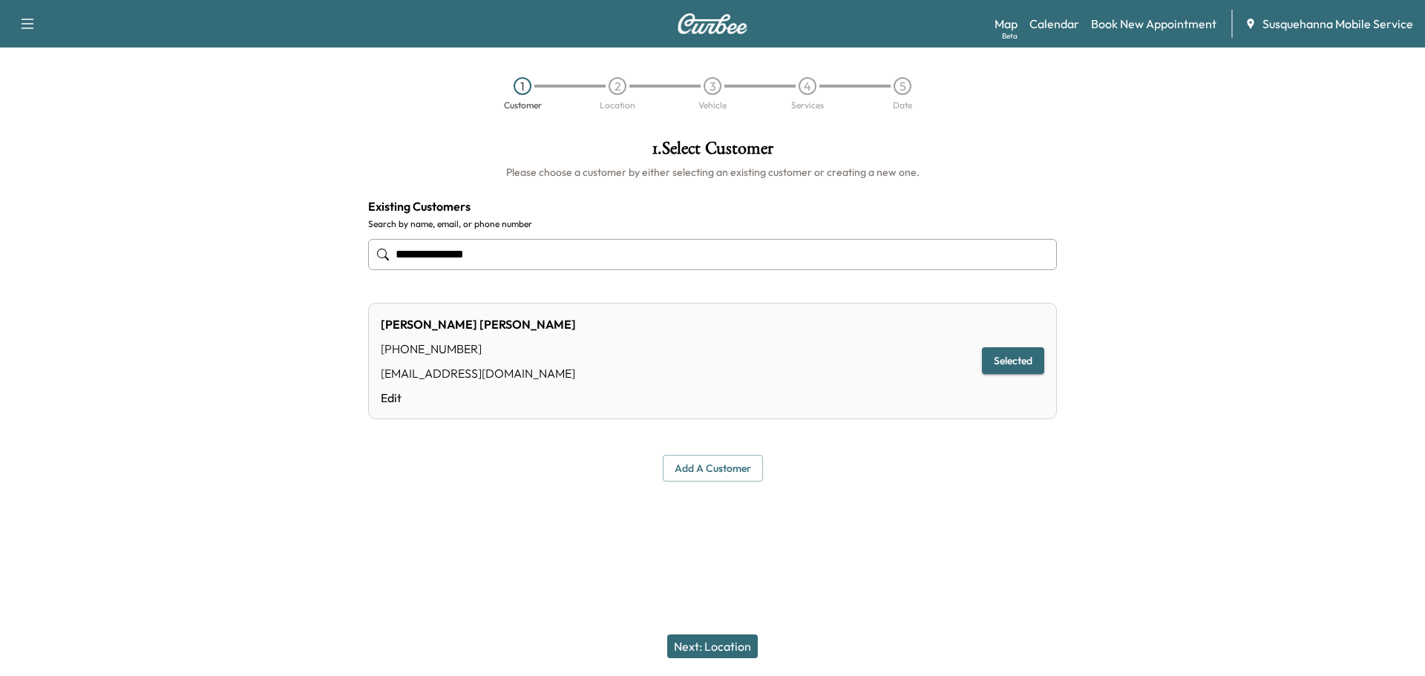
click at [736, 642] on button "Next: Location" at bounding box center [712, 646] width 91 height 24
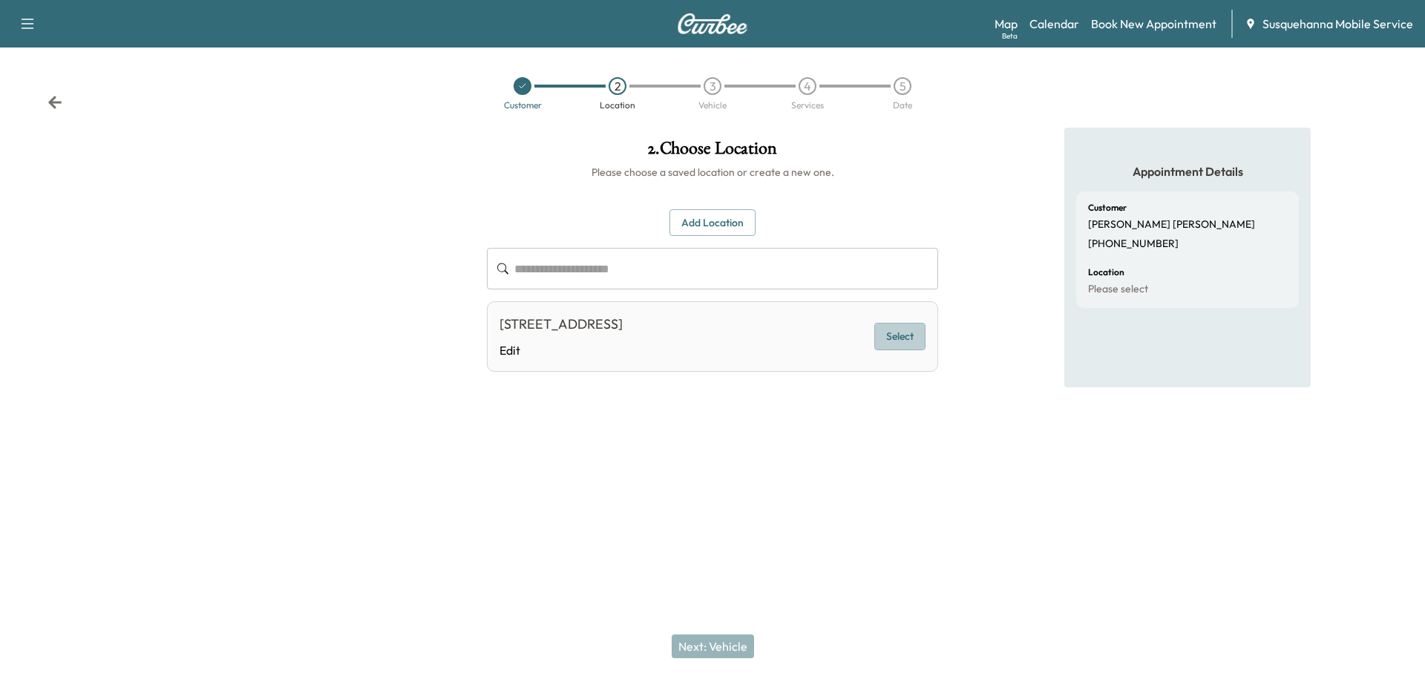
click at [912, 340] on button "Select" at bounding box center [899, 336] width 51 height 27
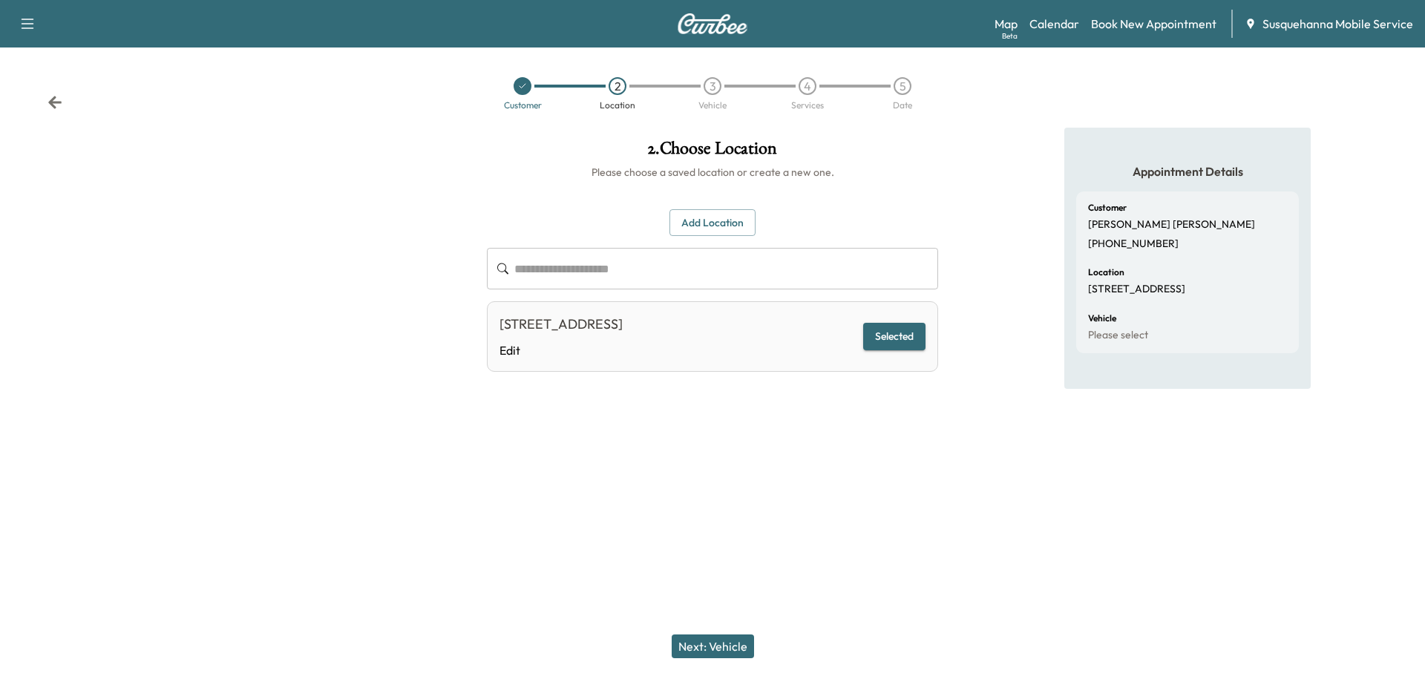
click at [741, 646] on button "Next: Vehicle" at bounding box center [713, 646] width 82 height 24
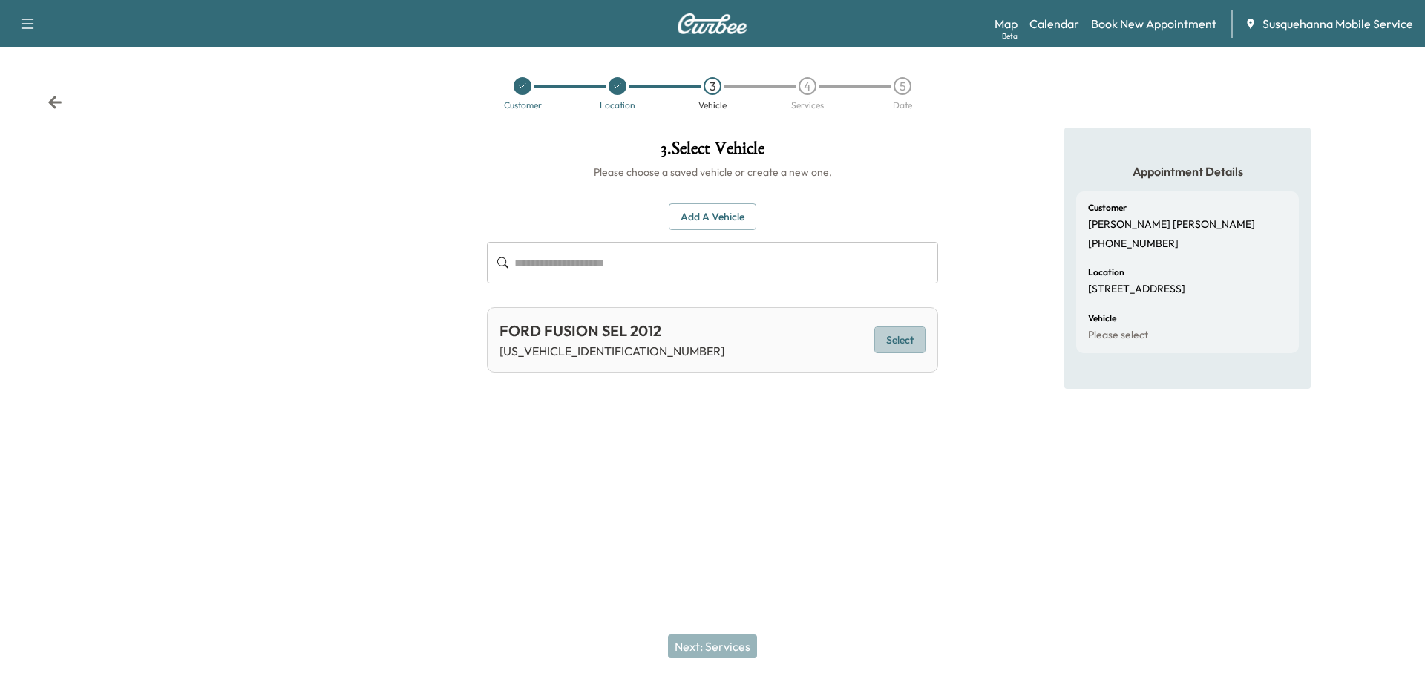
click at [892, 343] on button "Select" at bounding box center [899, 340] width 51 height 27
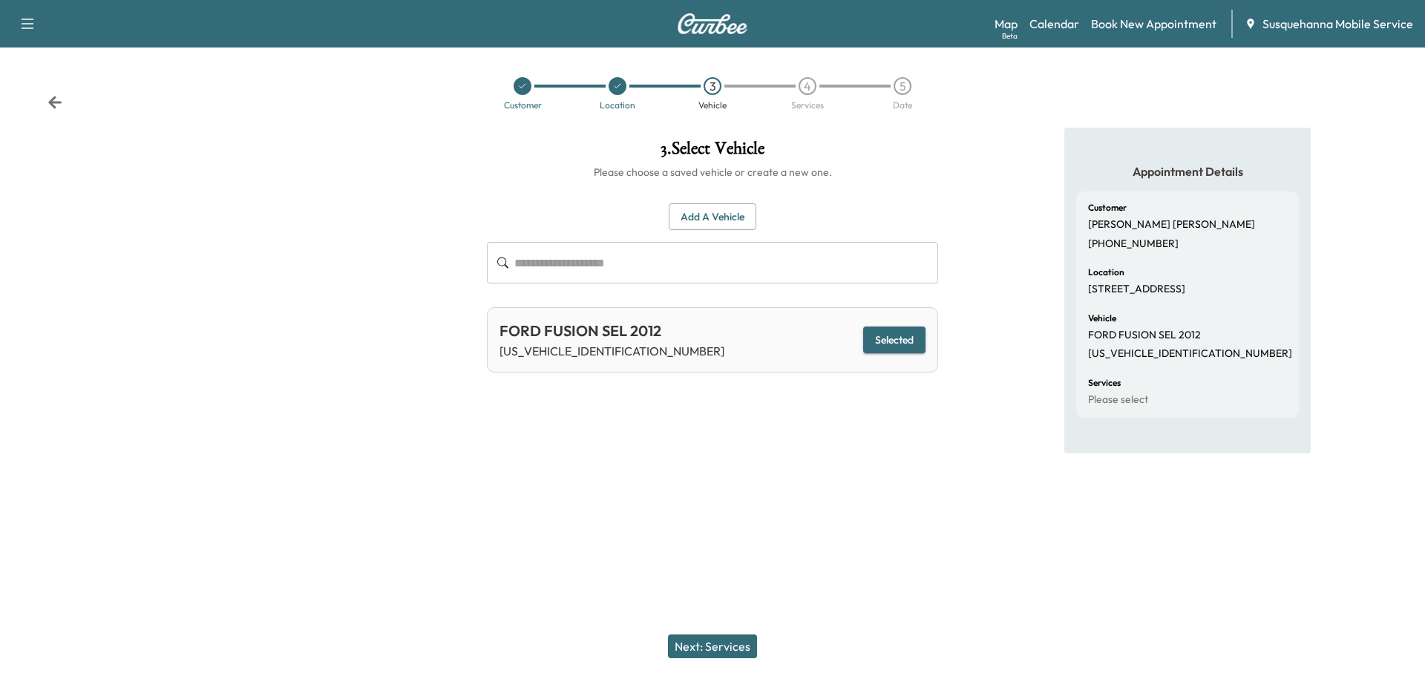
drag, startPoint x: 723, startPoint y: 639, endPoint x: 720, endPoint y: 632, distance: 7.6
click at [723, 638] on button "Next: Services" at bounding box center [712, 646] width 89 height 24
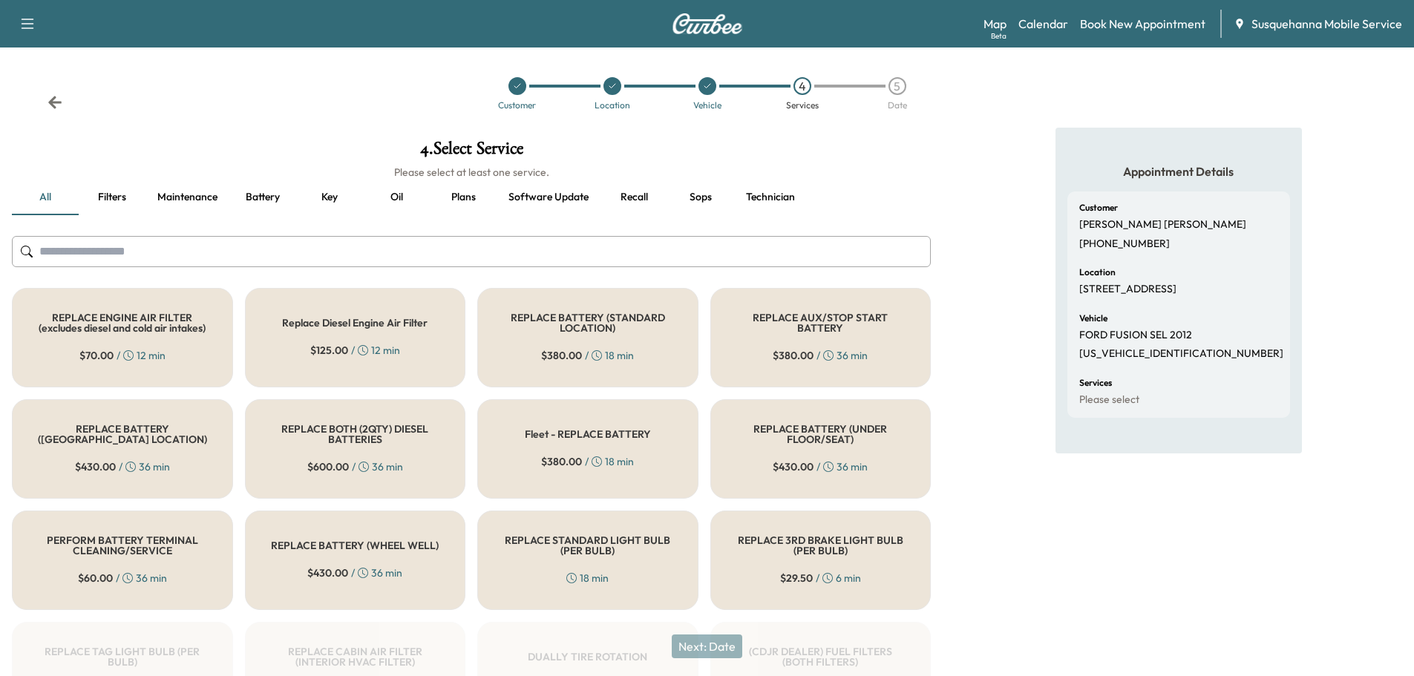
click at [606, 251] on input "text" at bounding box center [471, 251] width 919 height 31
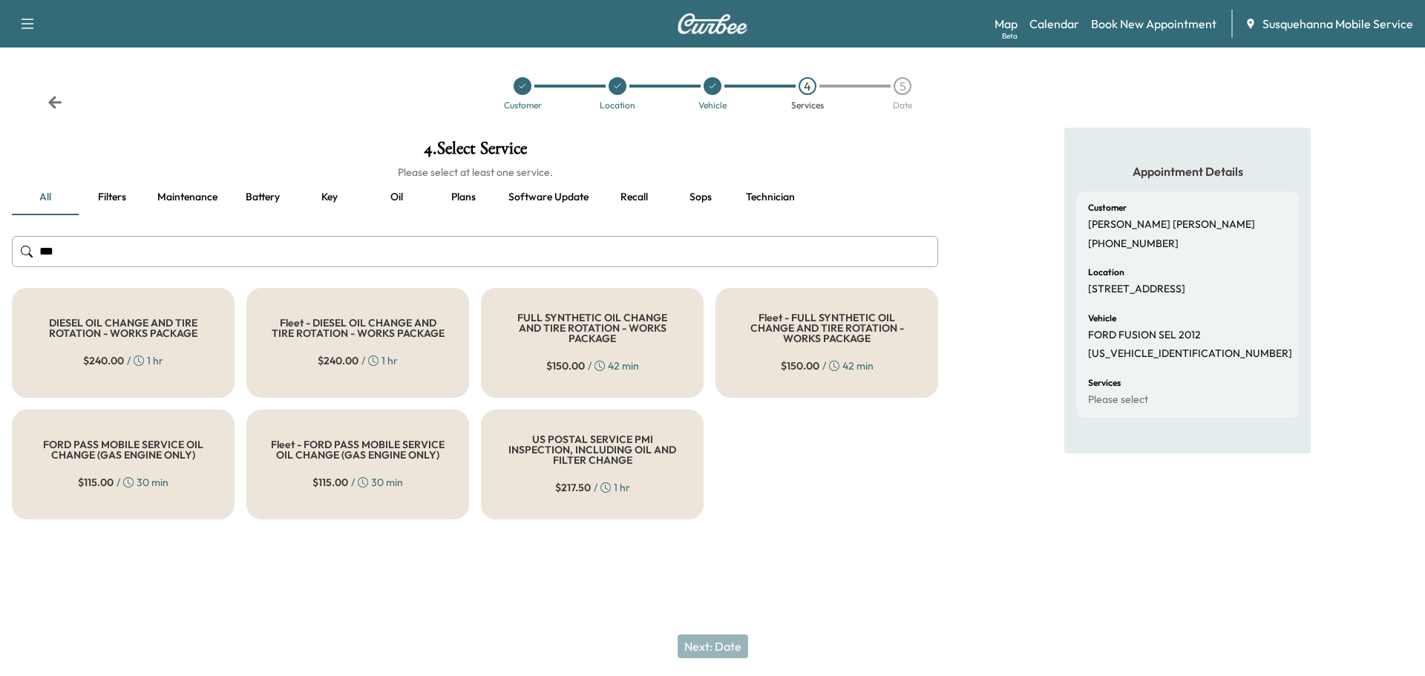
type input "***"
click at [591, 332] on h5 "FULL SYNTHETIC OIL CHANGE AND TIRE ROTATION - WORKS PACKAGE" at bounding box center [592, 327] width 174 height 31
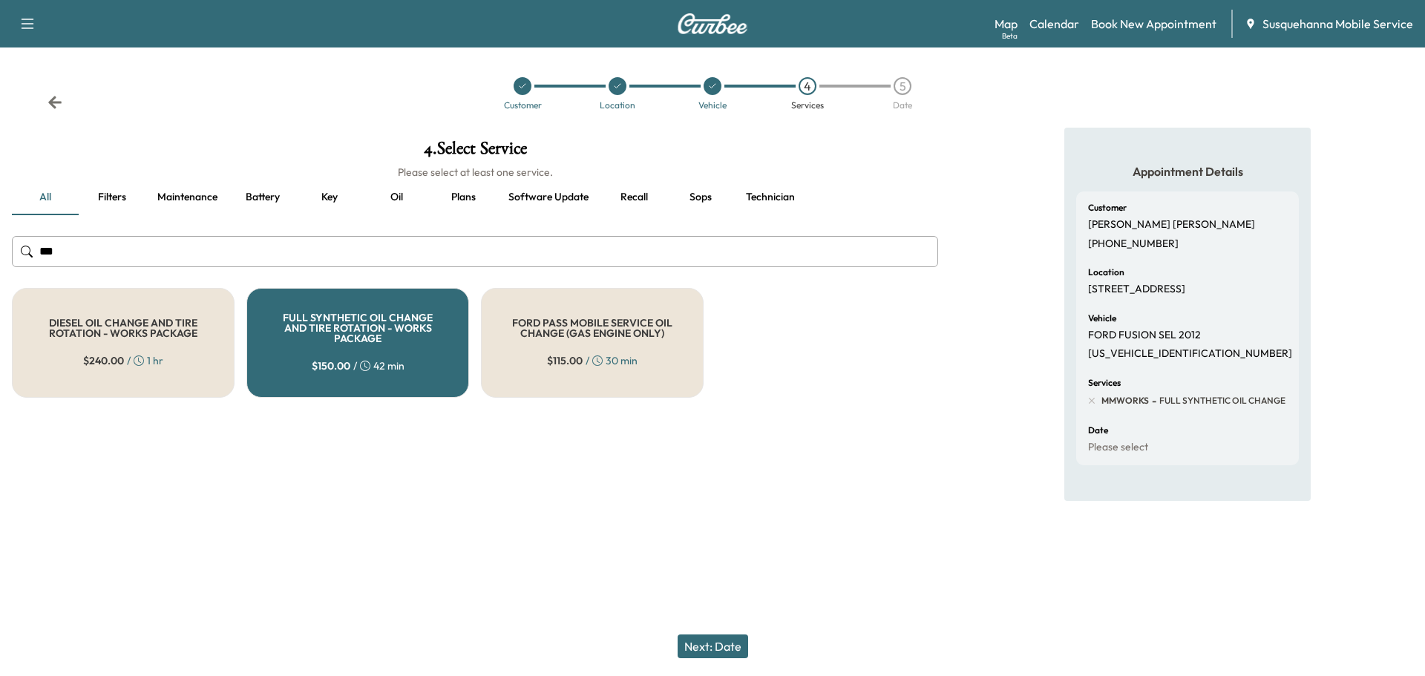
click at [693, 636] on button "Next: Date" at bounding box center [712, 646] width 70 height 24
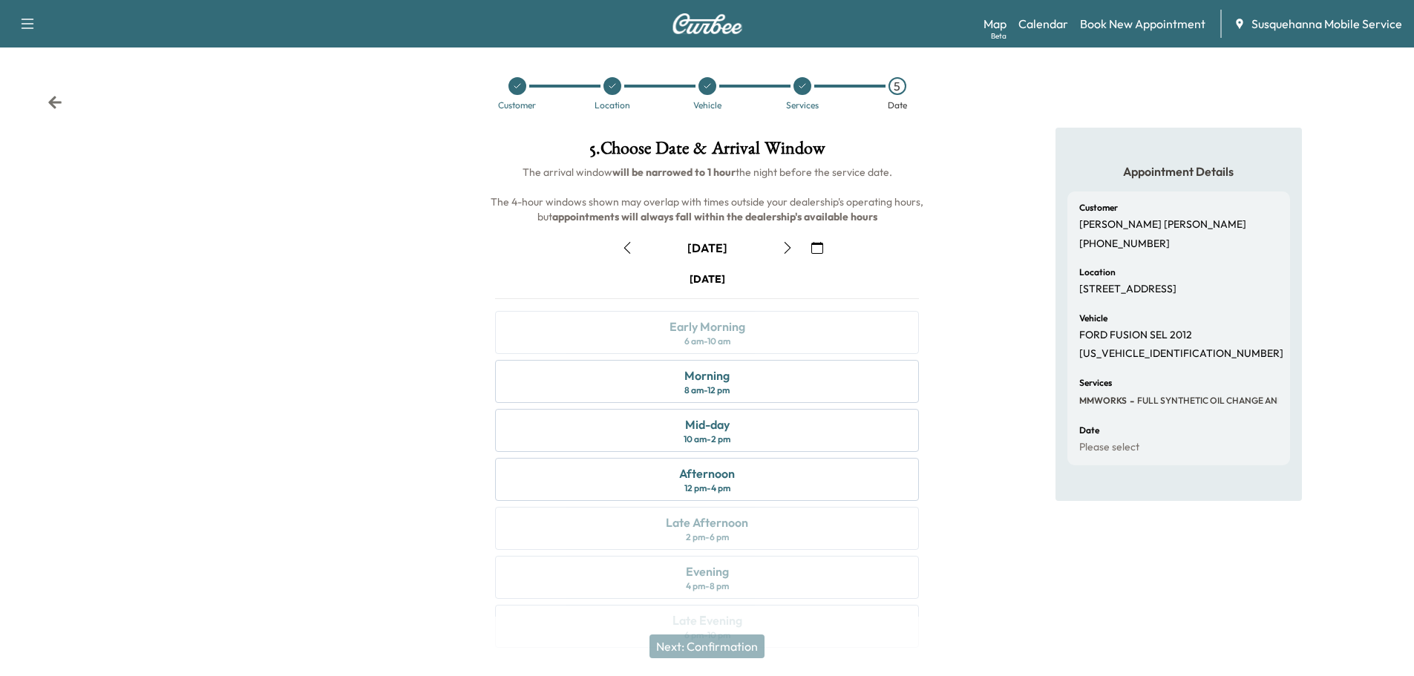
click at [789, 246] on icon "button" at bounding box center [787, 248] width 7 height 12
click at [790, 246] on icon "button" at bounding box center [787, 248] width 12 height 12
click at [820, 248] on icon "button" at bounding box center [817, 248] width 12 height 12
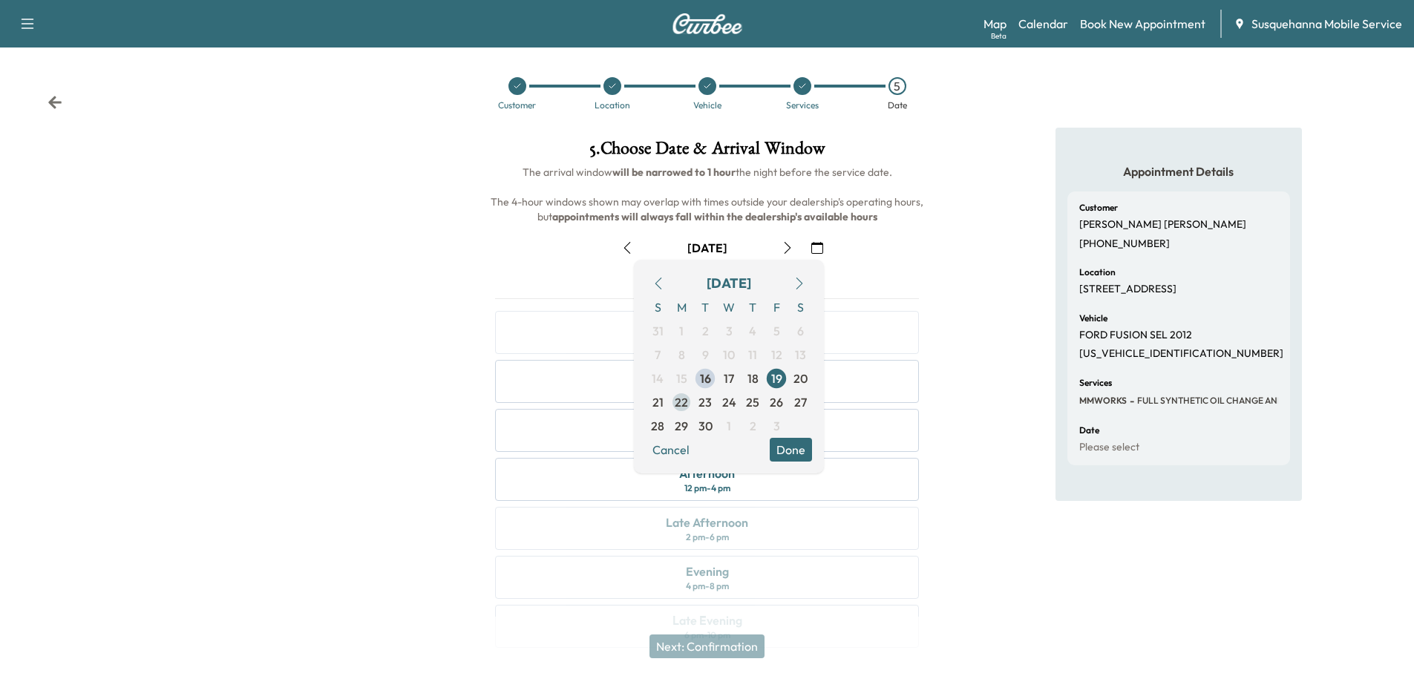
click at [687, 405] on span "22" at bounding box center [681, 402] width 13 height 18
drag, startPoint x: 786, startPoint y: 443, endPoint x: 809, endPoint y: 406, distance: 43.7
click at [787, 443] on button "Done" at bounding box center [791, 450] width 42 height 24
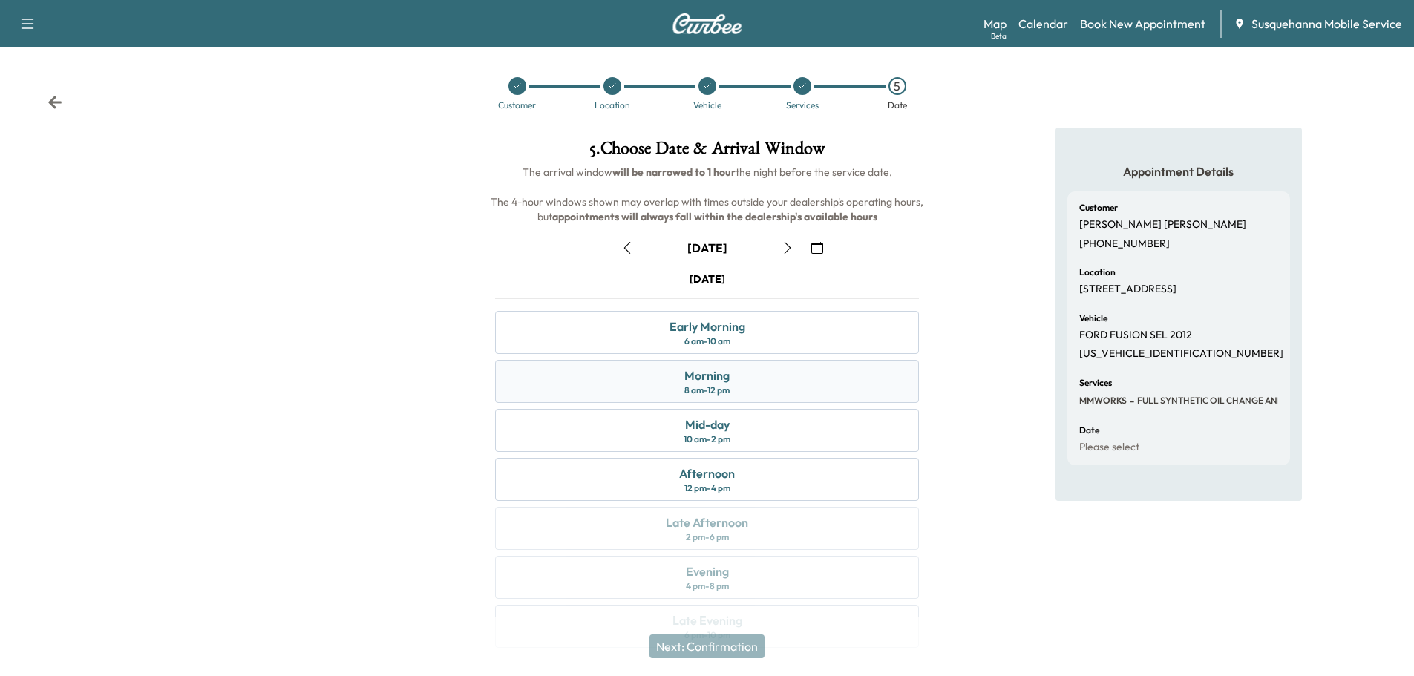
click at [813, 393] on div "Morning 8 am - 12 pm" at bounding box center [707, 381] width 424 height 43
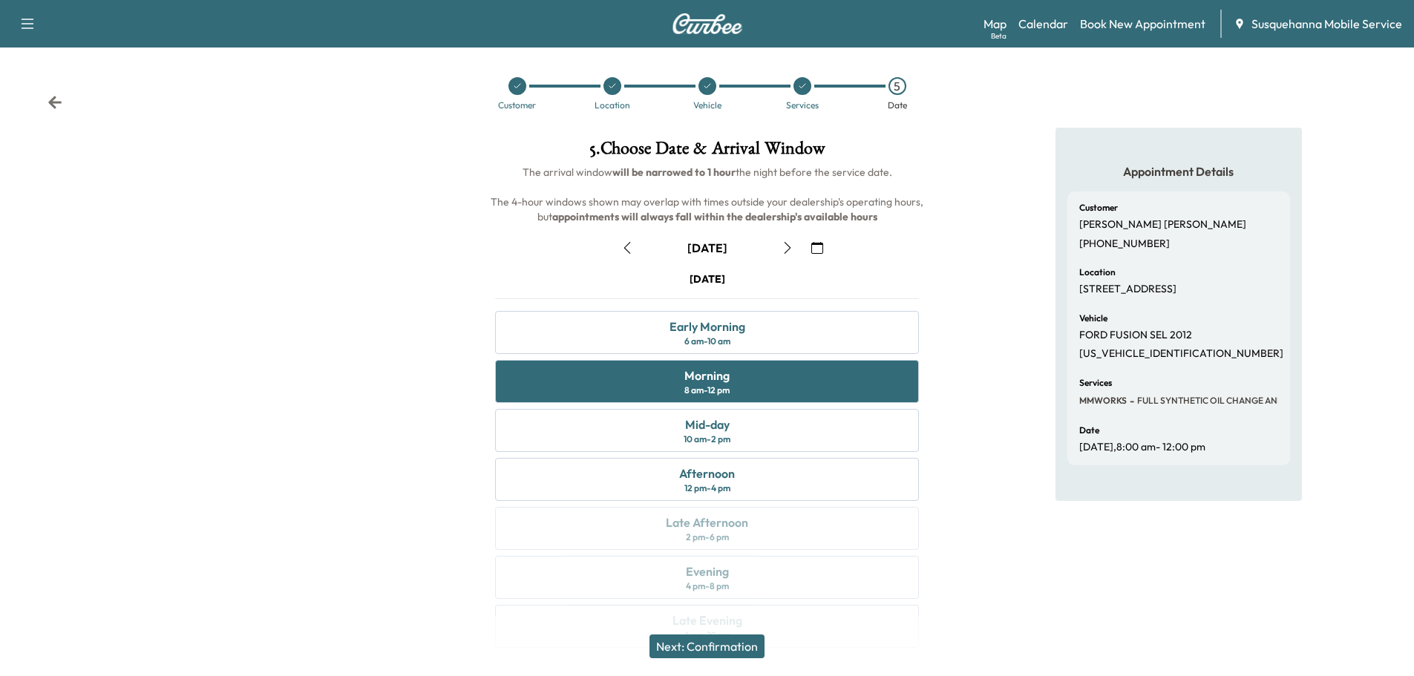
click at [753, 640] on button "Next: Confirmation" at bounding box center [706, 646] width 115 height 24
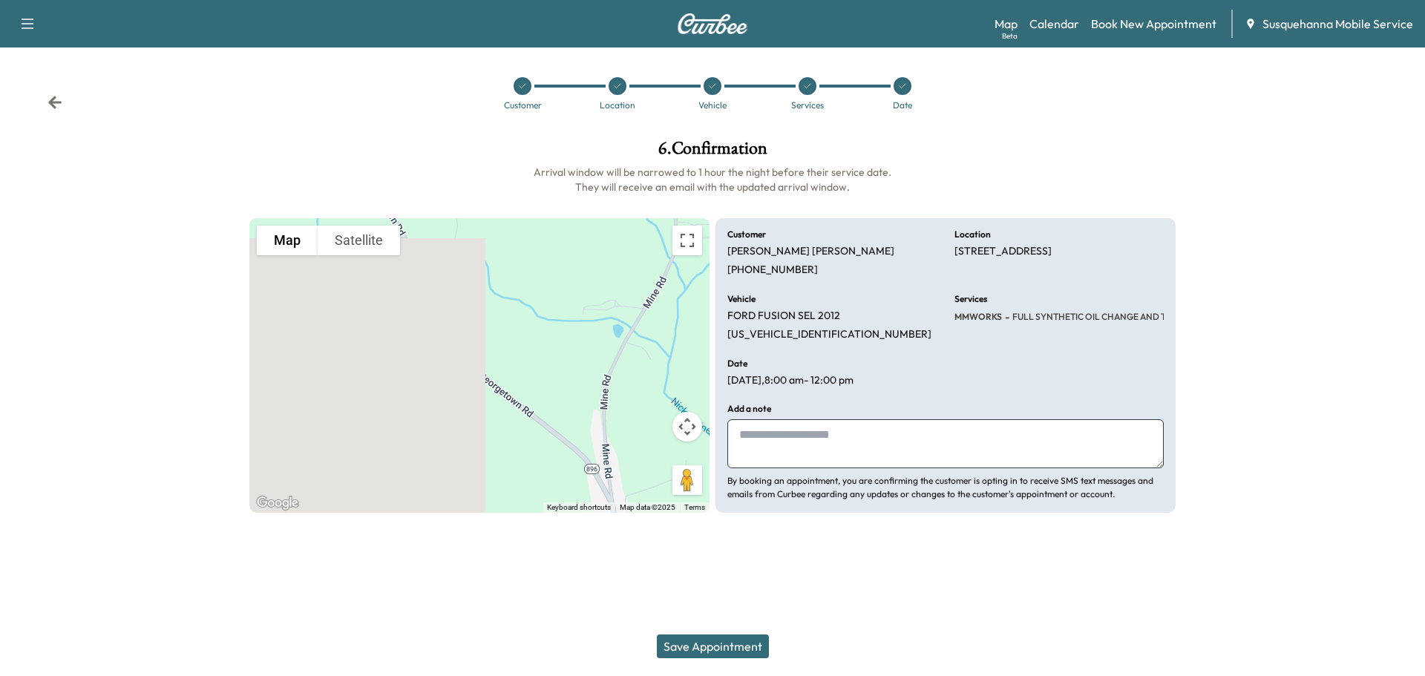
click at [804, 442] on textarea at bounding box center [945, 443] width 436 height 49
type textarea "**********"
click at [685, 640] on button "Save Appointment" at bounding box center [713, 646] width 112 height 24
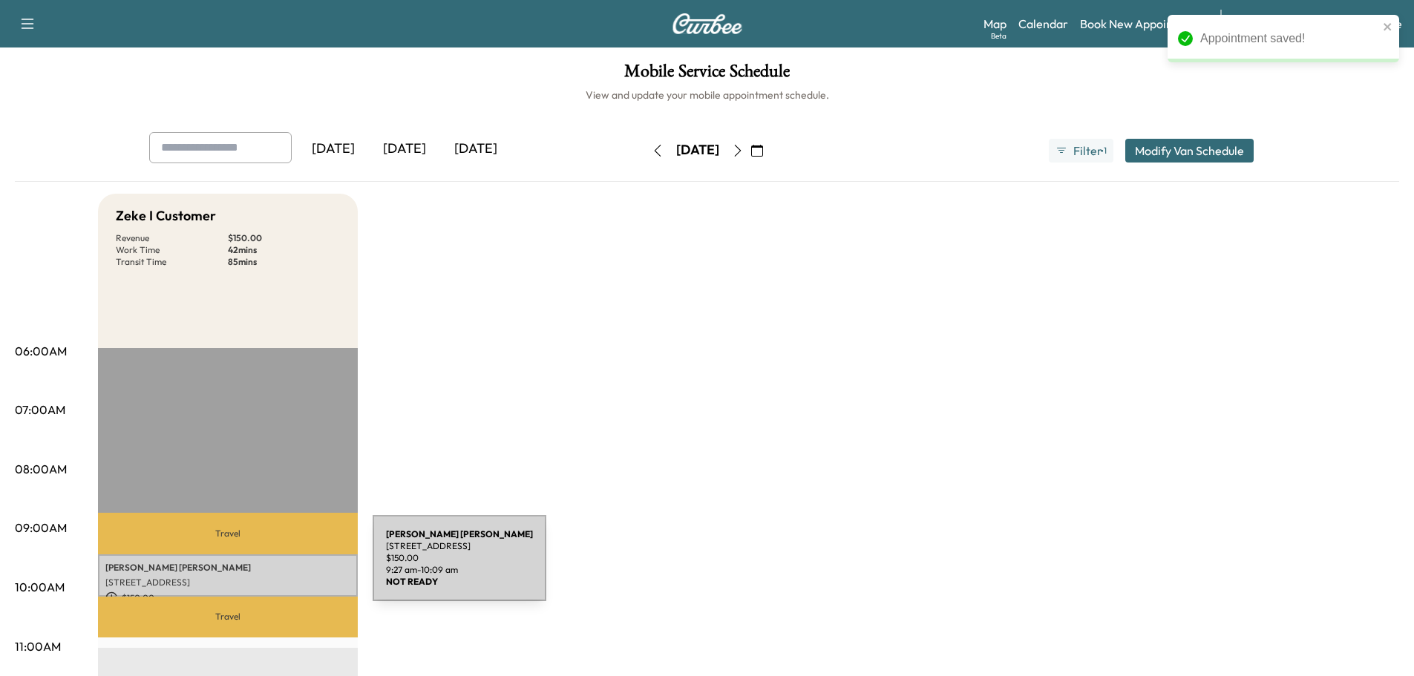
click at [261, 567] on p "CHARLES JOHNSON" at bounding box center [227, 568] width 245 height 12
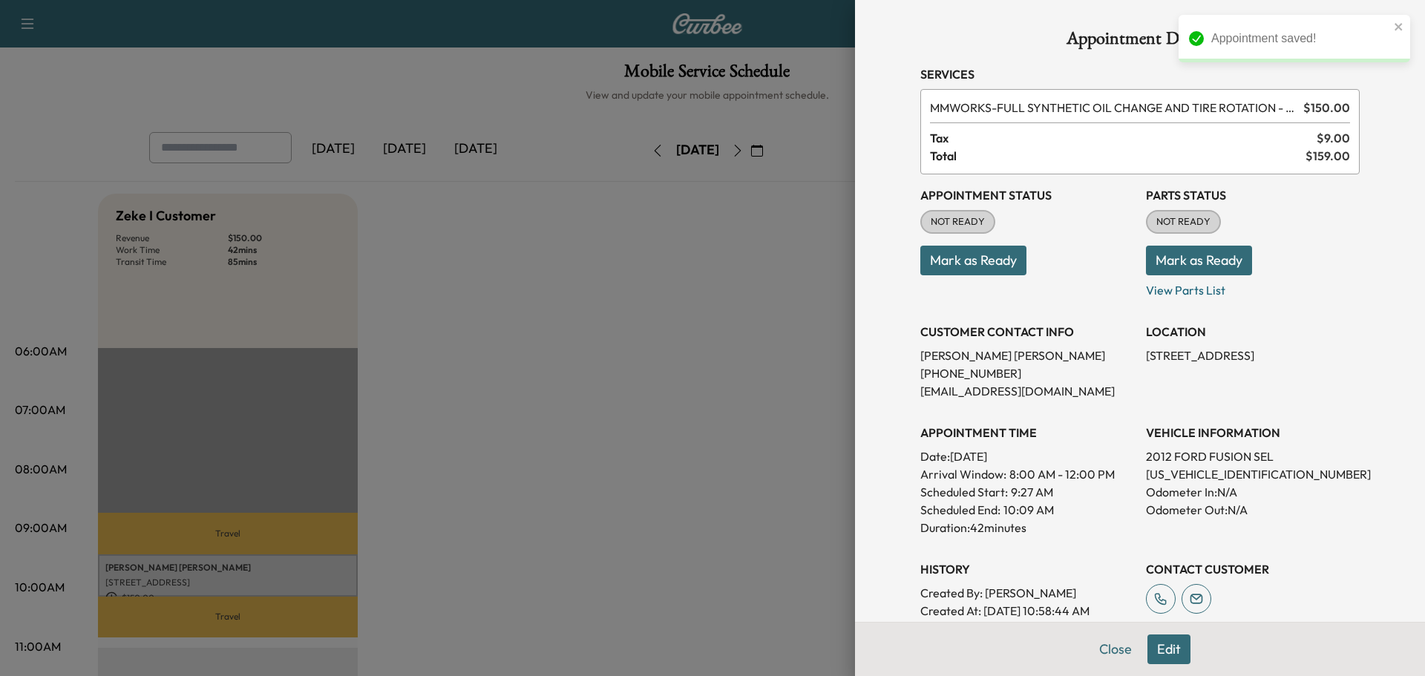
click at [1177, 263] on button "Mark as Ready" at bounding box center [1199, 261] width 106 height 30
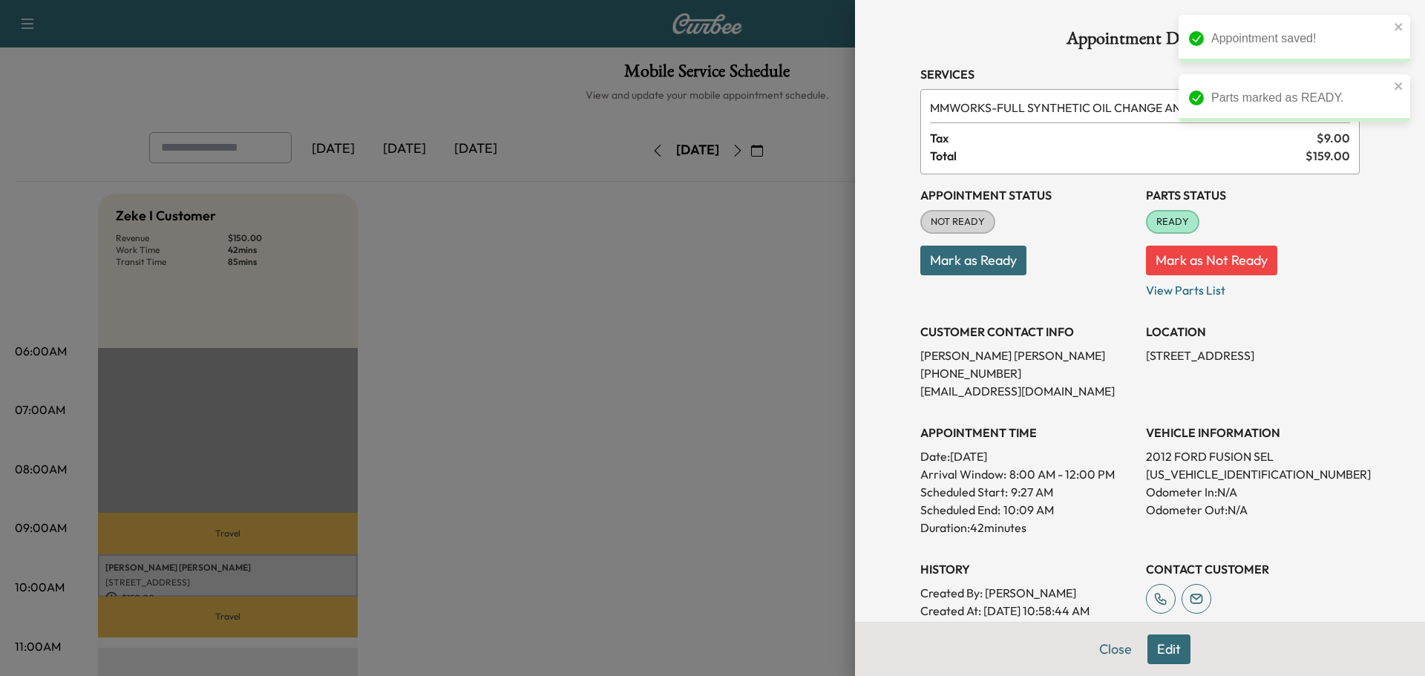
click at [1002, 267] on button "Mark as Ready" at bounding box center [973, 261] width 106 height 30
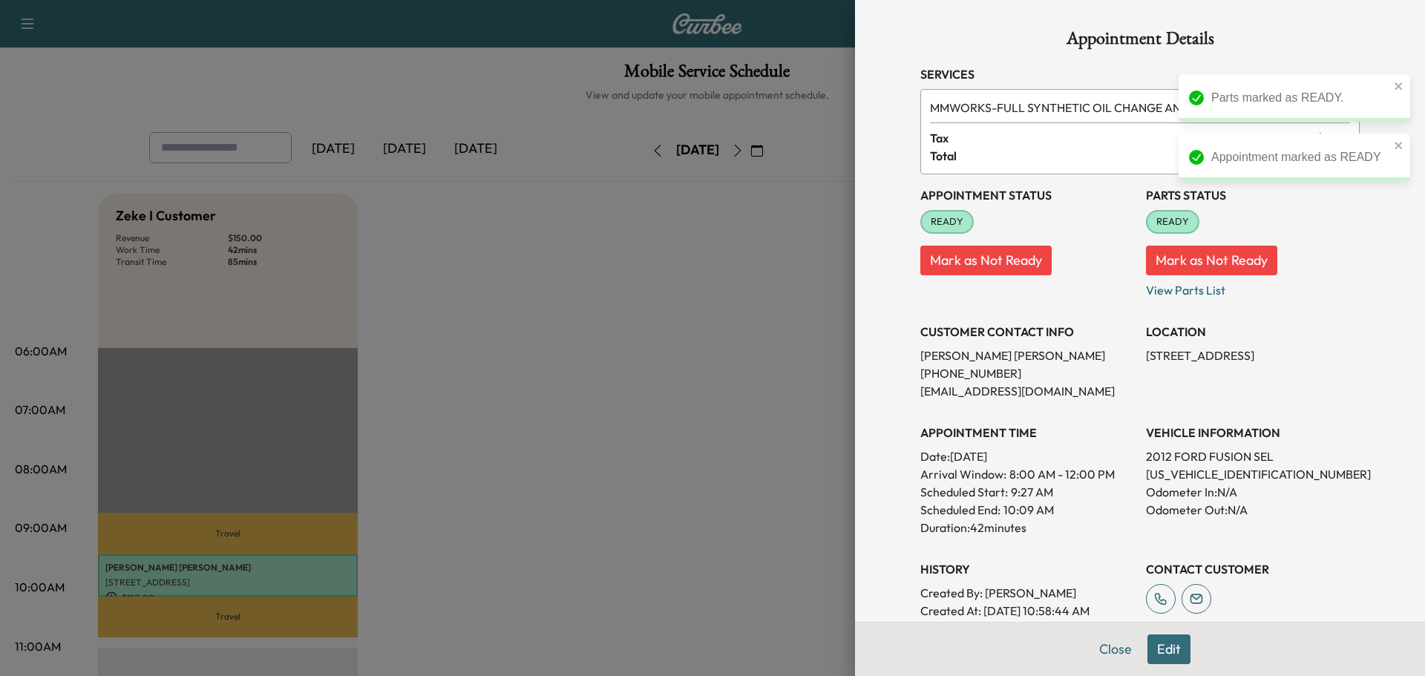
click at [1103, 650] on button "Close" at bounding box center [1115, 649] width 52 height 30
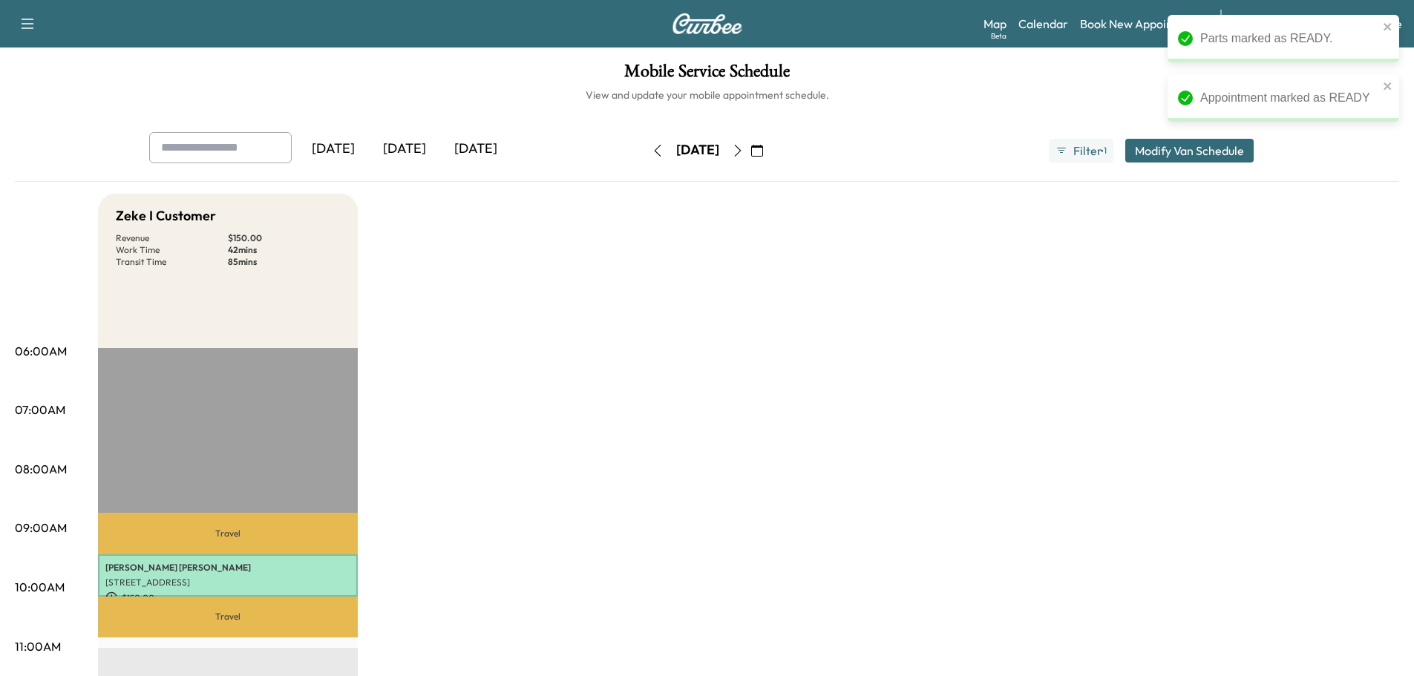
click at [618, 176] on div "Yesterday Today Tomorrow Monday, September 22 September 2025 S M T W T F S 31 1…" at bounding box center [707, 157] width 1384 height 50
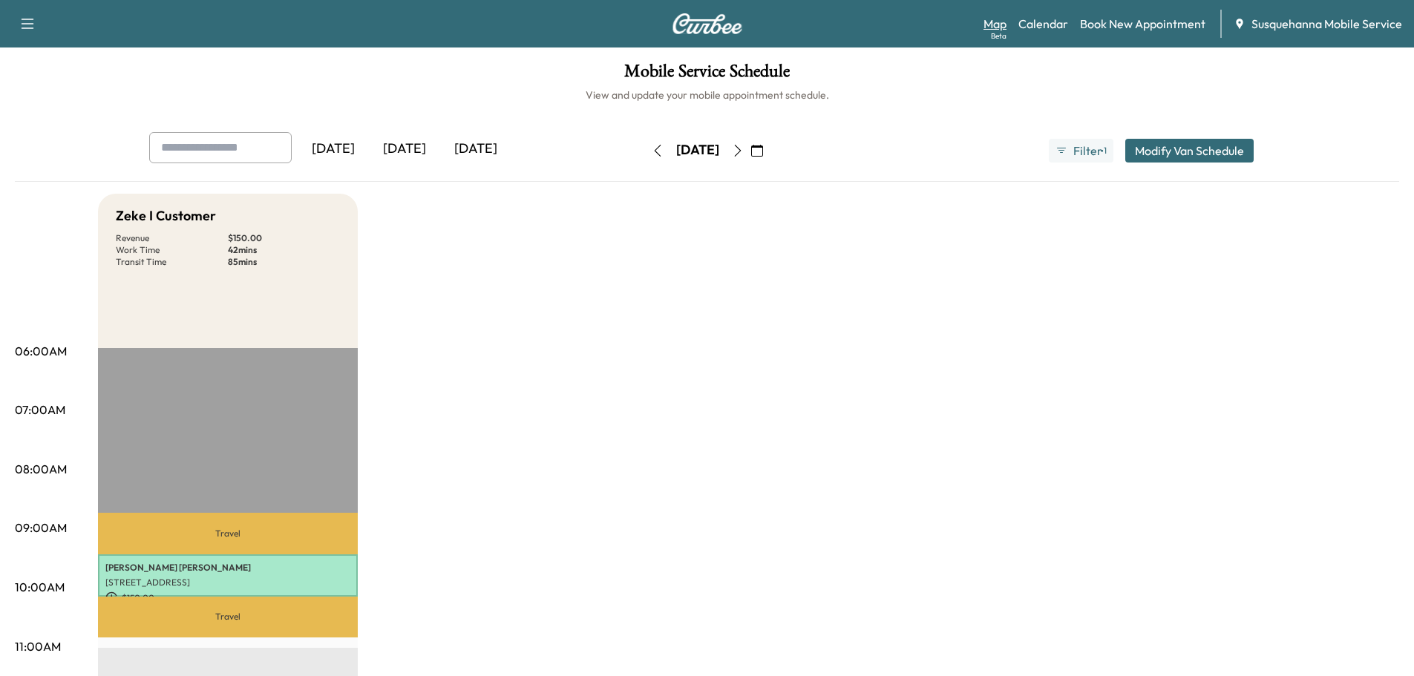
click at [993, 22] on link "Map Beta" at bounding box center [994, 24] width 23 height 18
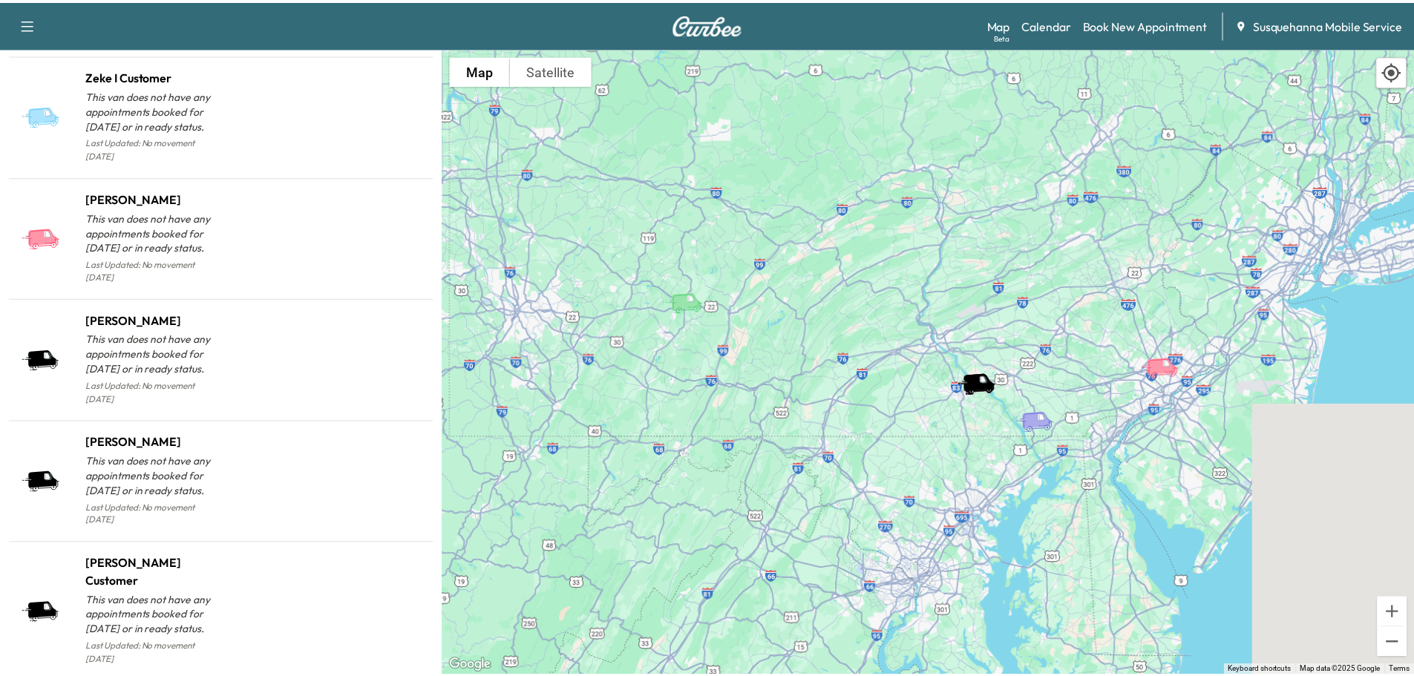
scroll to position [1417, 0]
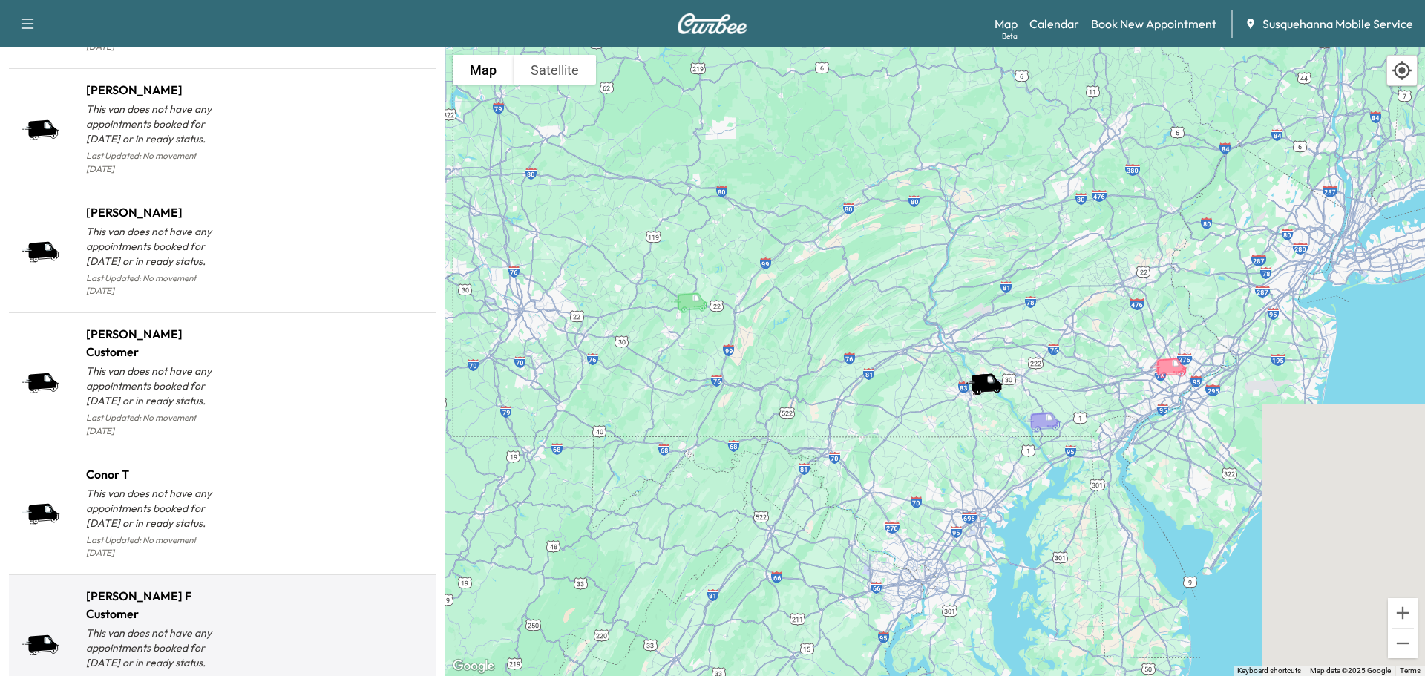
click at [172, 626] on p "This van does not have any appointments booked for today or in ready status." at bounding box center [154, 648] width 137 height 45
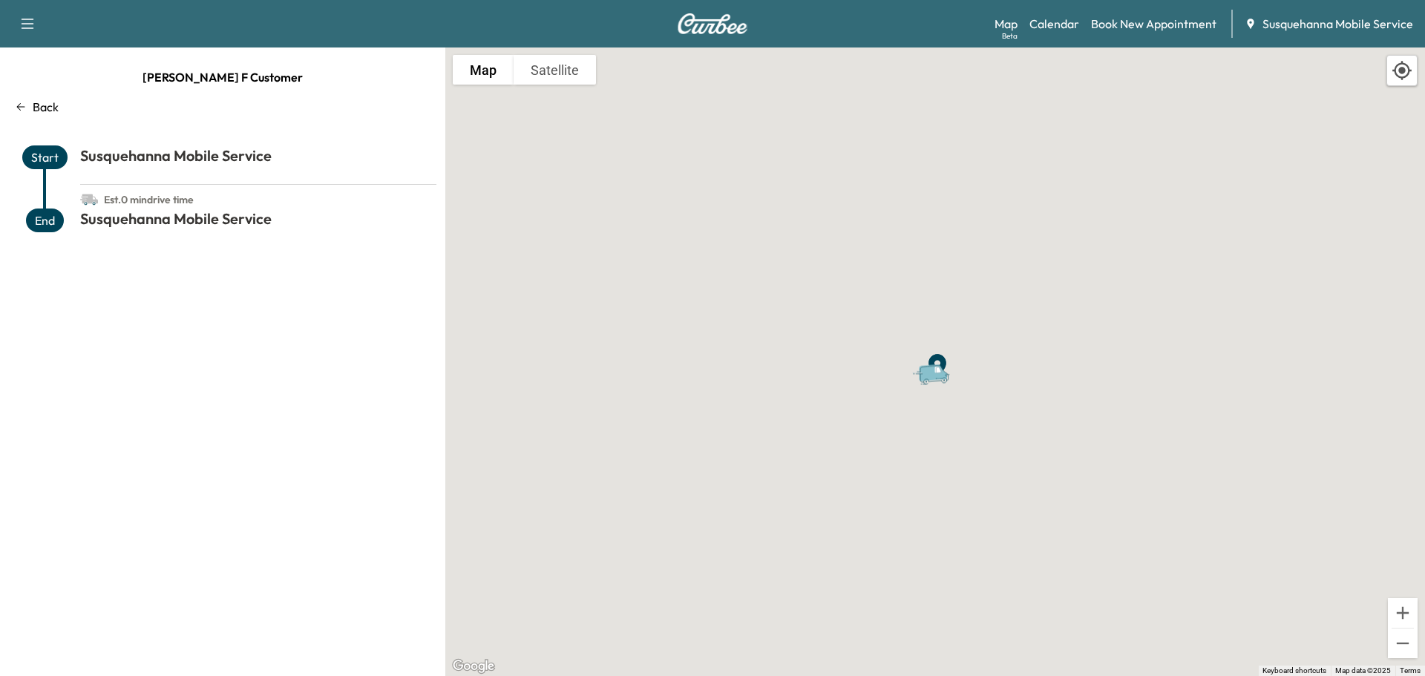
click at [1043, 36] on div "Map Beta Calendar Book New Appointment Susquehanna Mobile Service" at bounding box center [1203, 24] width 419 height 28
click at [1051, 30] on link "Calendar" at bounding box center [1054, 24] width 50 height 18
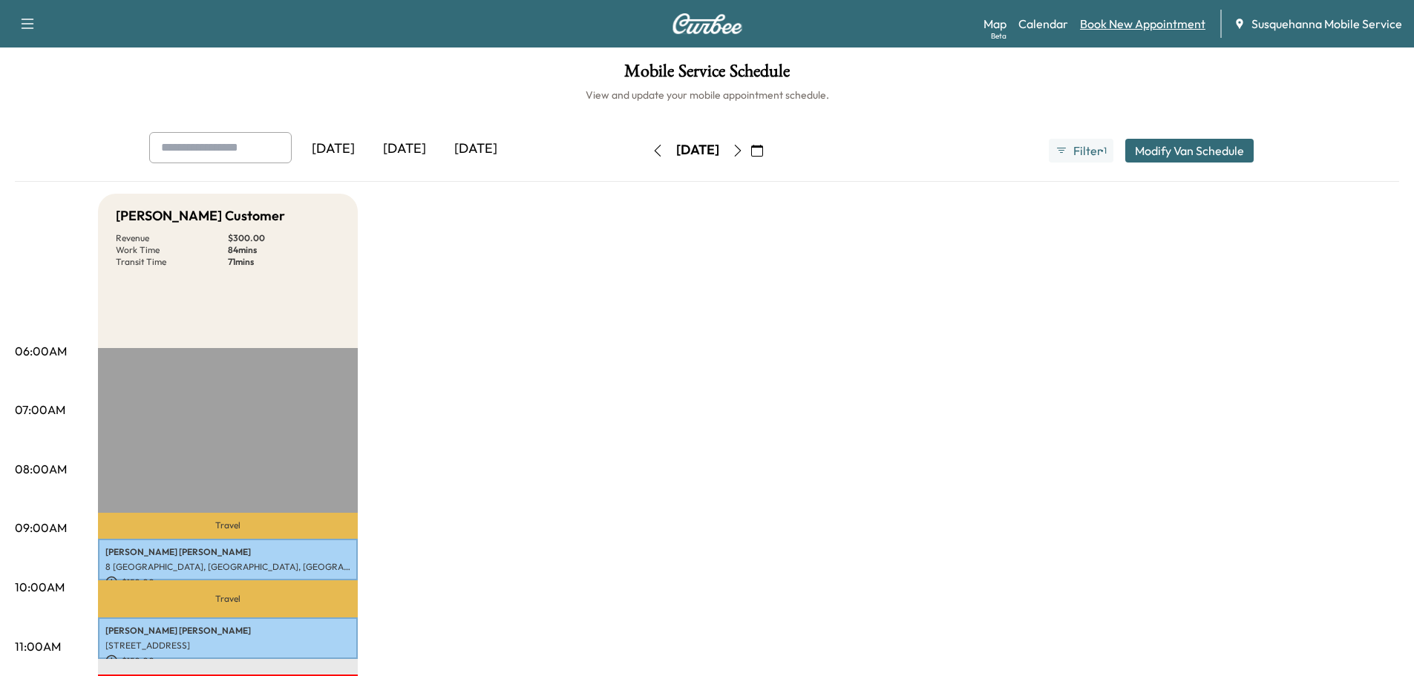
click at [1133, 27] on link "Book New Appointment" at bounding box center [1142, 24] width 125 height 18
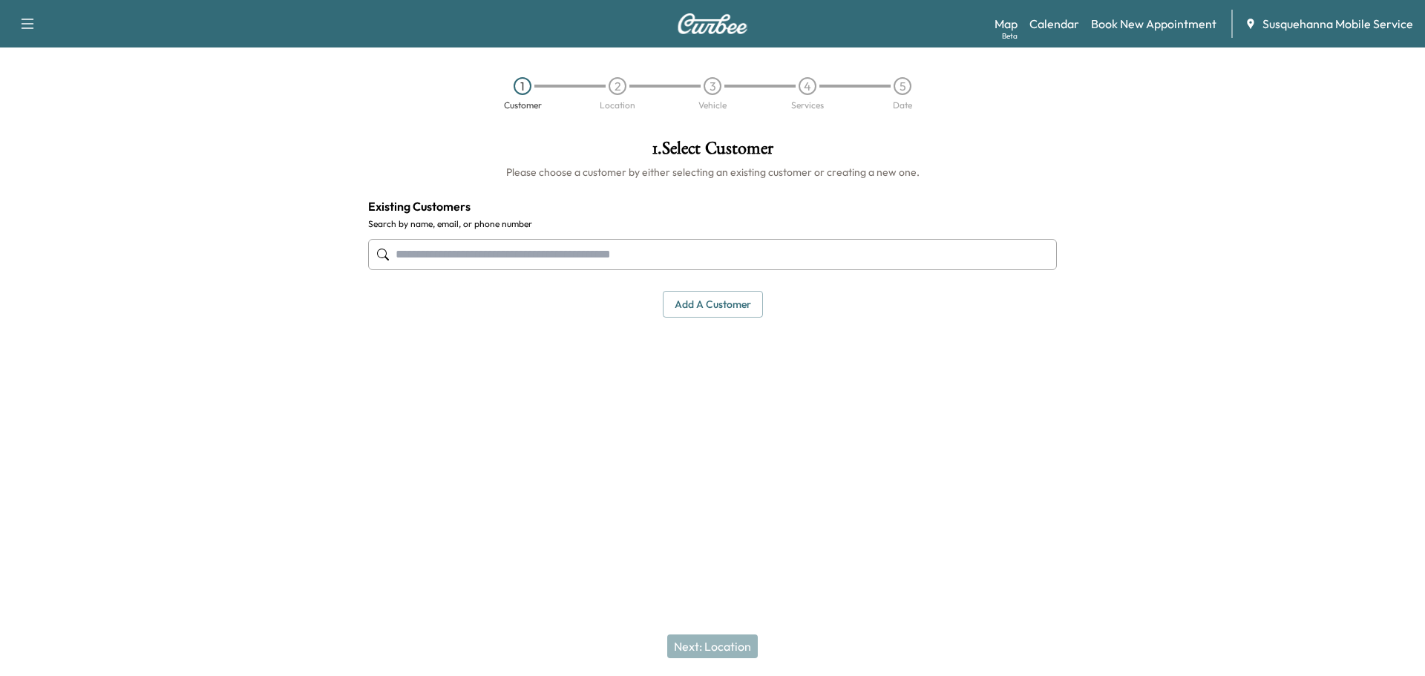
click at [730, 262] on input "text" at bounding box center [712, 254] width 689 height 31
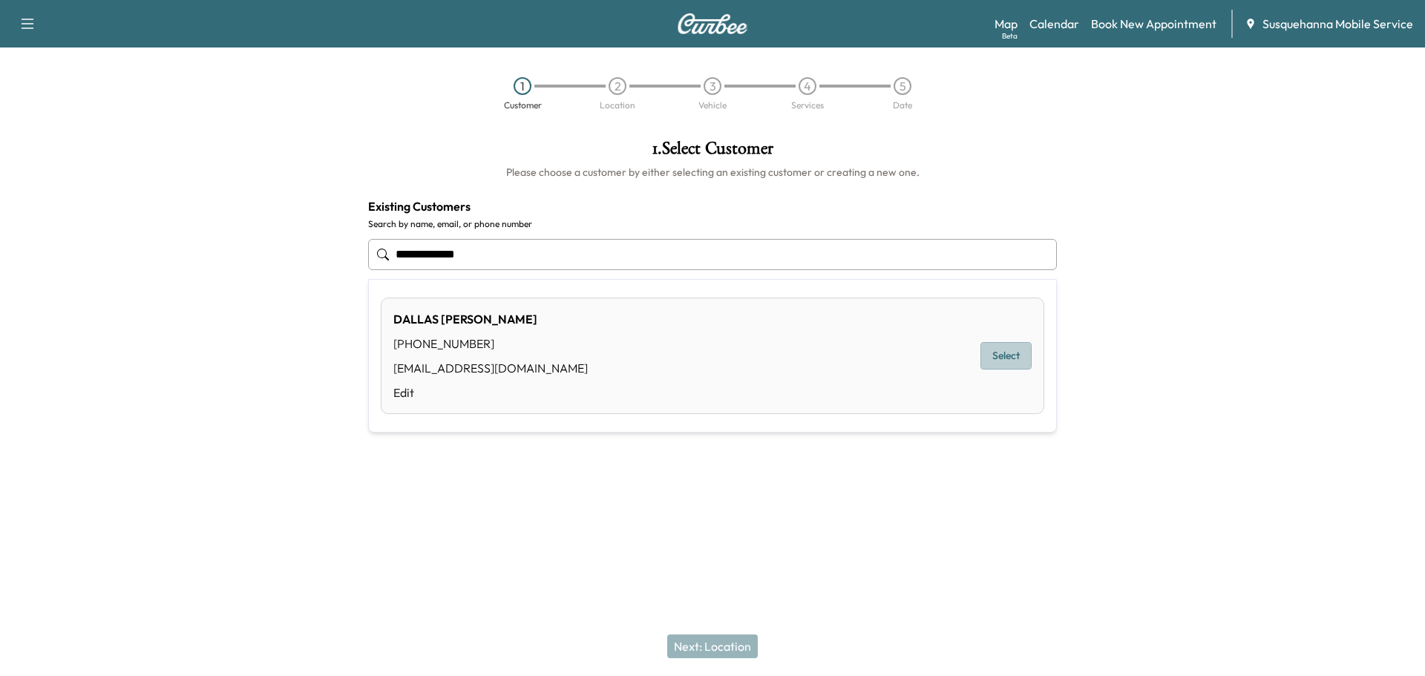
click at [992, 355] on button "Select" at bounding box center [1005, 355] width 51 height 27
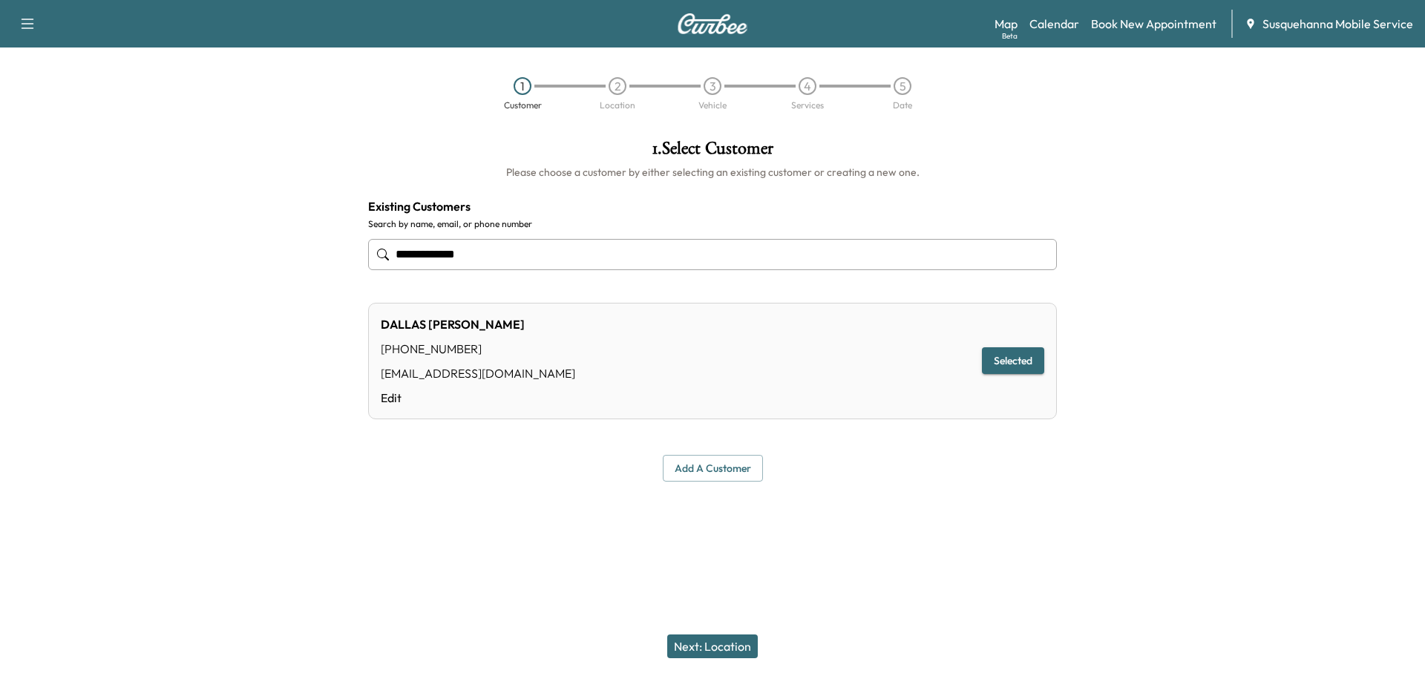
type input "**********"
click at [735, 646] on button "Next: Location" at bounding box center [712, 646] width 91 height 24
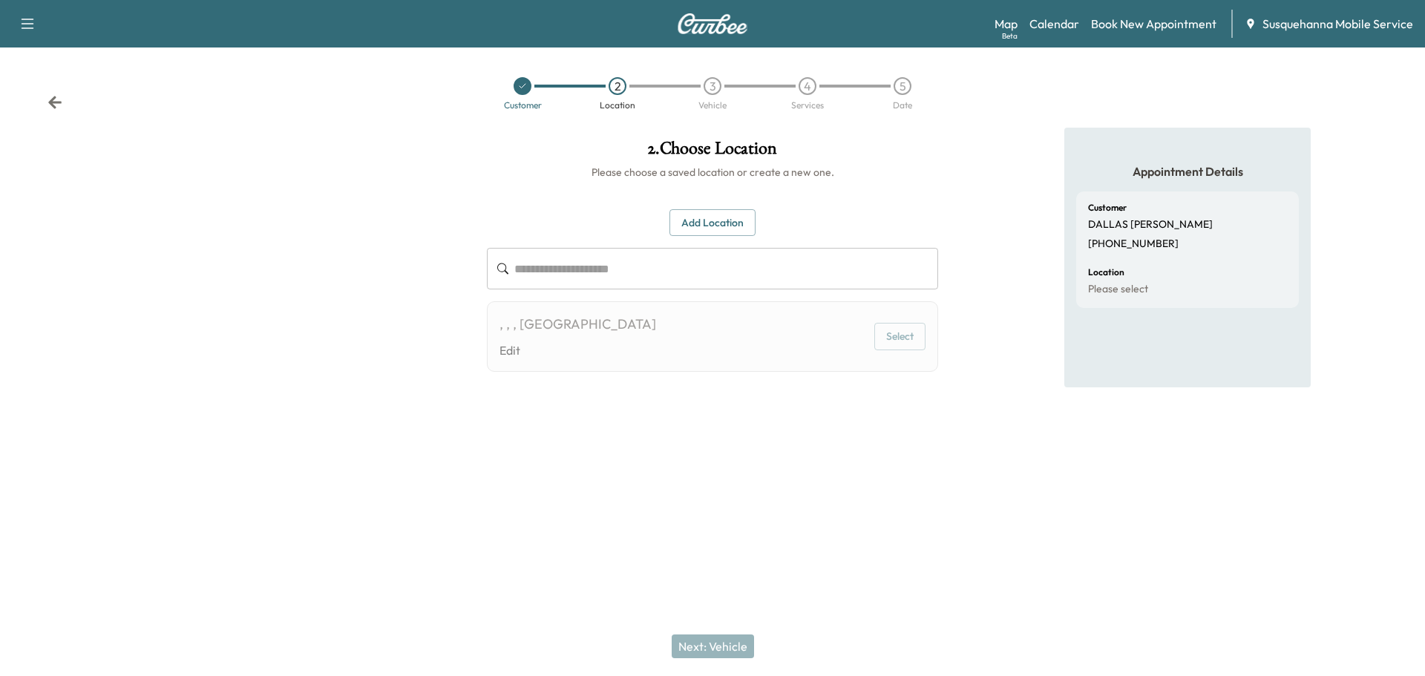
click at [743, 229] on button "Add Location" at bounding box center [712, 222] width 86 height 27
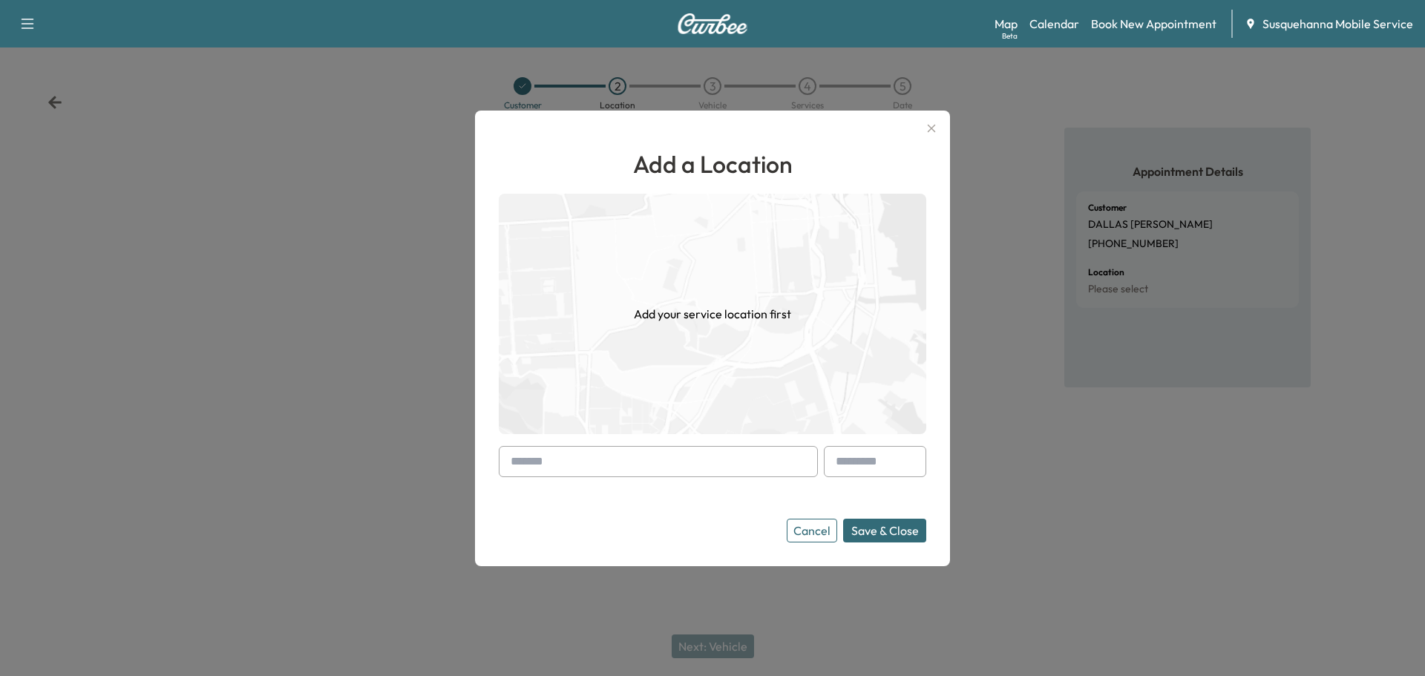
click at [694, 463] on input "text" at bounding box center [658, 461] width 319 height 31
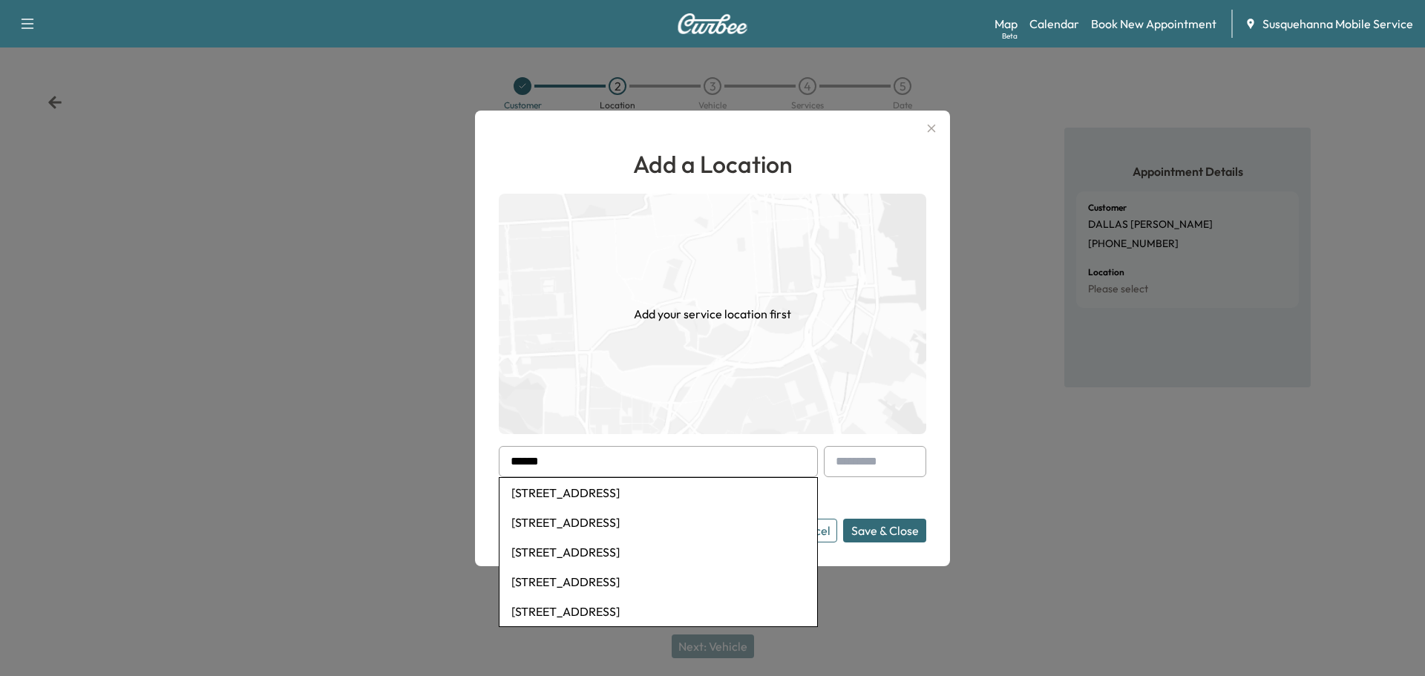
click at [649, 490] on li "2503 South Queen Street, York, PA, USA" at bounding box center [658, 493] width 318 height 30
type input "**********"
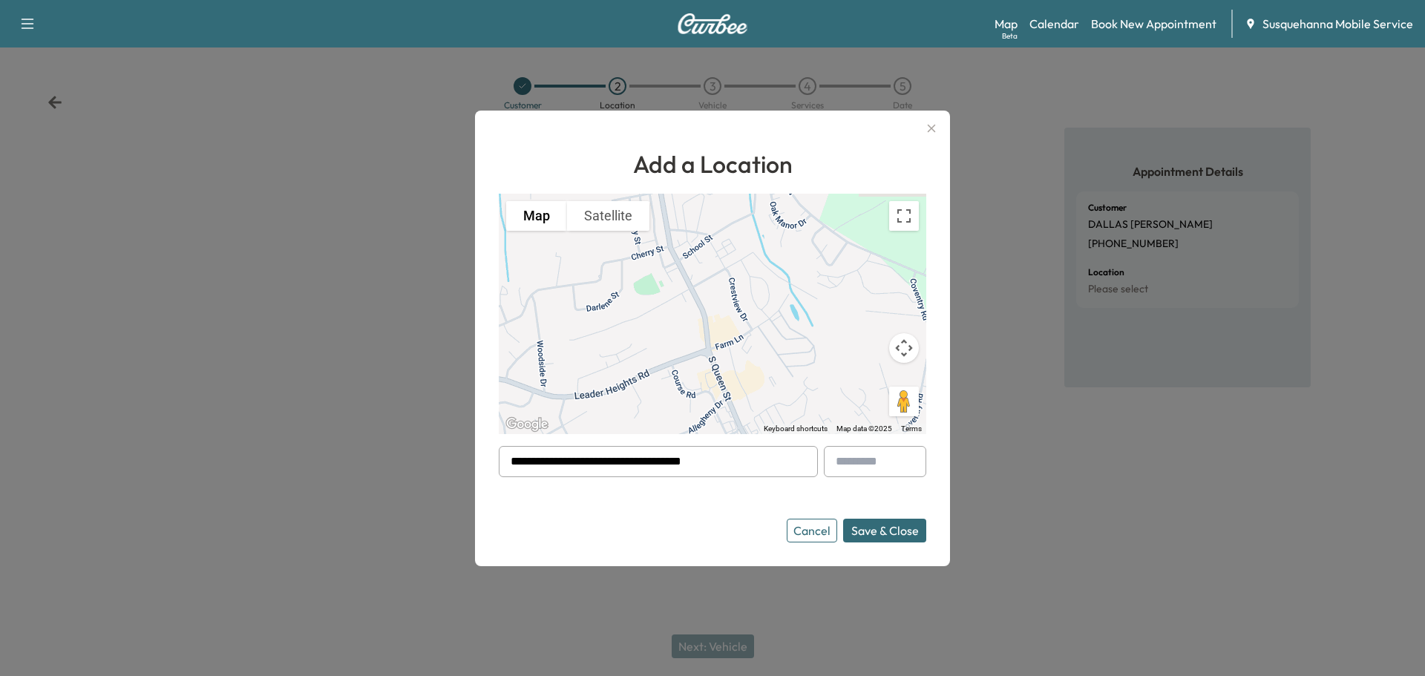
click at [874, 526] on button "Save & Close" at bounding box center [884, 531] width 83 height 24
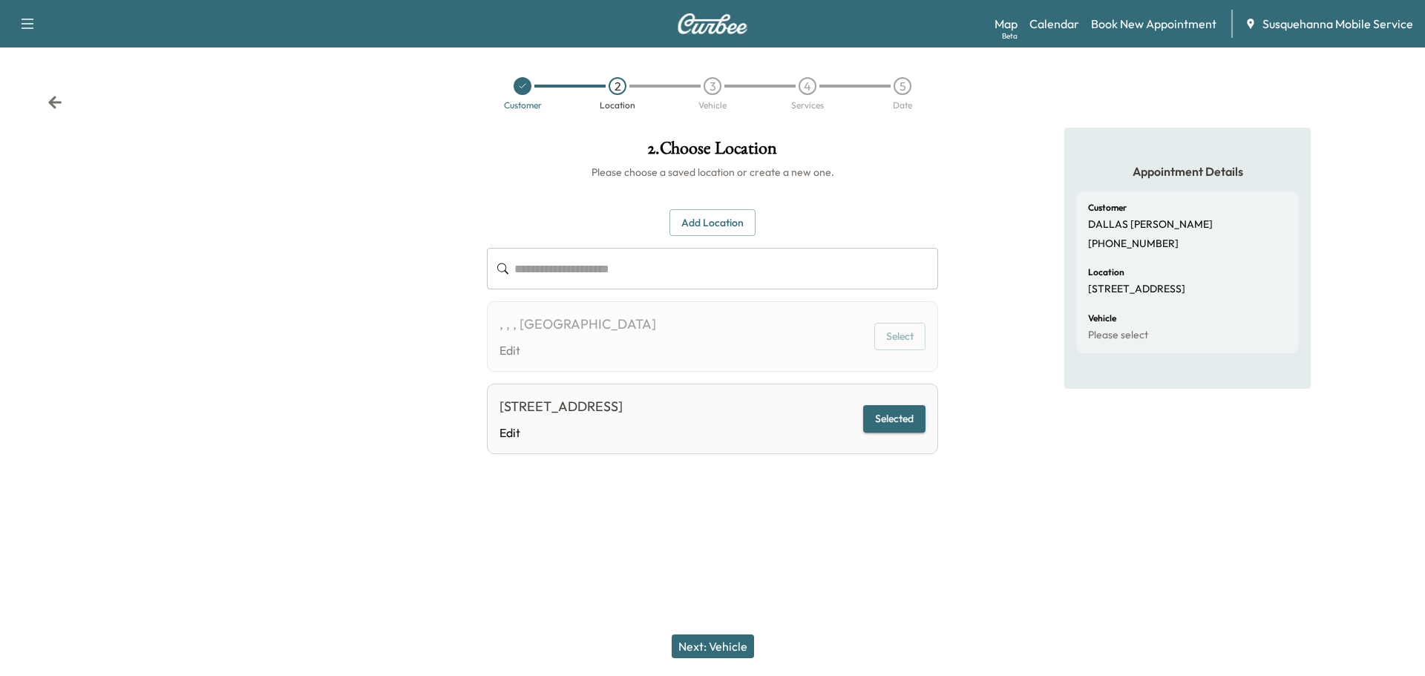
click at [733, 639] on button "Next: Vehicle" at bounding box center [713, 646] width 82 height 24
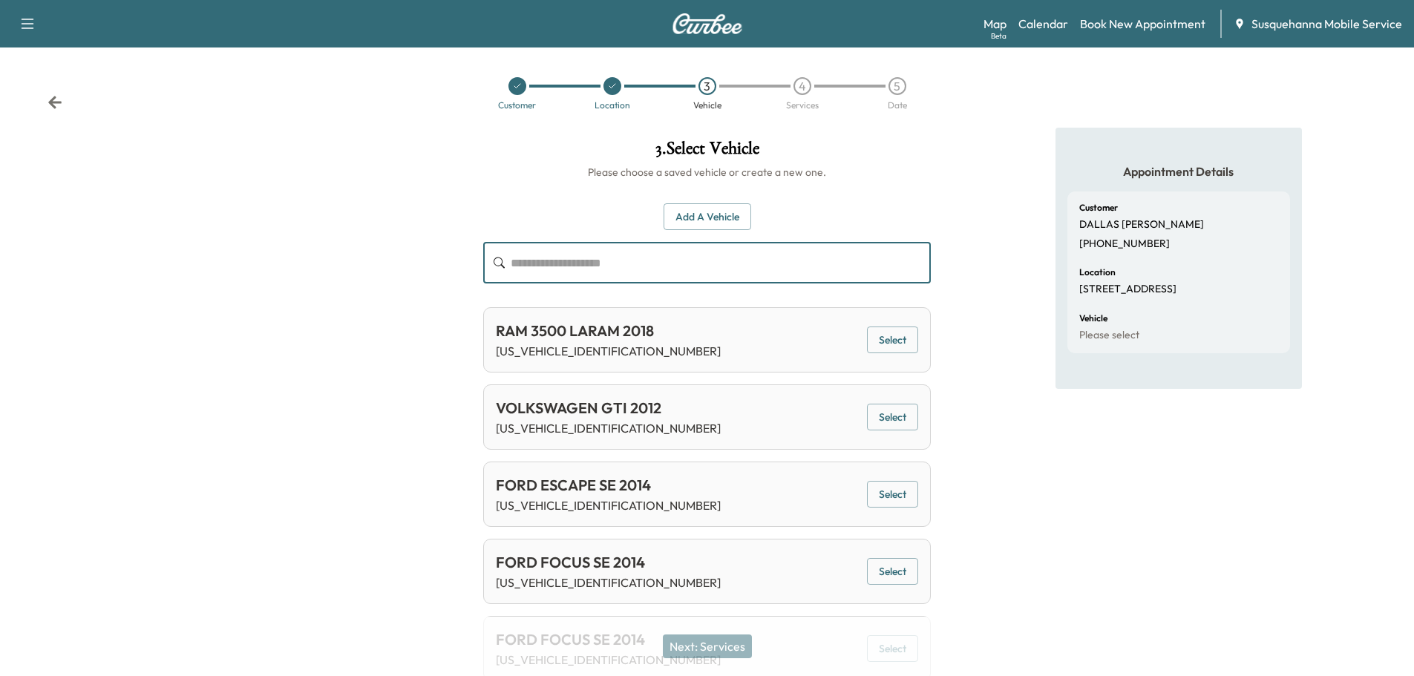
paste input "**********"
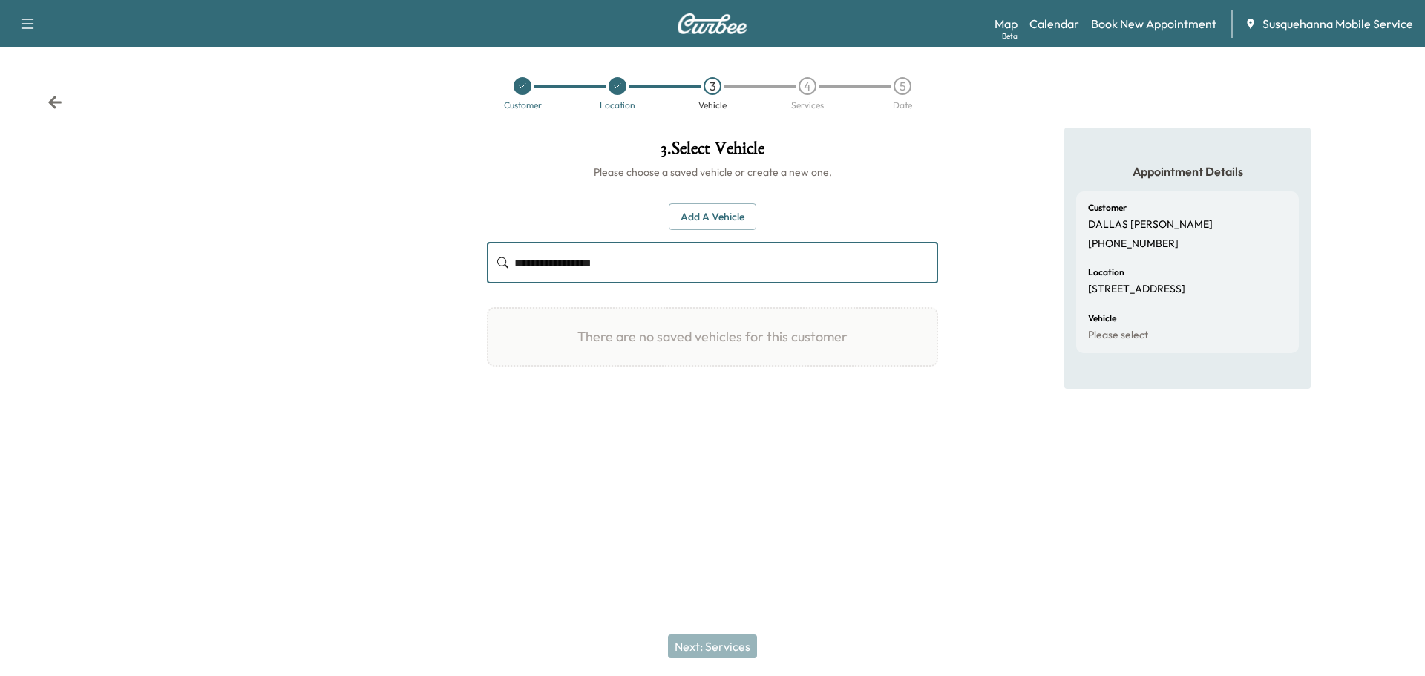
type input "**********"
click at [735, 214] on button "Add a Vehicle" at bounding box center [713, 216] width 88 height 27
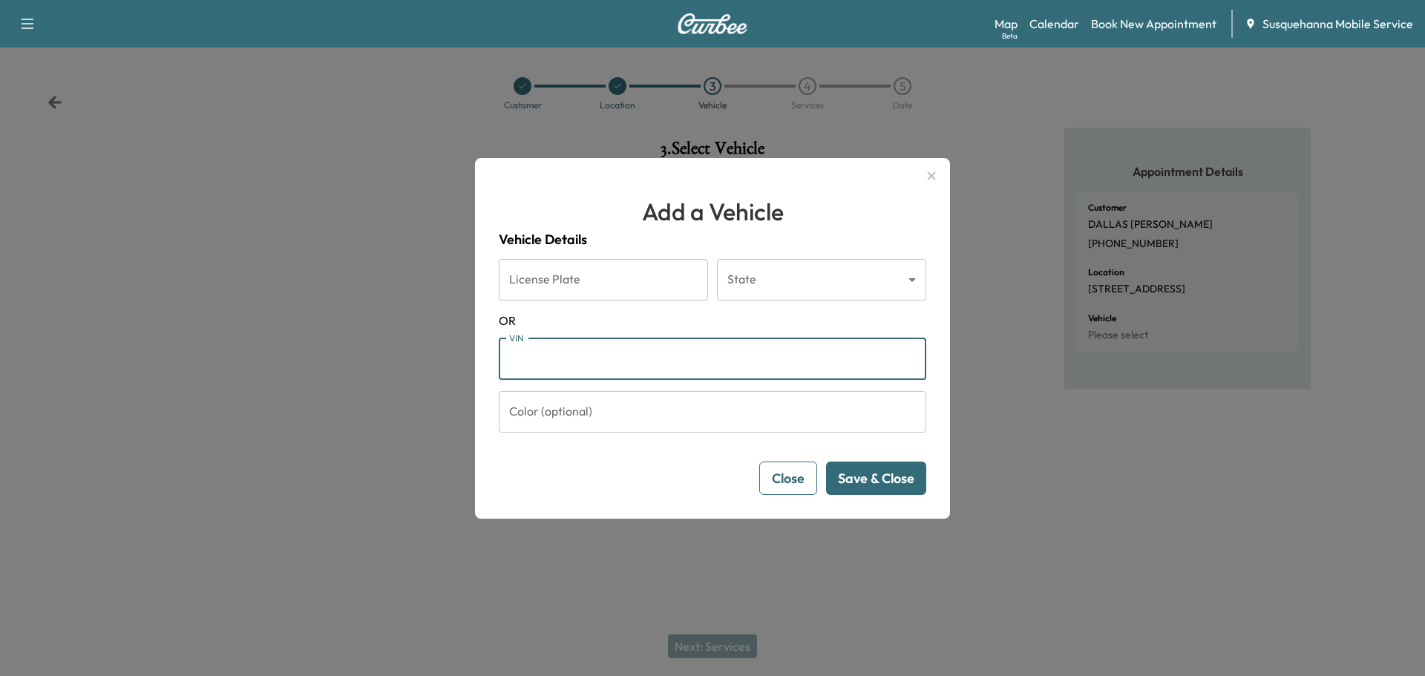
paste input "**********"
type input "**********"
click at [878, 482] on button "Save & Close" at bounding box center [876, 478] width 100 height 33
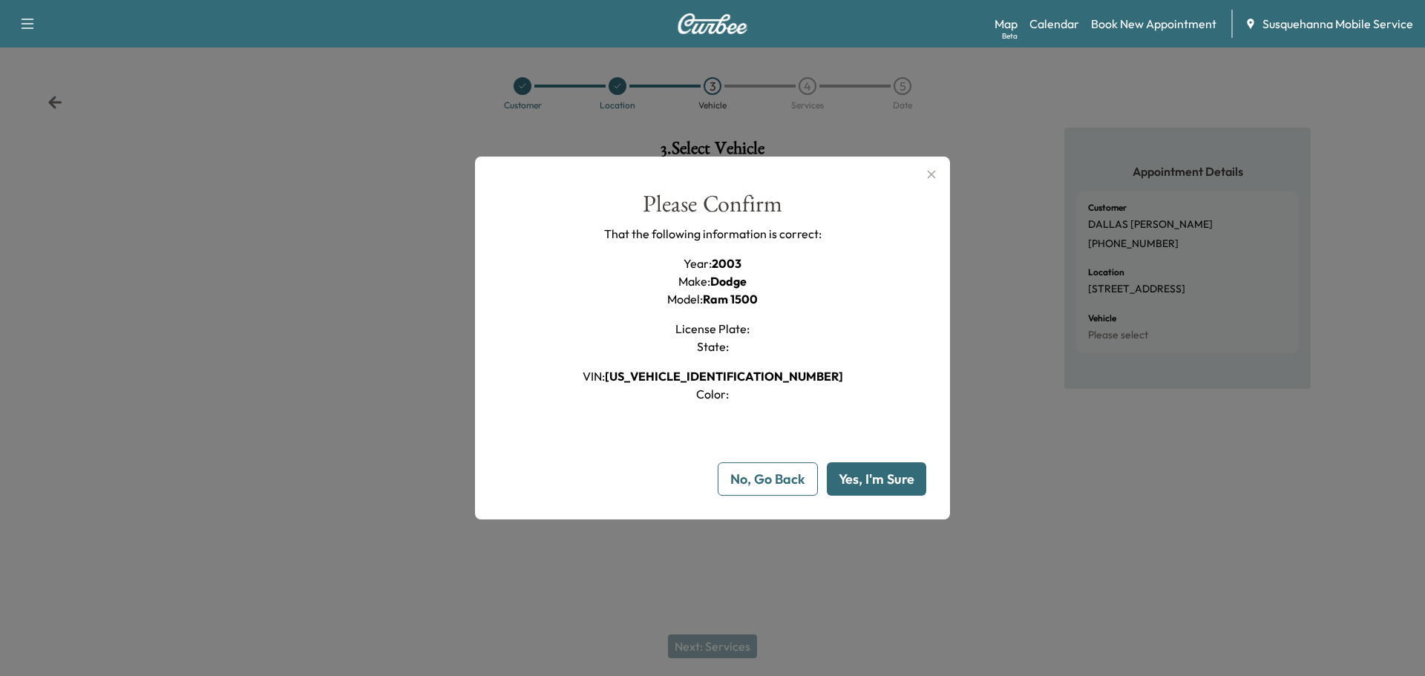
click at [909, 481] on button "Yes, I'm Sure" at bounding box center [876, 478] width 99 height 33
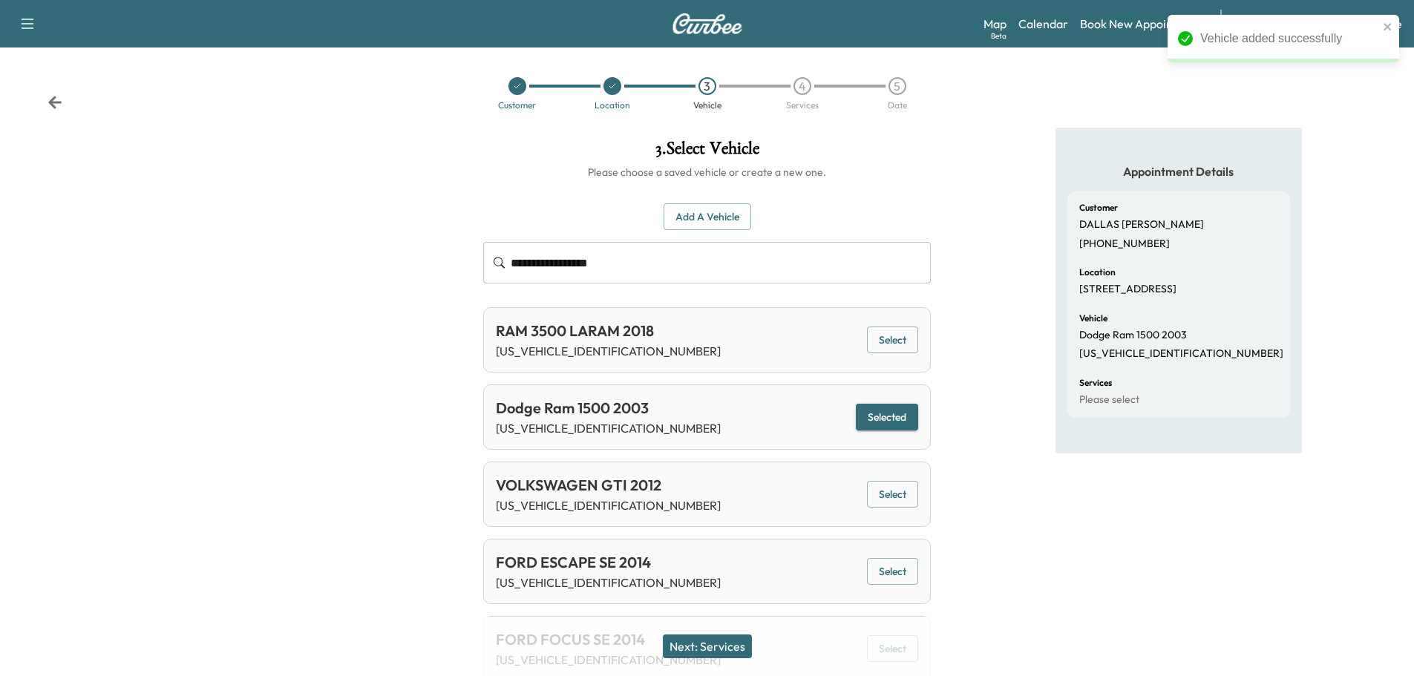
click at [738, 646] on button "Next: Services" at bounding box center [707, 646] width 89 height 24
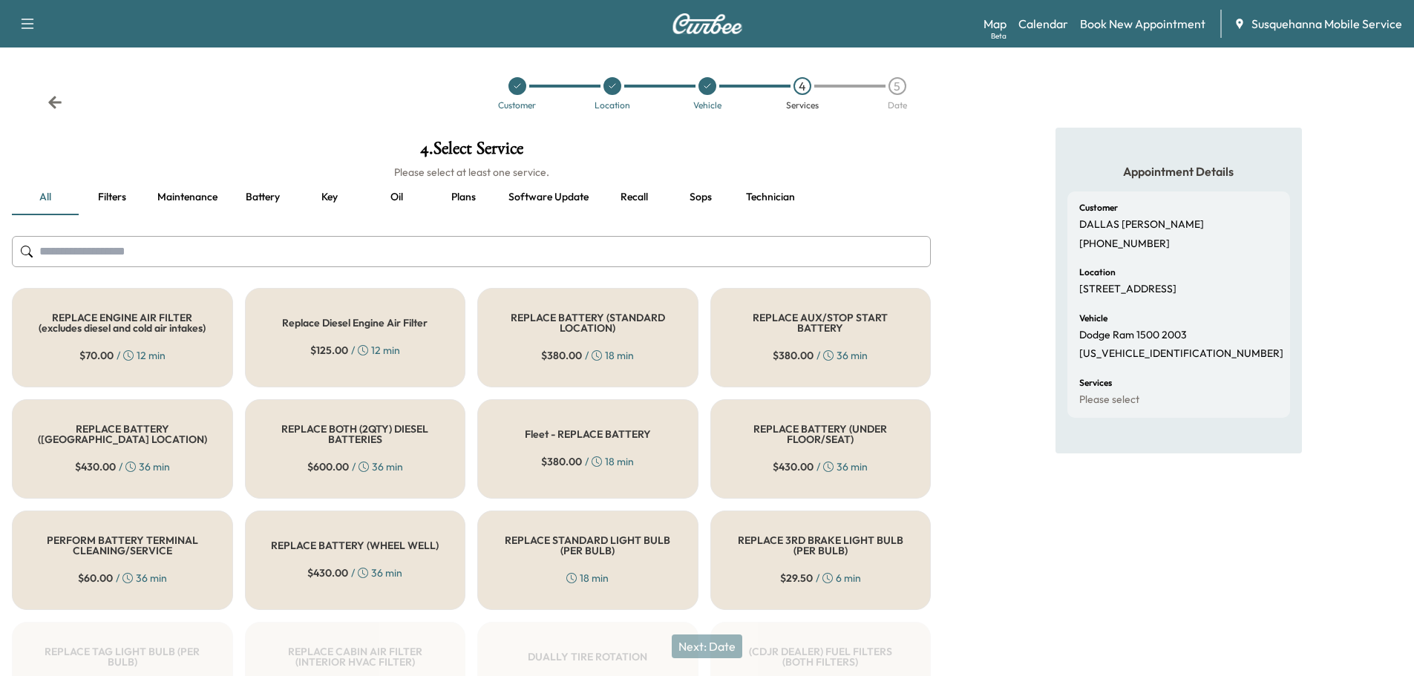
click at [634, 185] on button "Recall" at bounding box center [633, 198] width 67 height 36
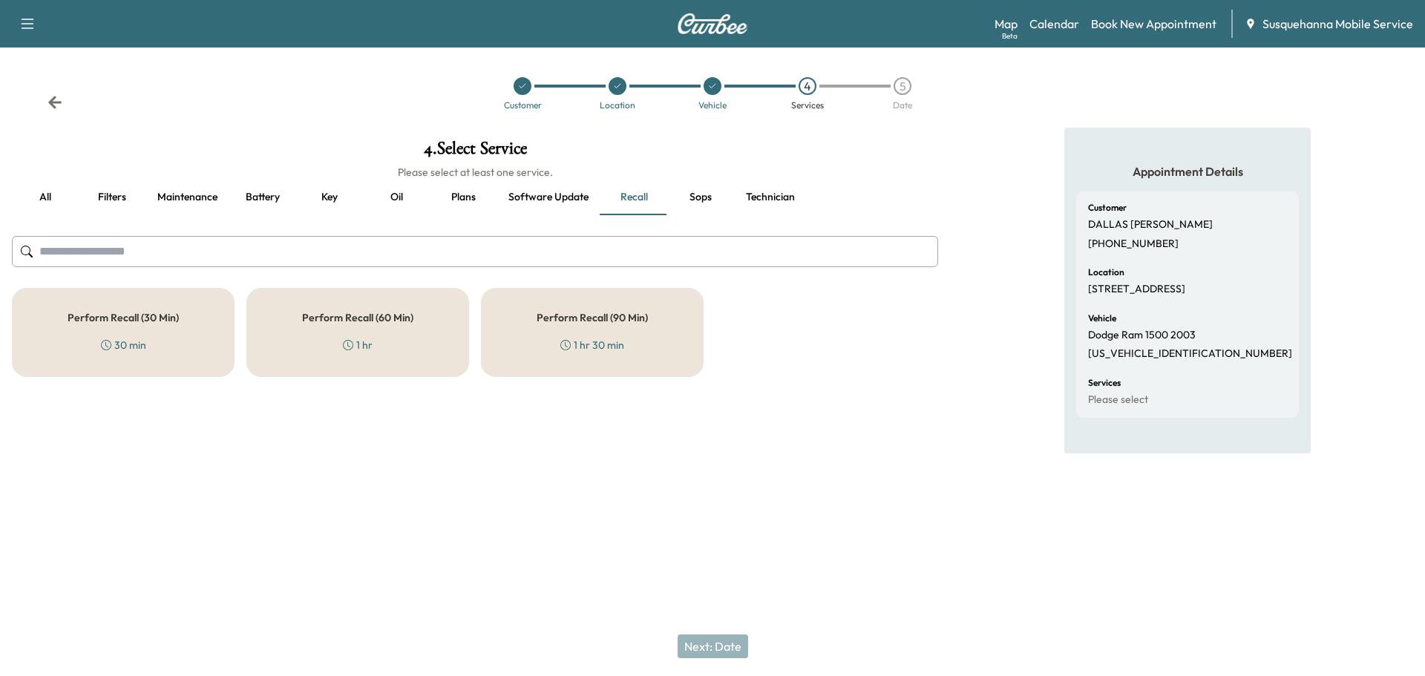
click at [355, 317] on h5 "Perform Recall (60 Min)" at bounding box center [357, 317] width 111 height 10
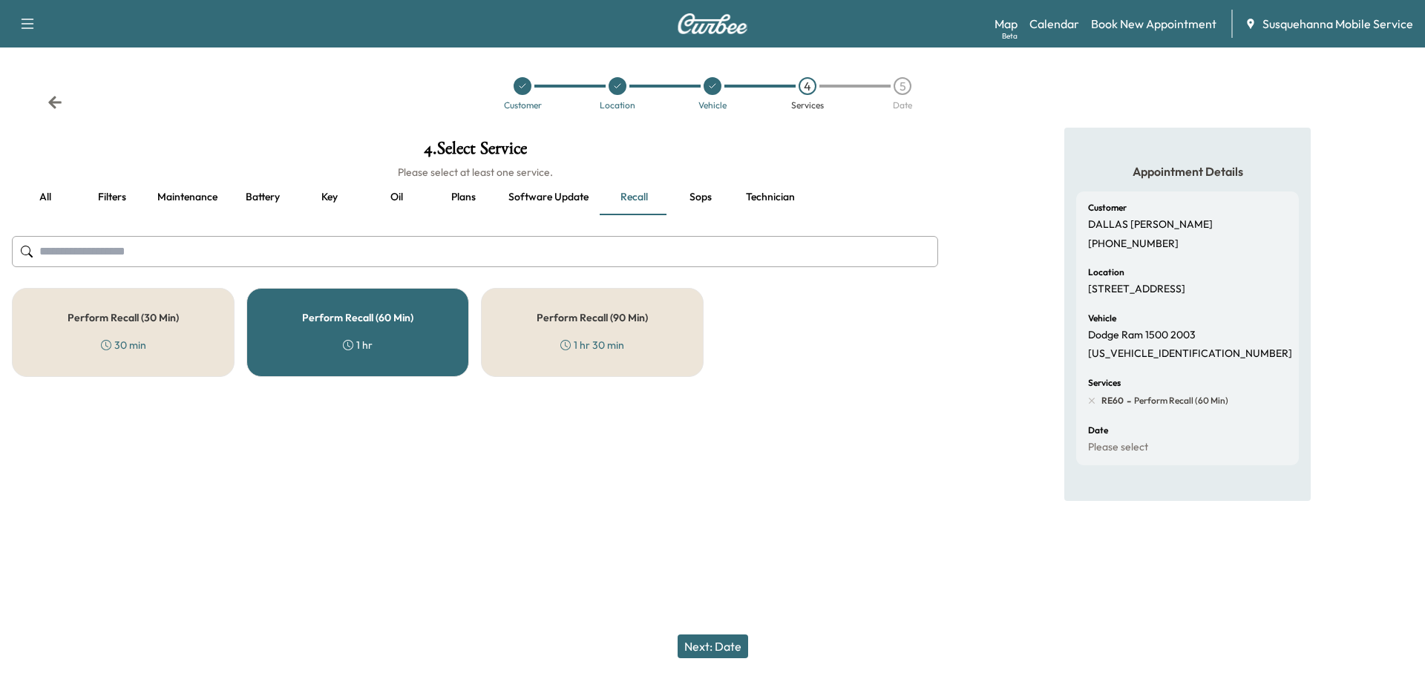
click at [722, 641] on button "Next: Date" at bounding box center [712, 646] width 70 height 24
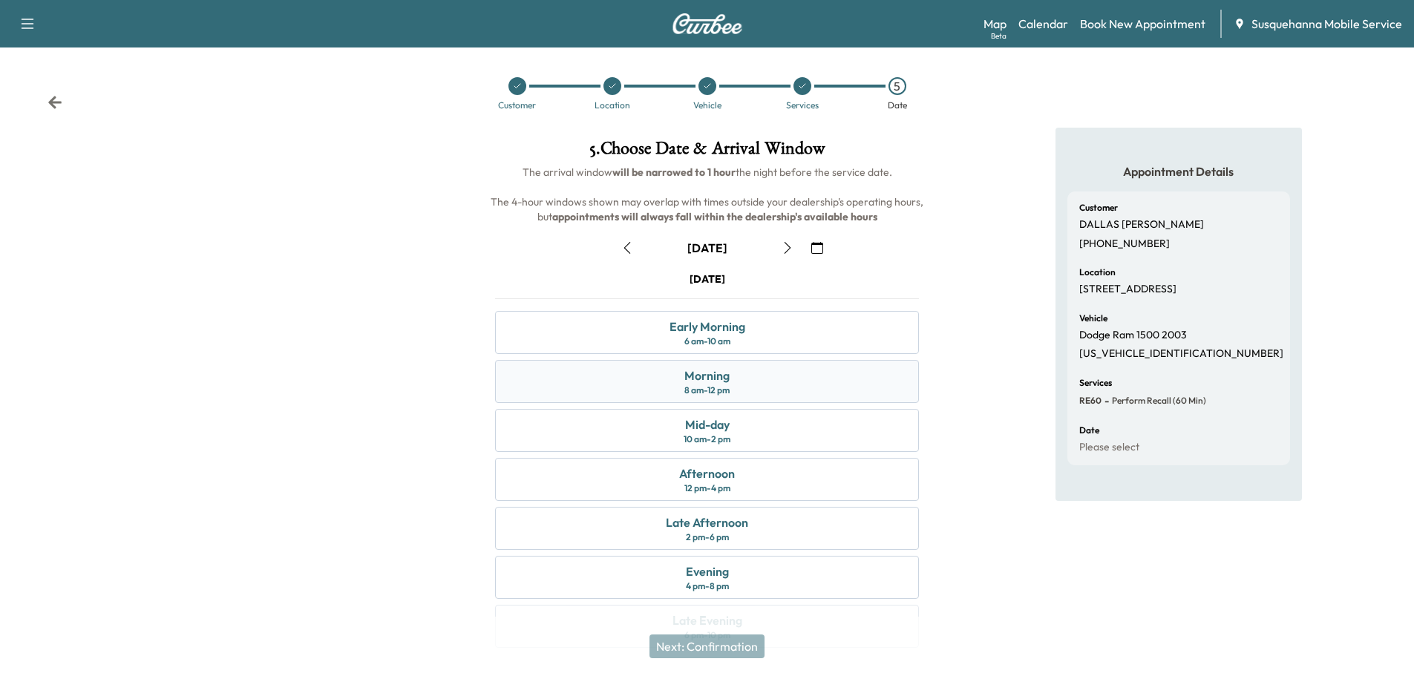
click at [764, 380] on div "Morning 8 am - 12 pm" at bounding box center [707, 381] width 424 height 43
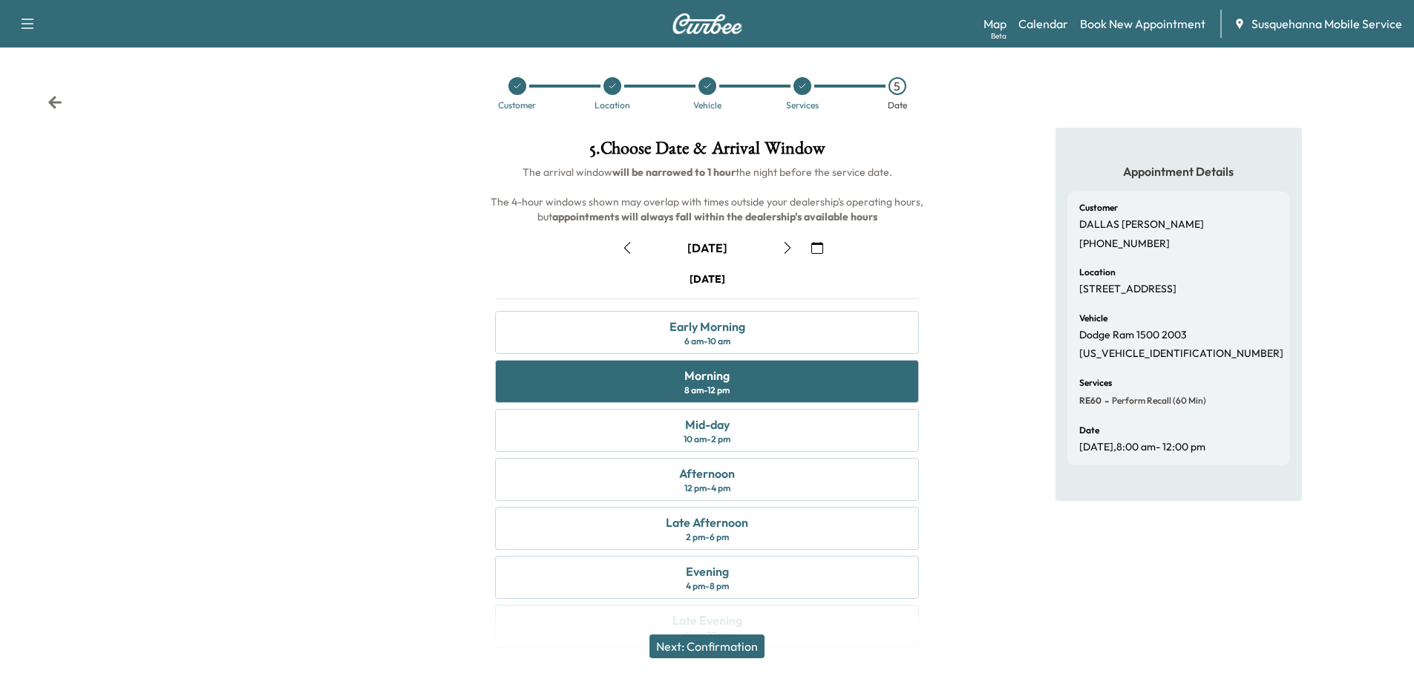
click at [721, 651] on button "Next: Confirmation" at bounding box center [706, 646] width 115 height 24
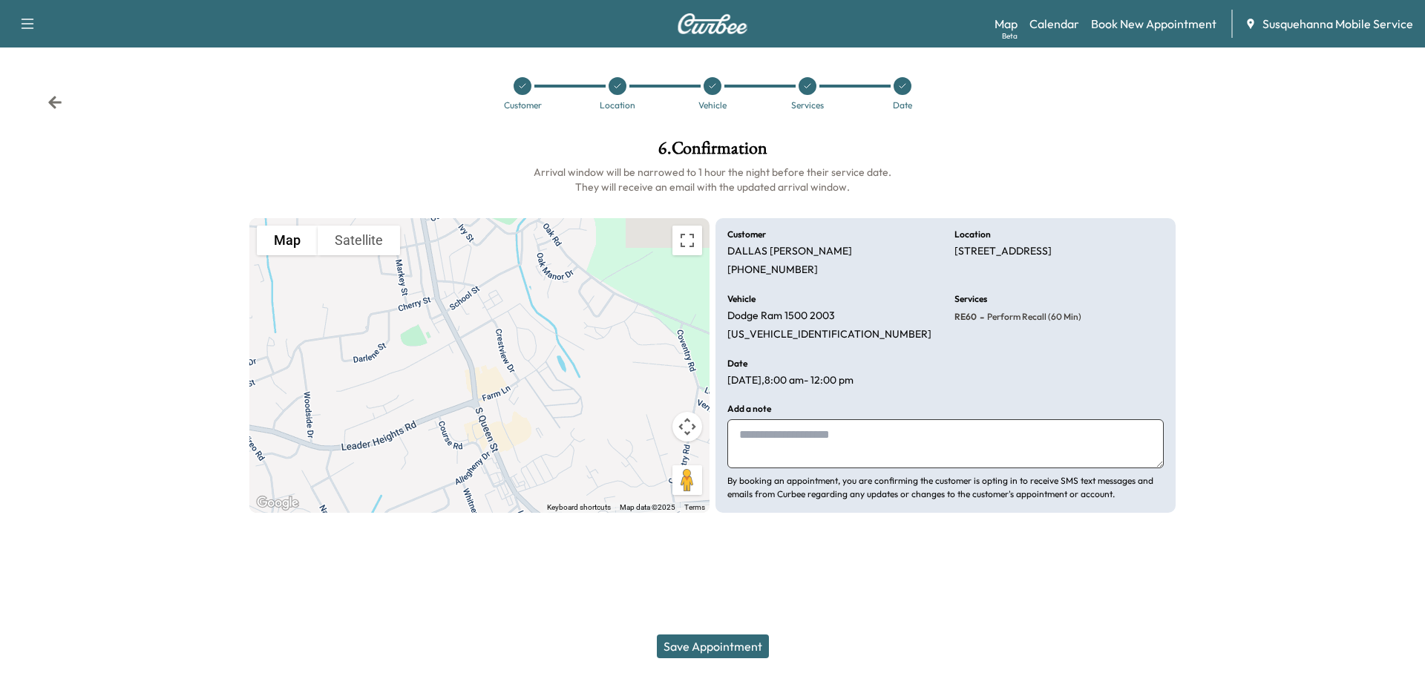
click at [804, 464] on textarea at bounding box center [945, 443] width 436 height 49
type textarea "**********"
click at [685, 648] on button "Save Appointment" at bounding box center [713, 646] width 112 height 24
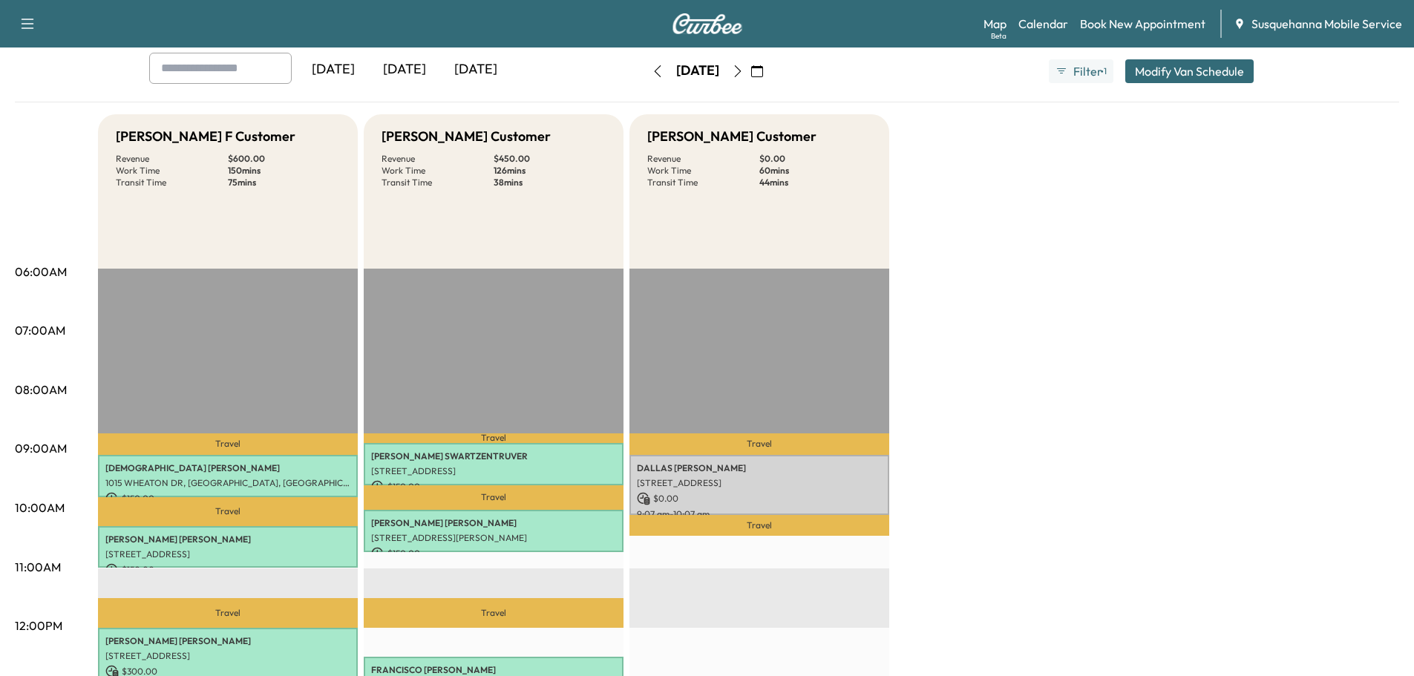
scroll to position [237, 0]
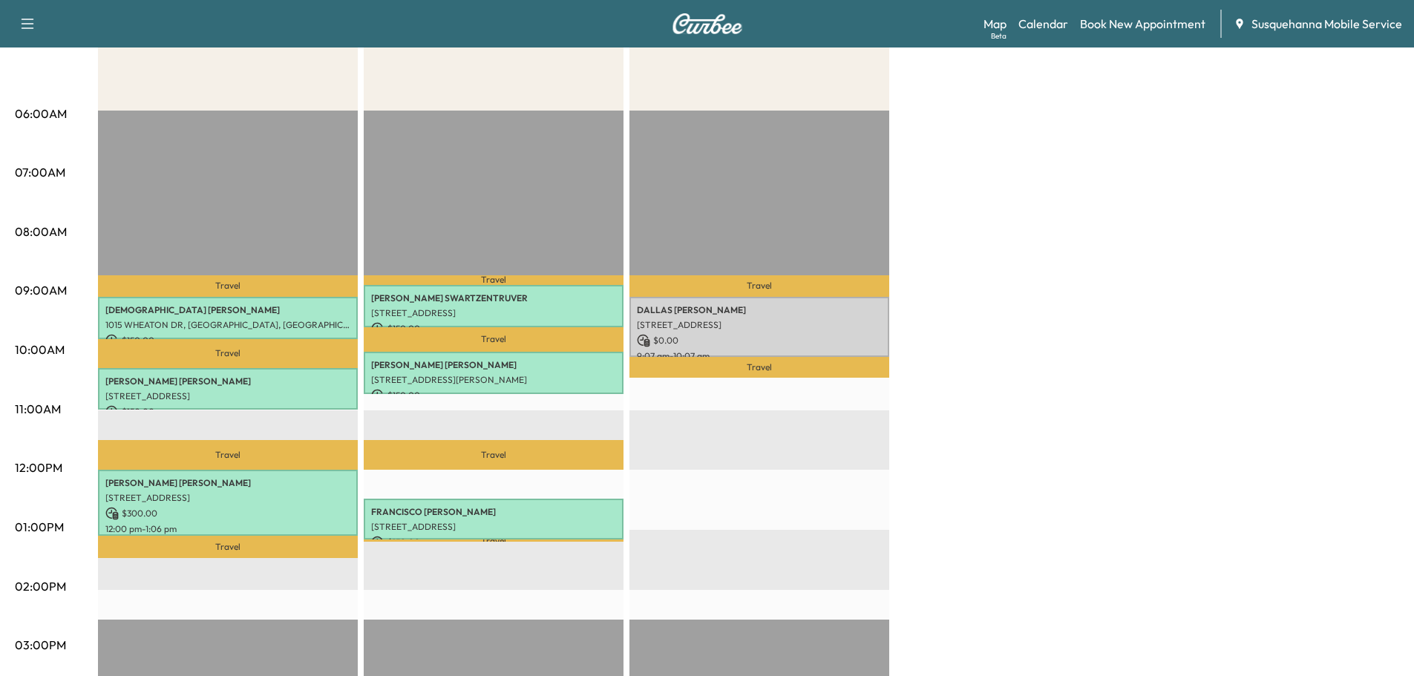
click at [753, 293] on p "Travel" at bounding box center [759, 286] width 260 height 22
click at [753, 310] on p "DALLAS ECKERT" at bounding box center [759, 310] width 245 height 12
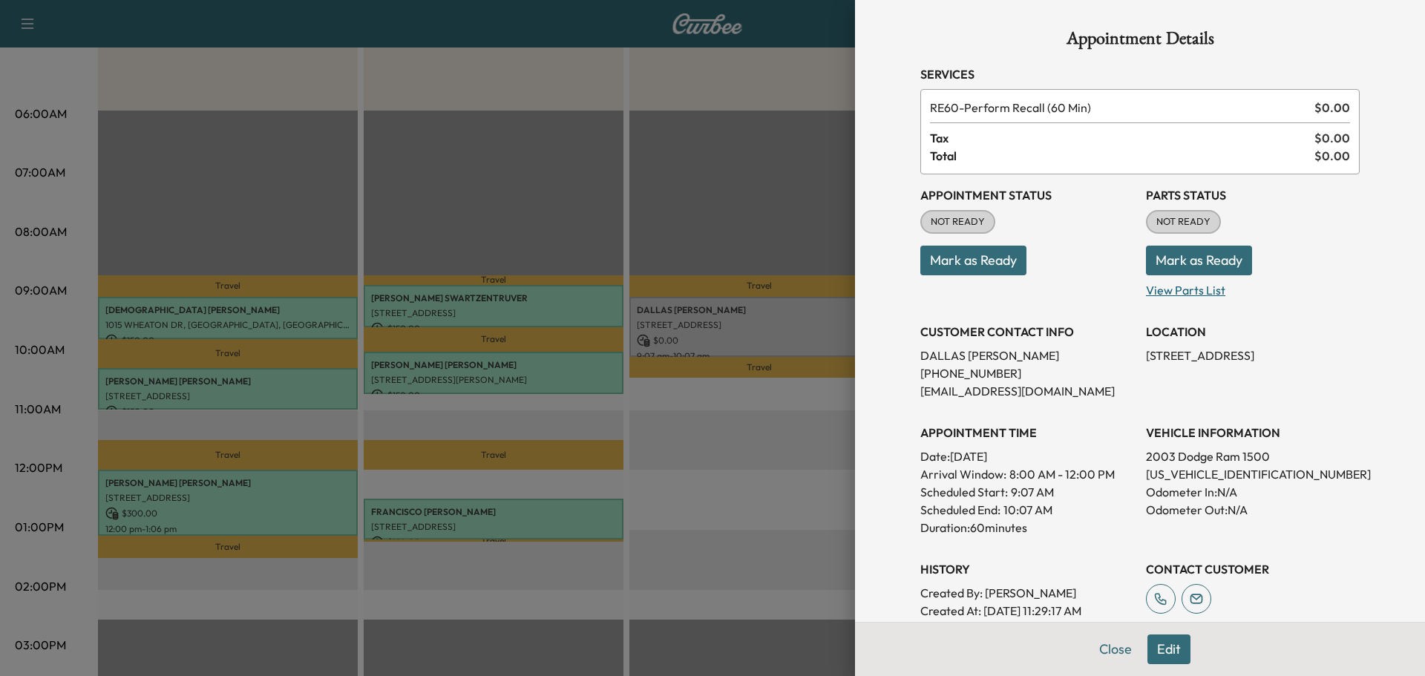
click at [1146, 276] on p "View Parts List" at bounding box center [1253, 287] width 214 height 24
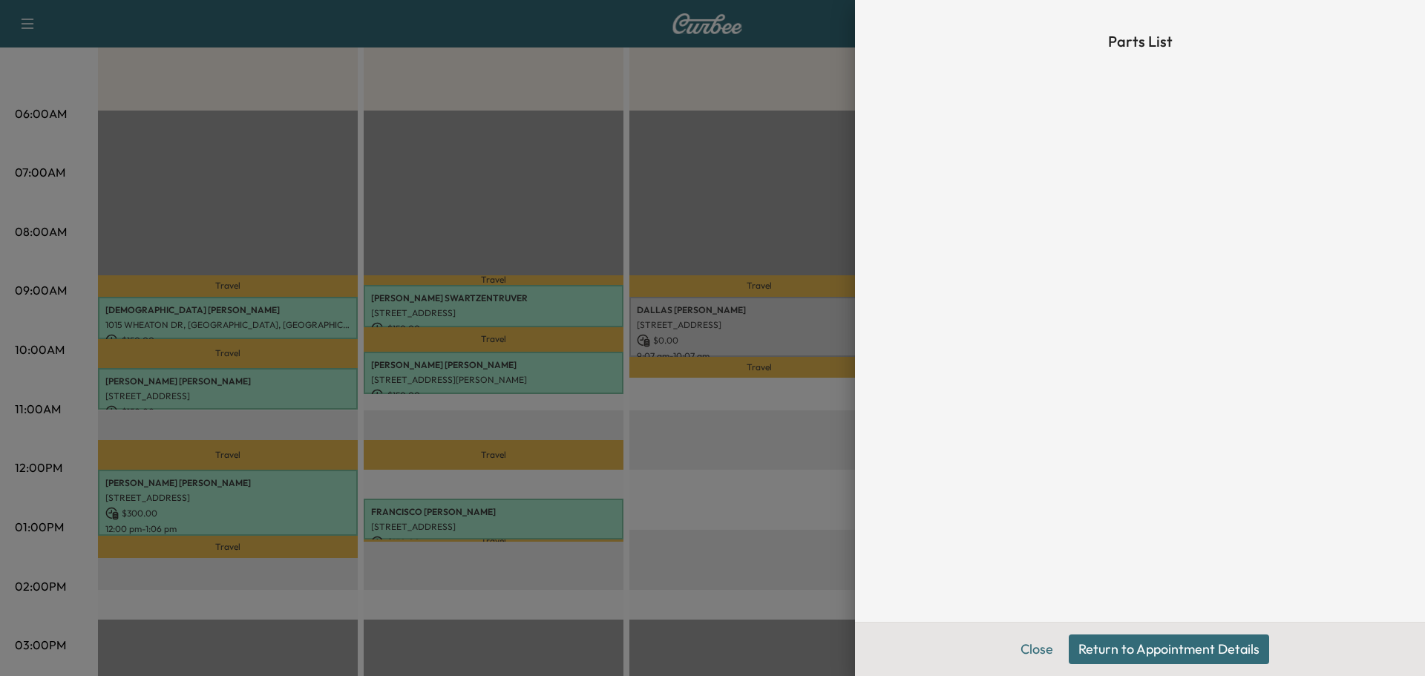
click at [1096, 646] on button "Return to Appointment Details" at bounding box center [1169, 649] width 200 height 30
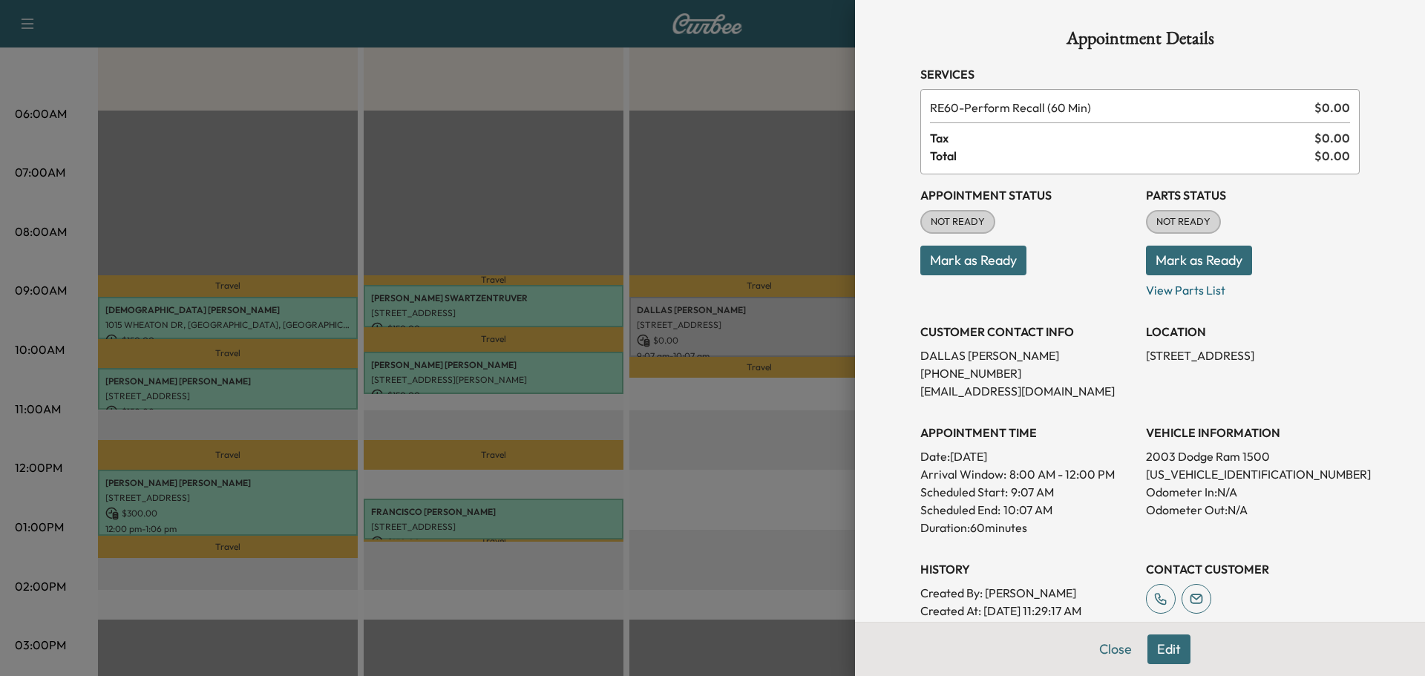
click at [1154, 264] on button "Mark as Ready" at bounding box center [1199, 261] width 106 height 30
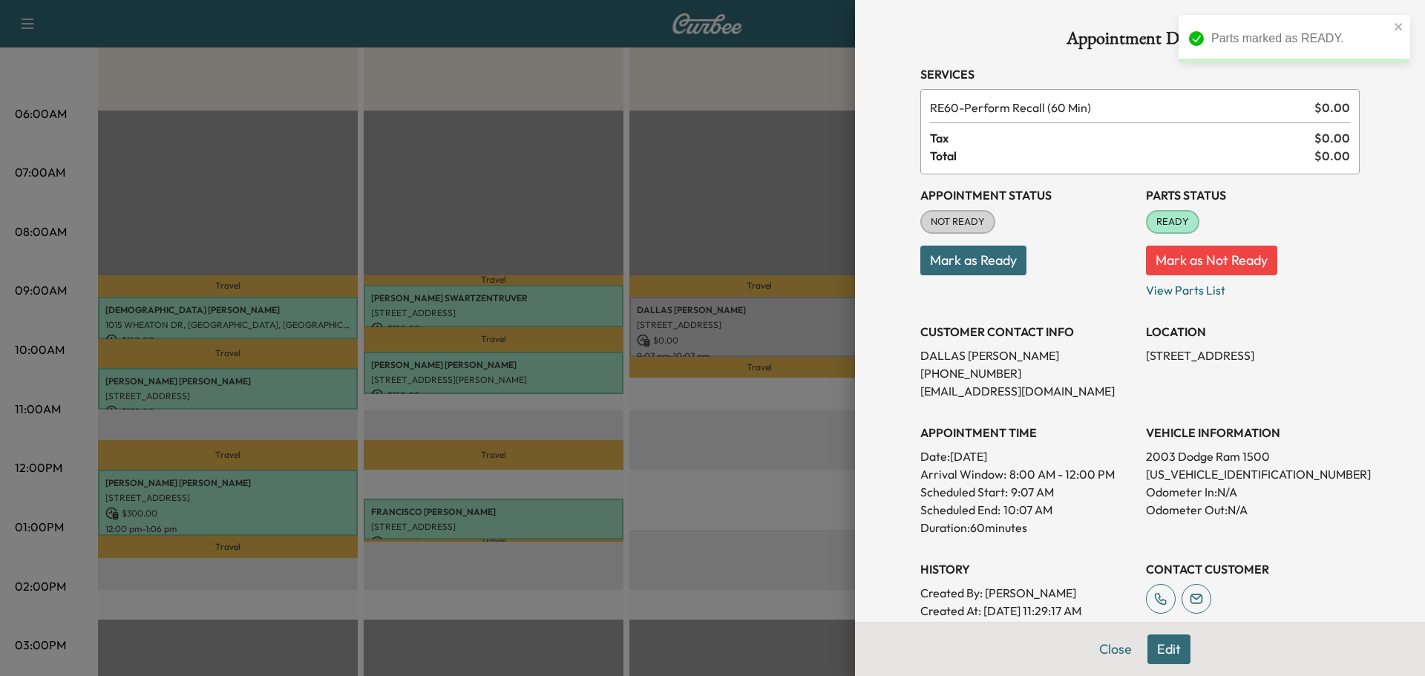
click at [957, 265] on button "Mark as Ready" at bounding box center [973, 261] width 106 height 30
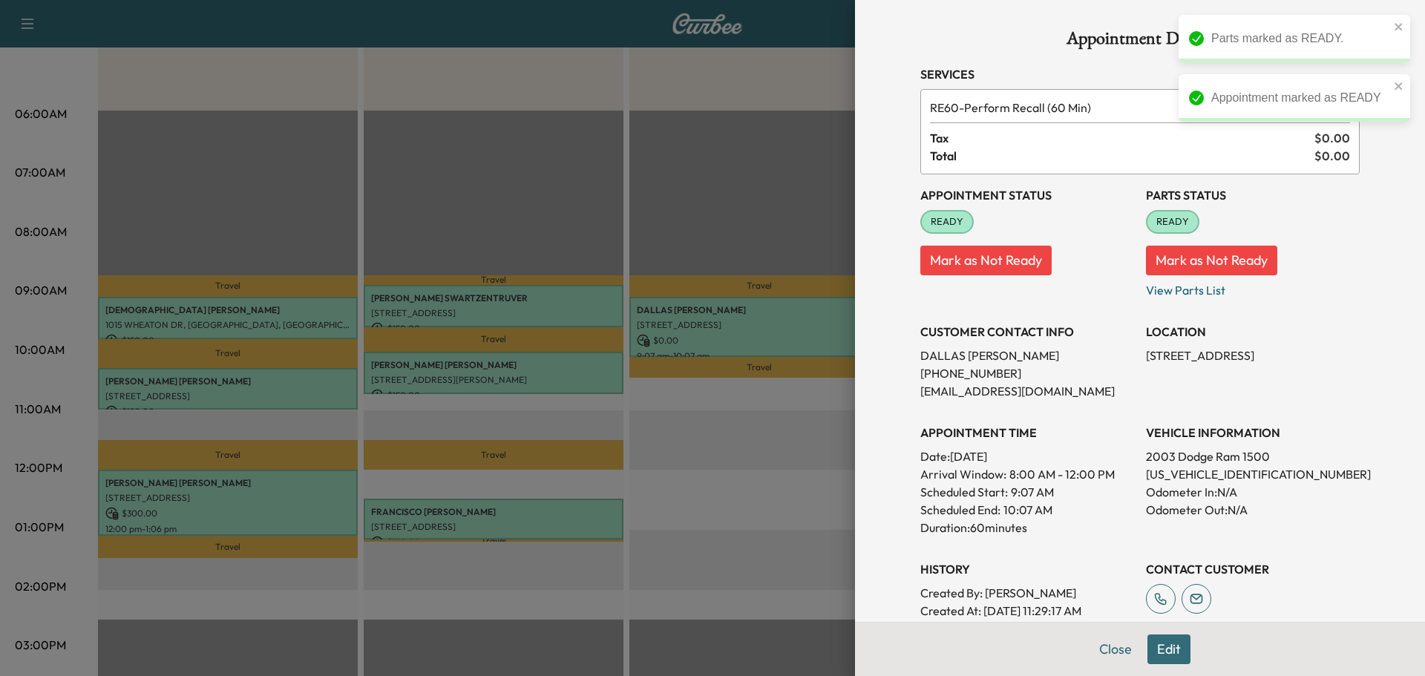
click at [1155, 646] on div "Appointment Details Services RE60 - Perform Recall (60 Min) $ 0.00 Tax $ 0.00 T…" at bounding box center [1139, 412] width 475 height 824
click at [1118, 652] on button "Close" at bounding box center [1115, 649] width 52 height 30
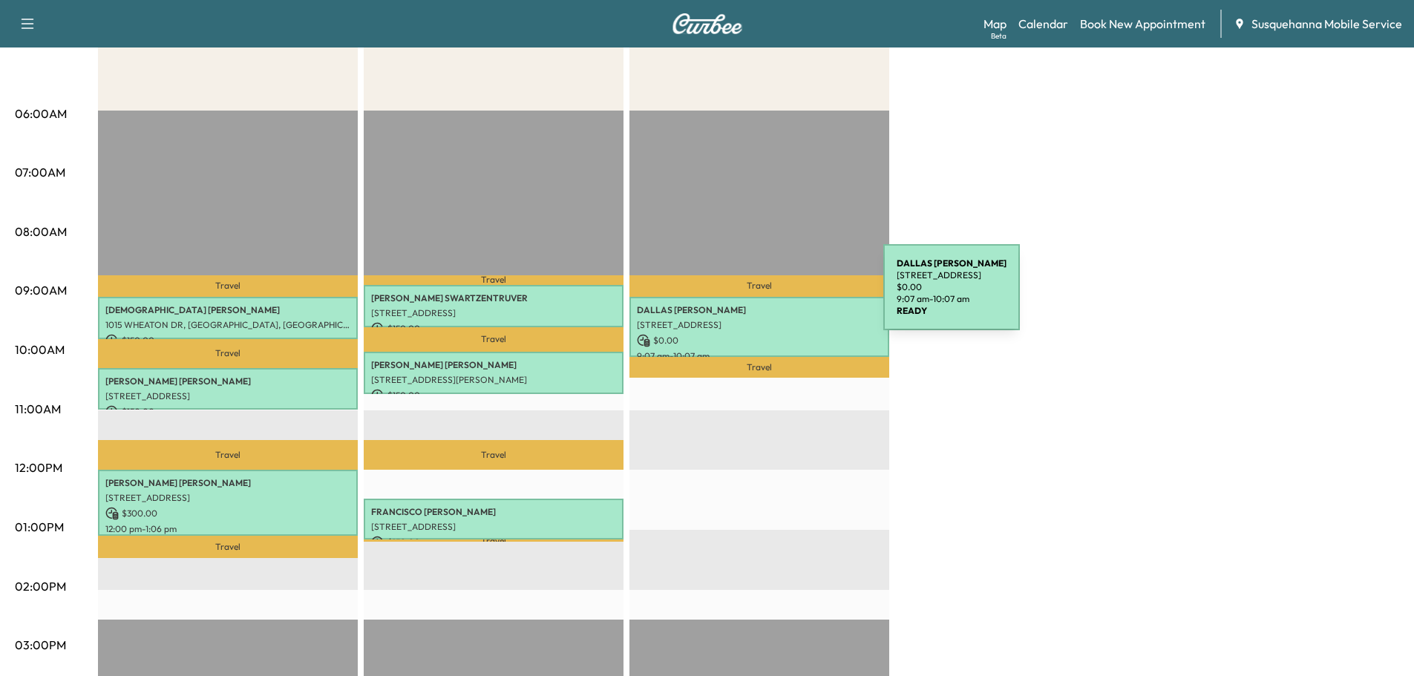
scroll to position [0, 0]
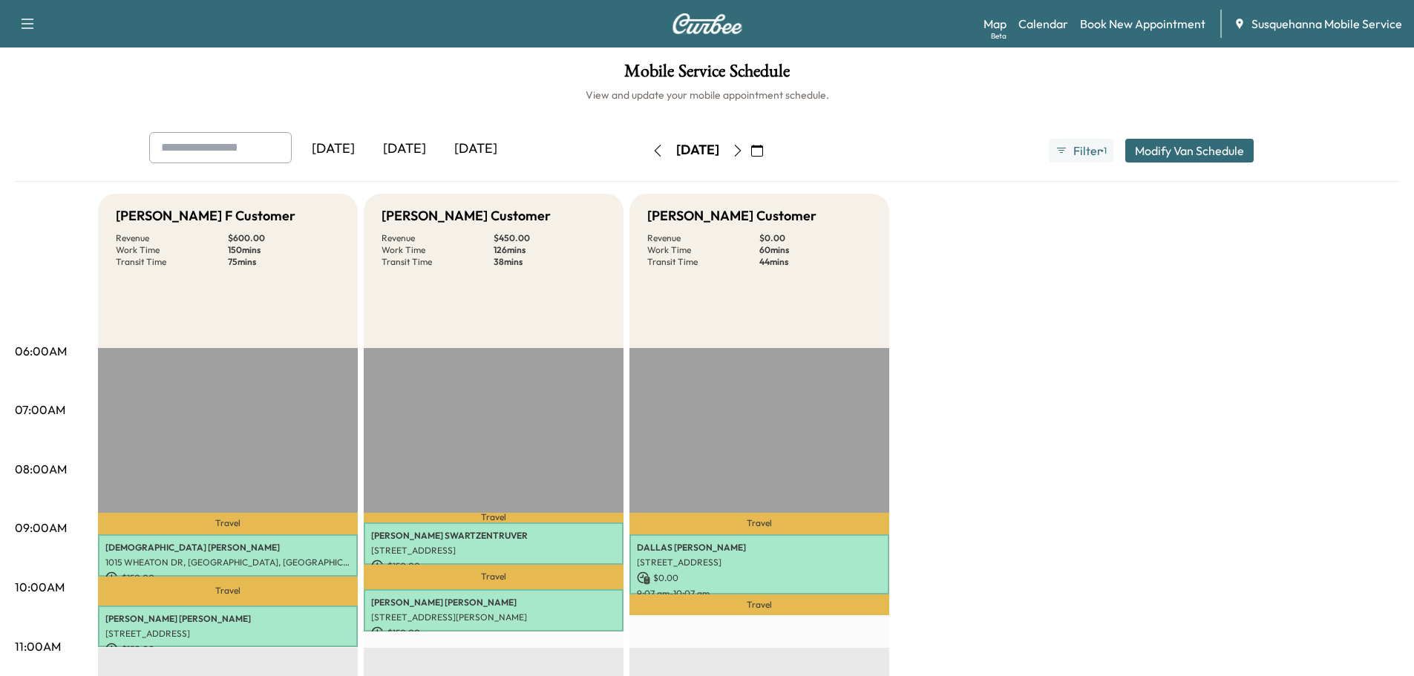
click at [744, 145] on icon "button" at bounding box center [738, 151] width 12 height 12
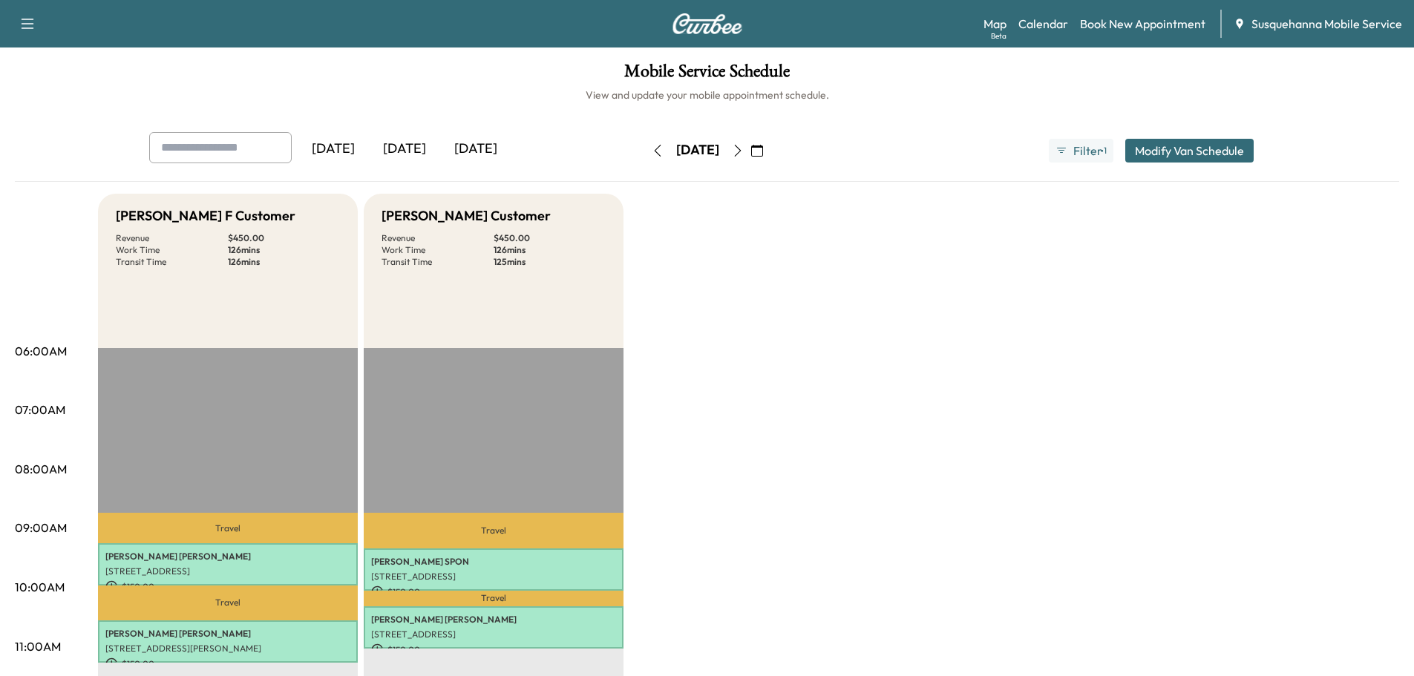
click at [744, 153] on icon "button" at bounding box center [738, 151] width 12 height 12
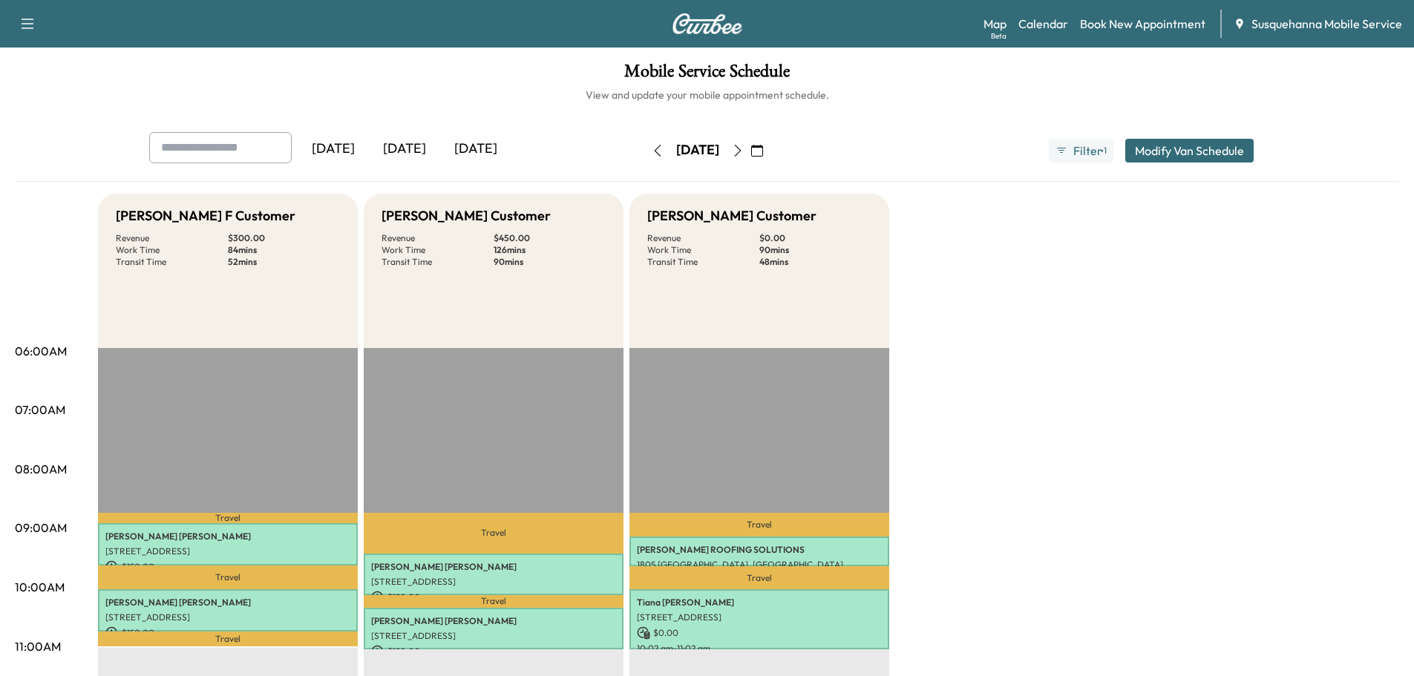
click at [652, 146] on icon "button" at bounding box center [658, 151] width 12 height 12
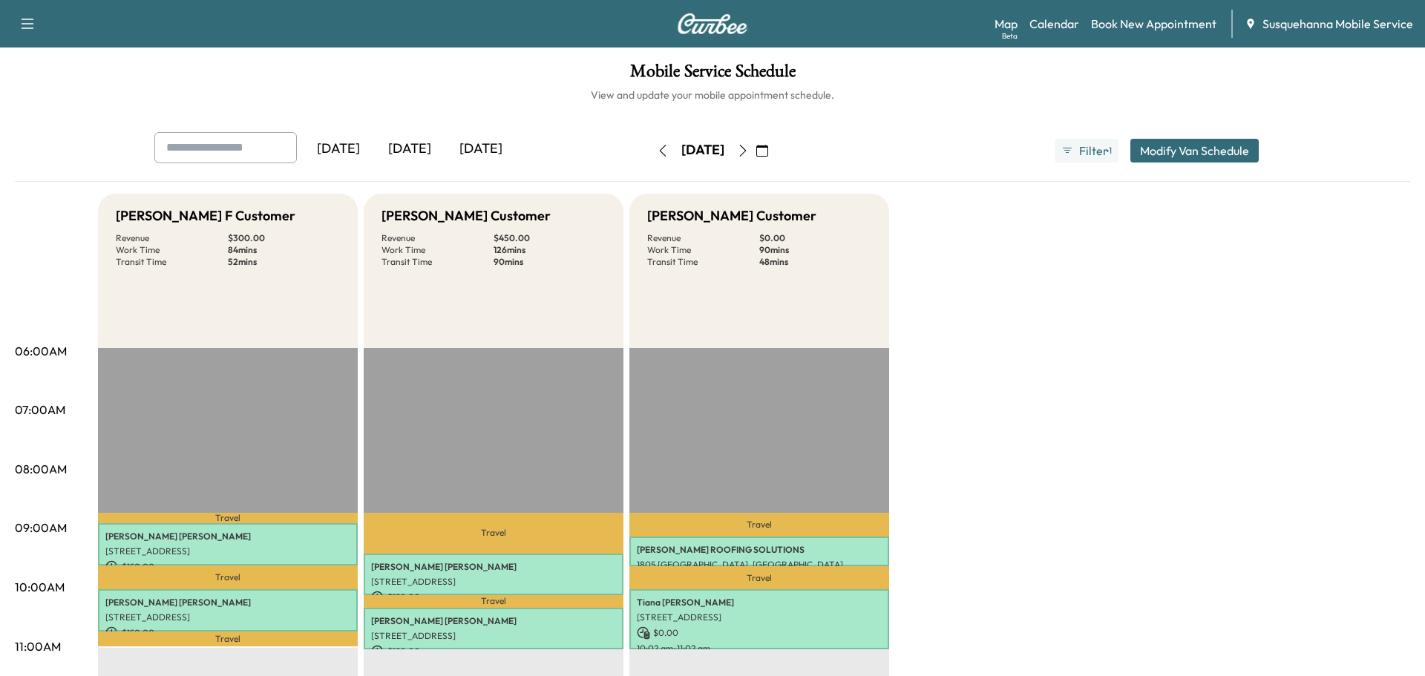
click at [650, 146] on button "button" at bounding box center [662, 151] width 25 height 24
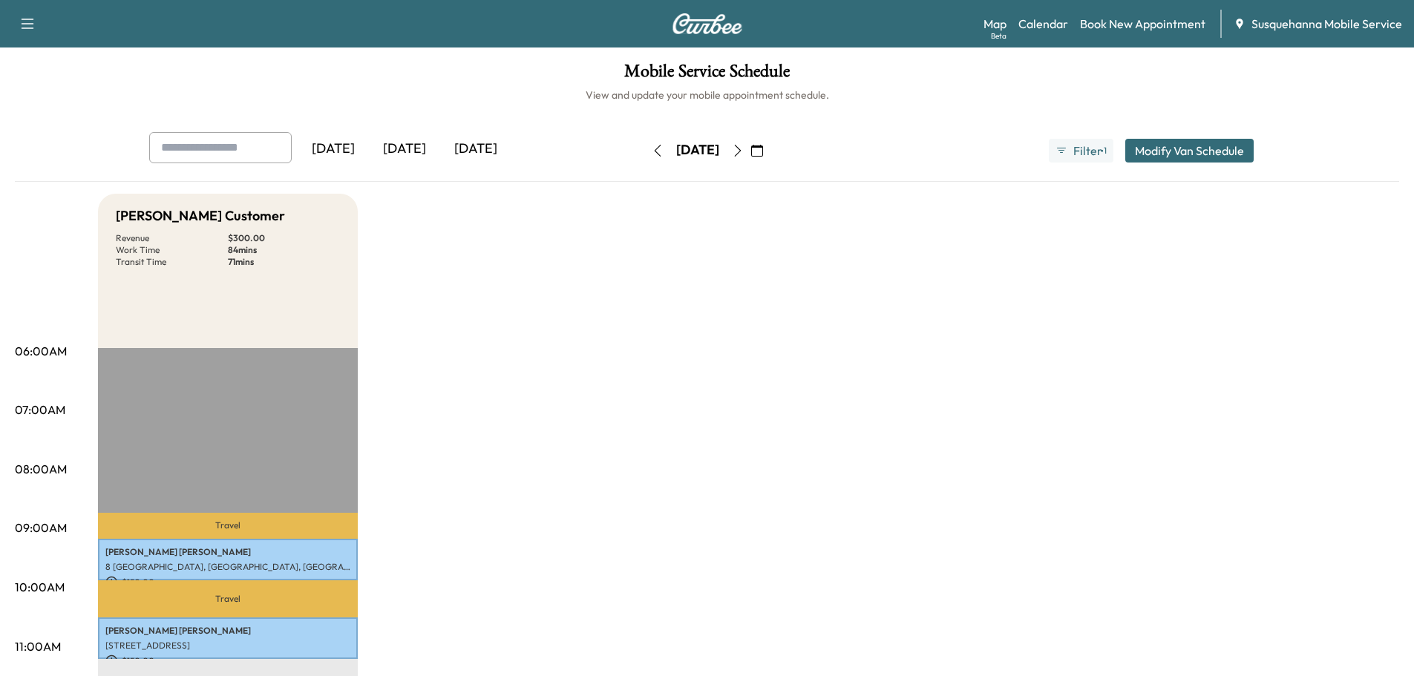
click at [744, 155] on icon "button" at bounding box center [738, 151] width 12 height 12
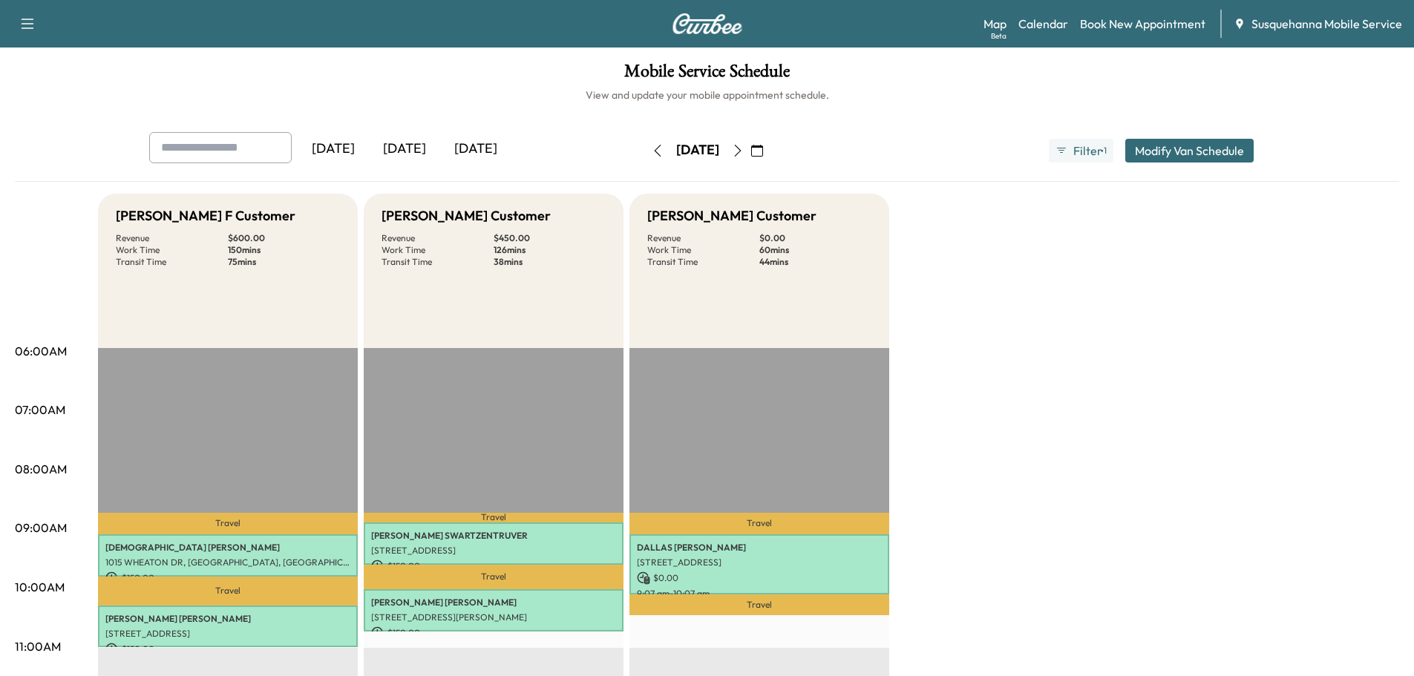
click at [744, 152] on icon "button" at bounding box center [738, 151] width 12 height 12
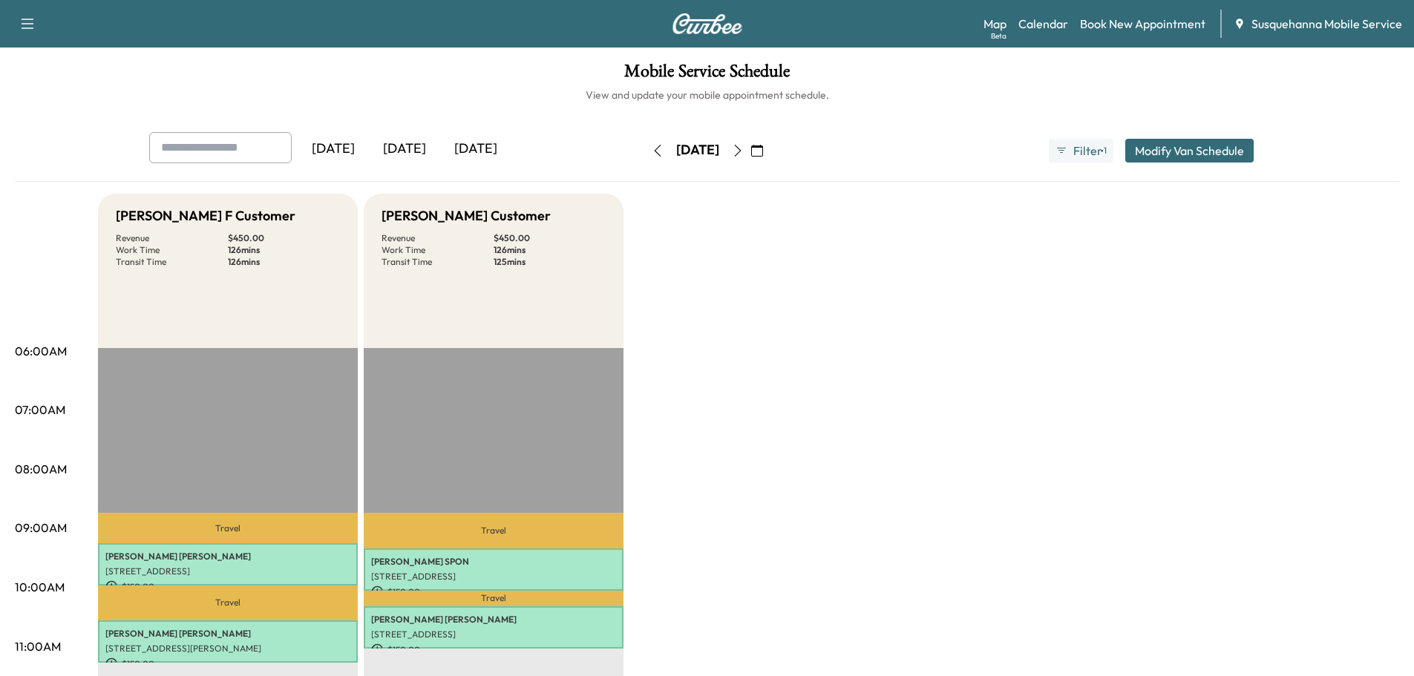
click at [744, 148] on icon "button" at bounding box center [738, 151] width 12 height 12
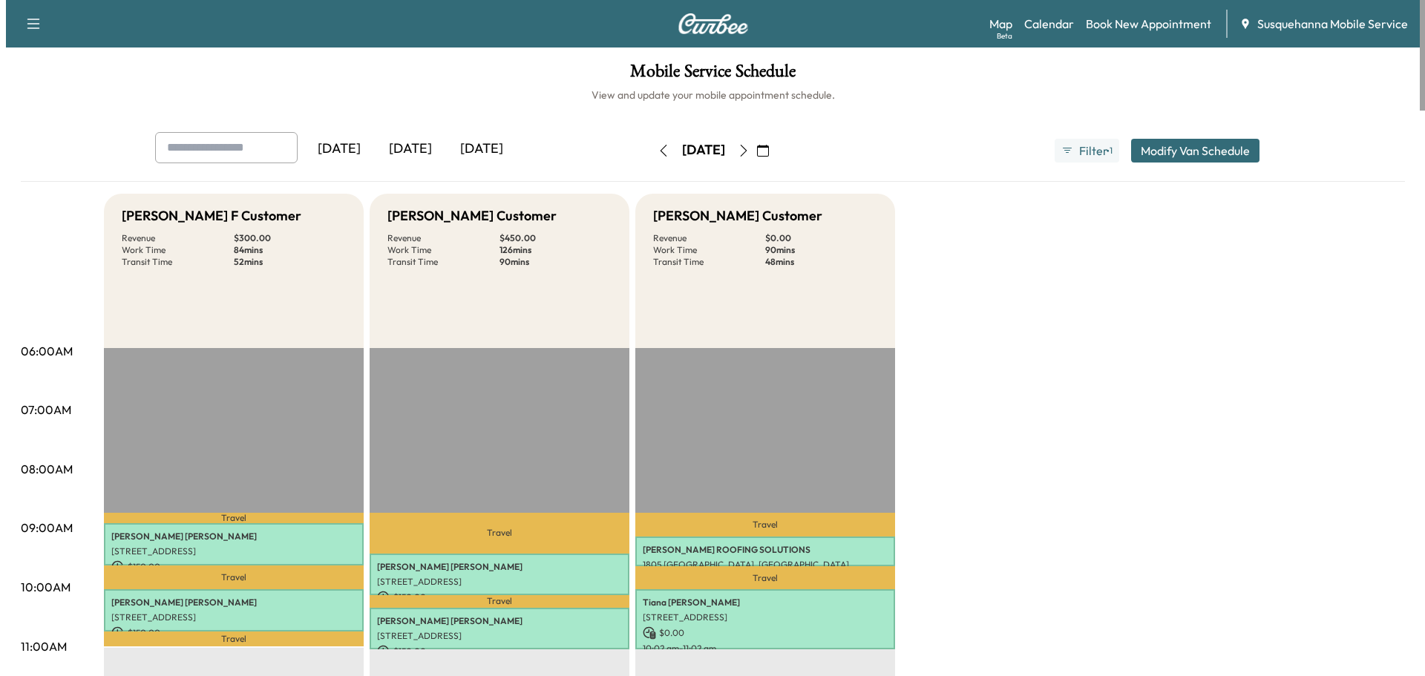
scroll to position [396, 0]
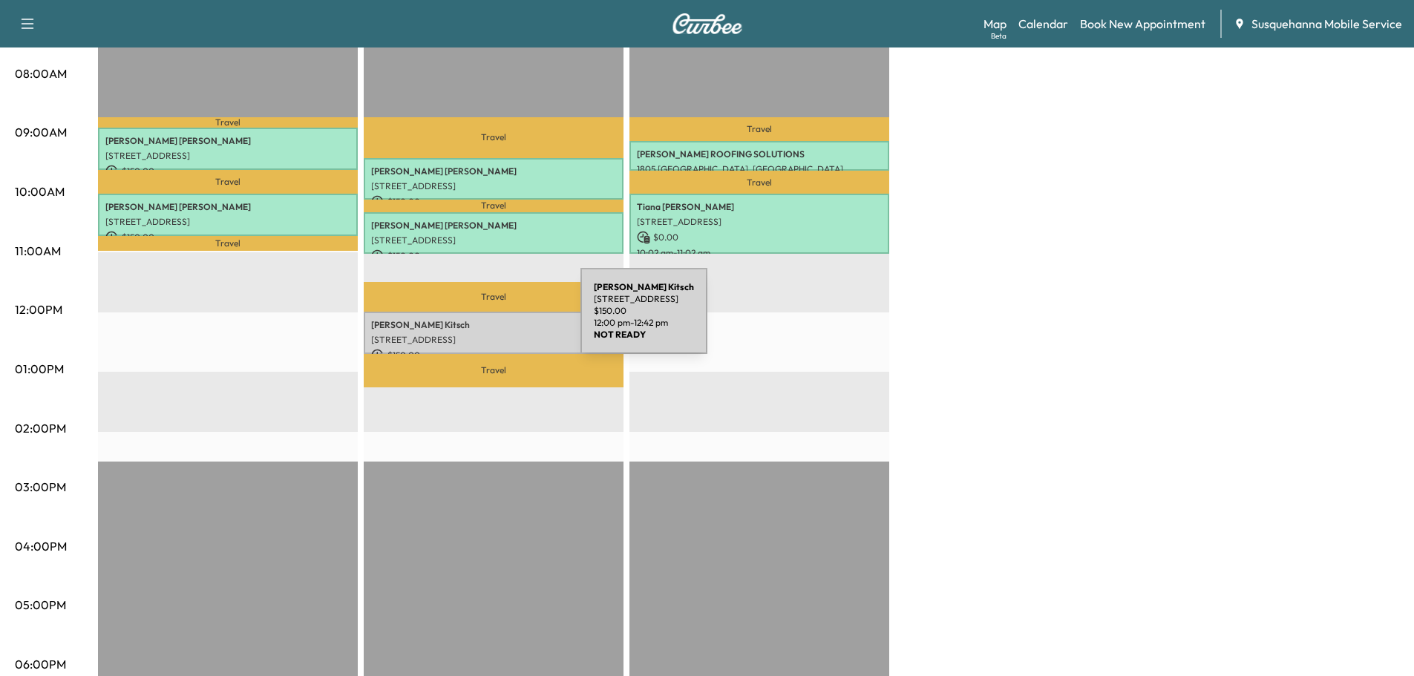
click at [473, 326] on p "Peter Kitsch" at bounding box center [493, 325] width 245 height 12
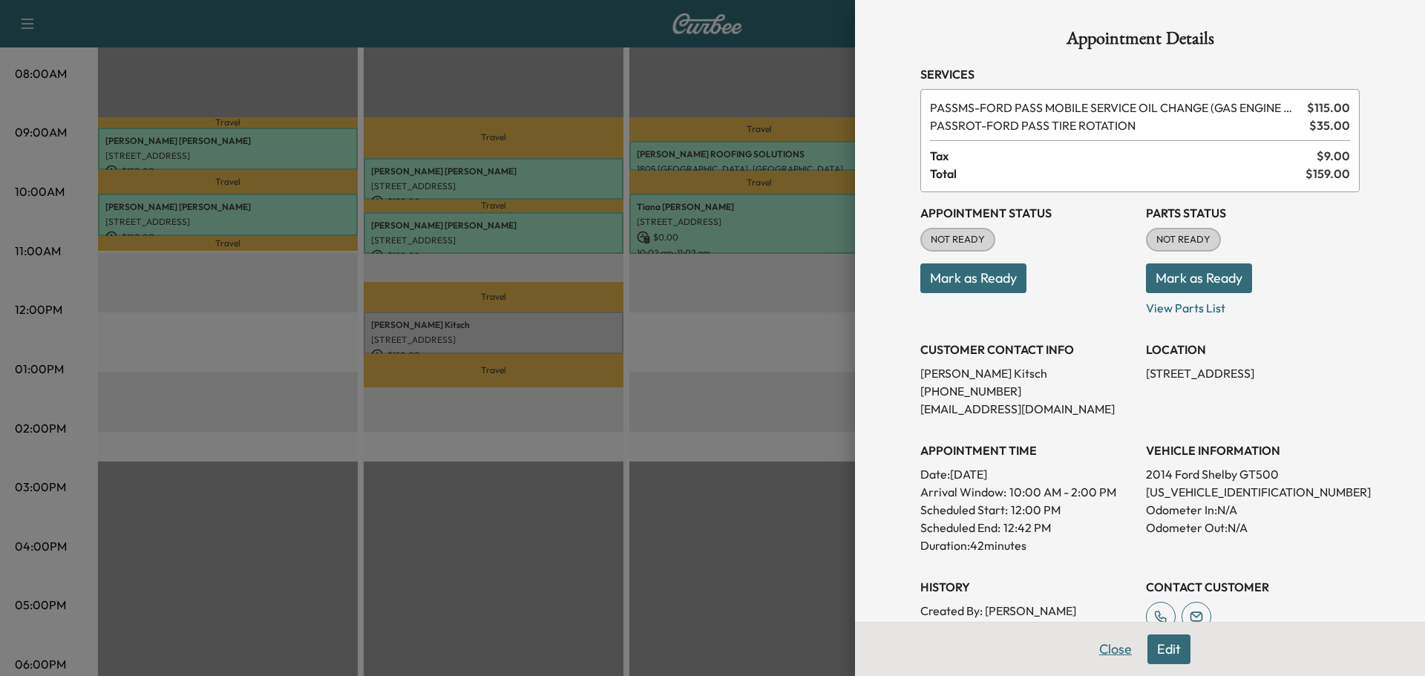
click at [1103, 654] on button "Close" at bounding box center [1115, 649] width 52 height 30
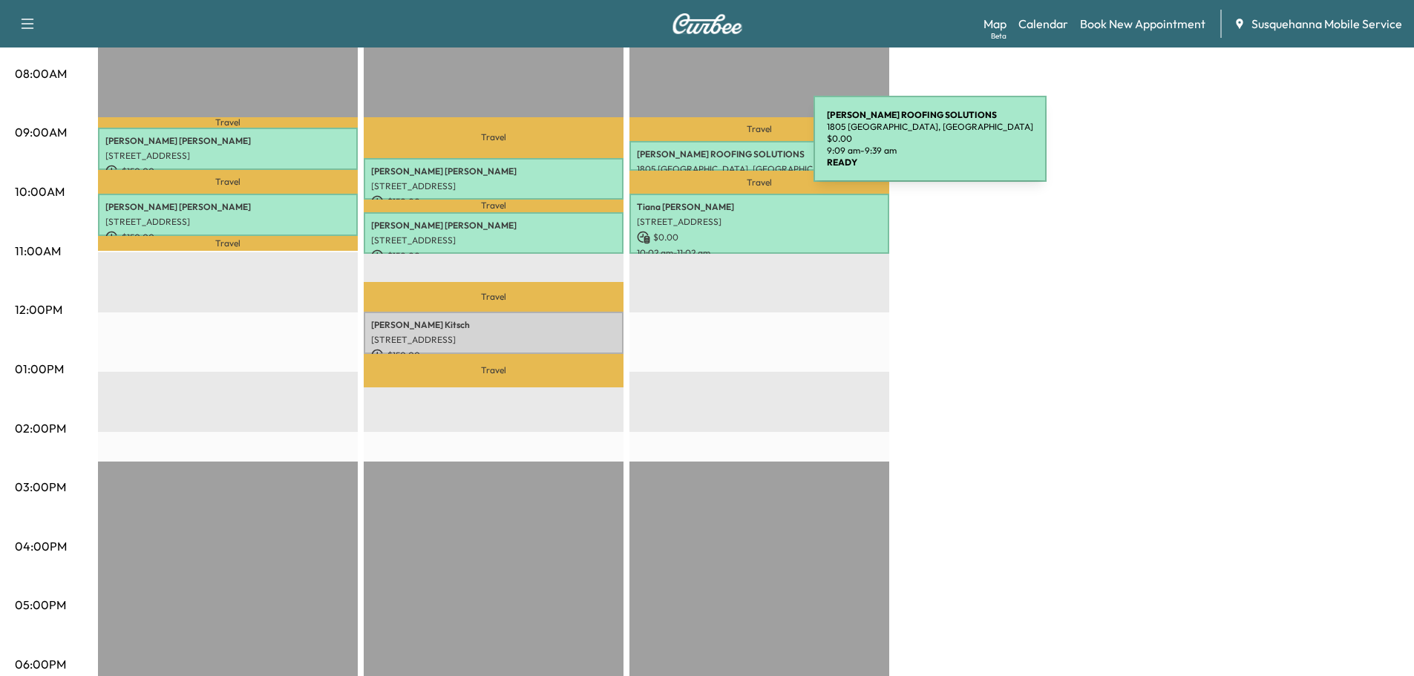
click at [703, 163] on p "1805 [GEOGRAPHIC_DATA], [GEOGRAPHIC_DATA]" at bounding box center [759, 169] width 245 height 12
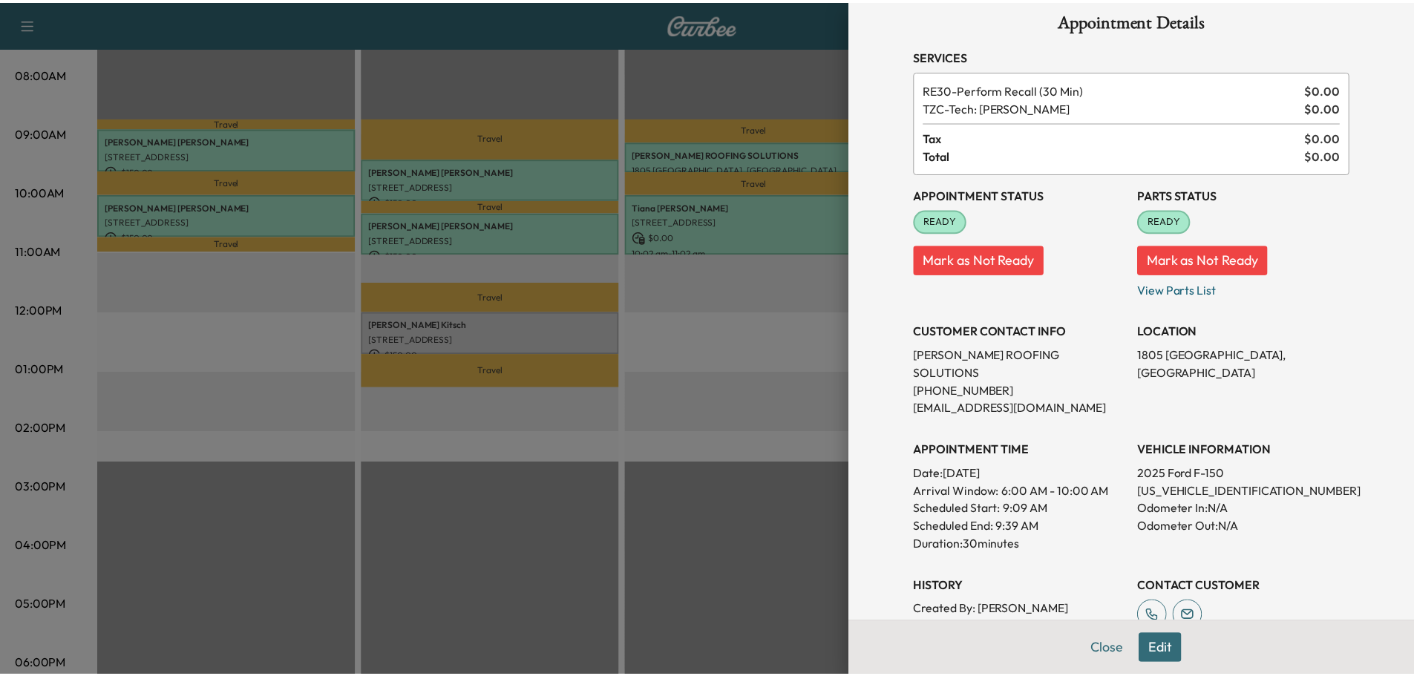
scroll to position [0, 0]
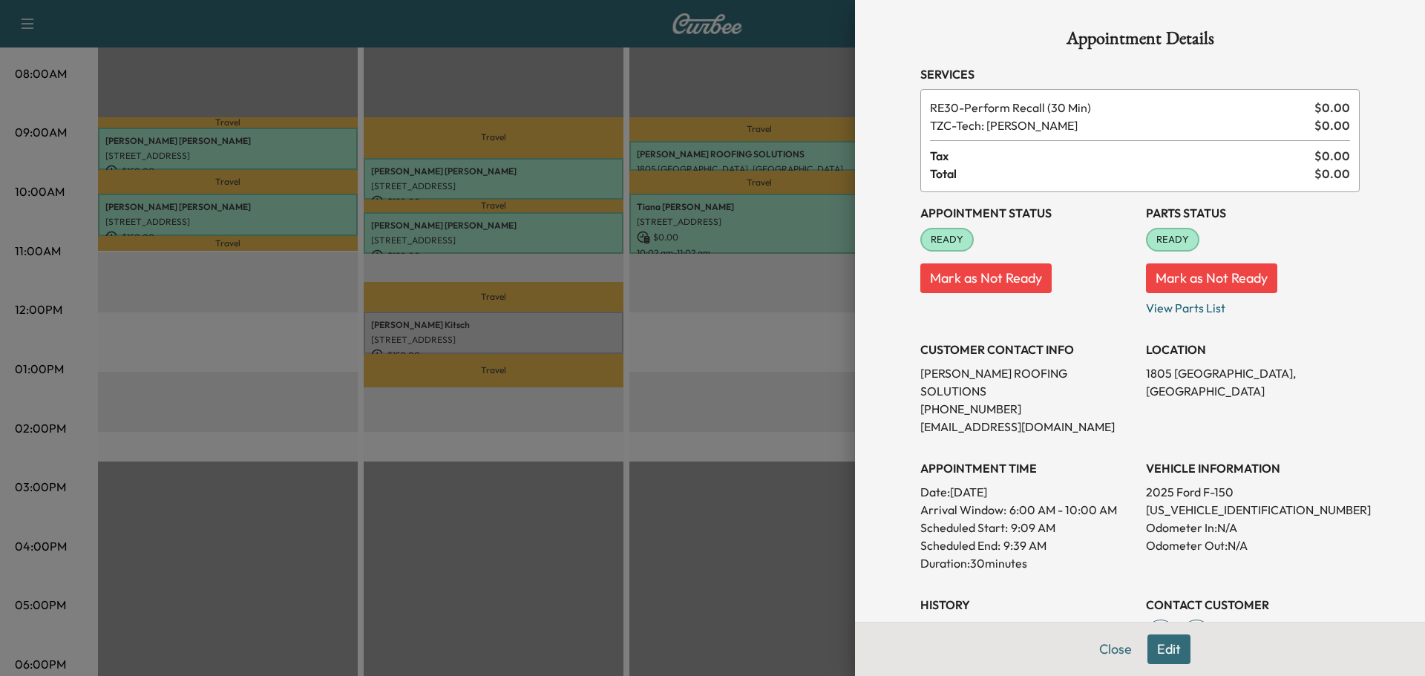
click at [1089, 648] on button "Close" at bounding box center [1115, 649] width 52 height 30
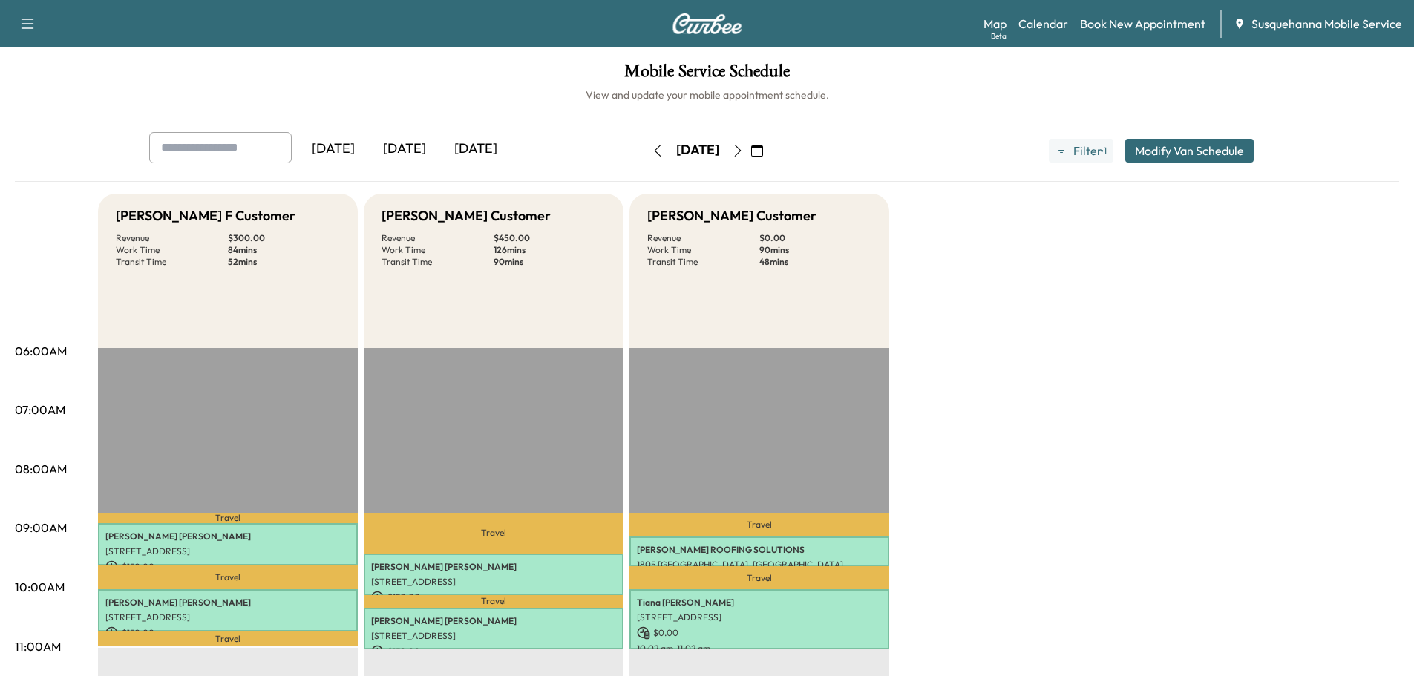
click at [652, 156] on icon "button" at bounding box center [658, 151] width 12 height 12
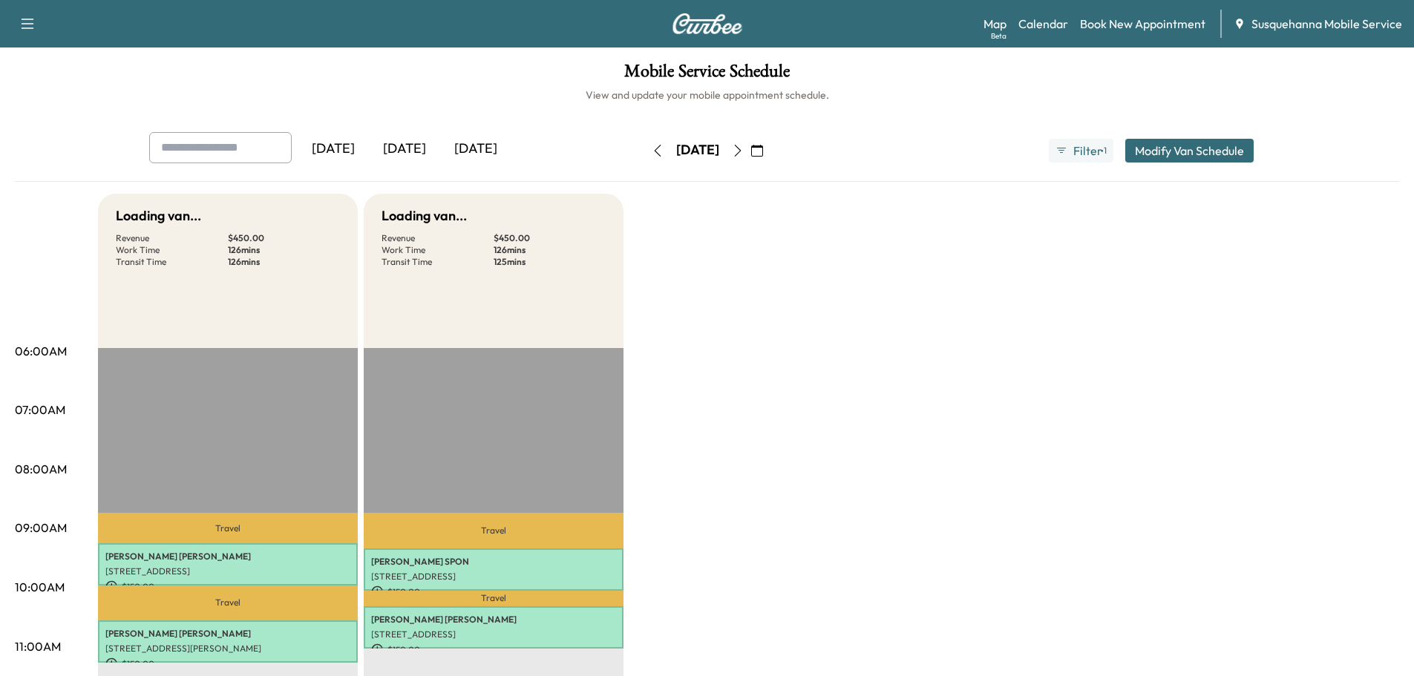
click at [652, 155] on icon "button" at bounding box center [658, 151] width 12 height 12
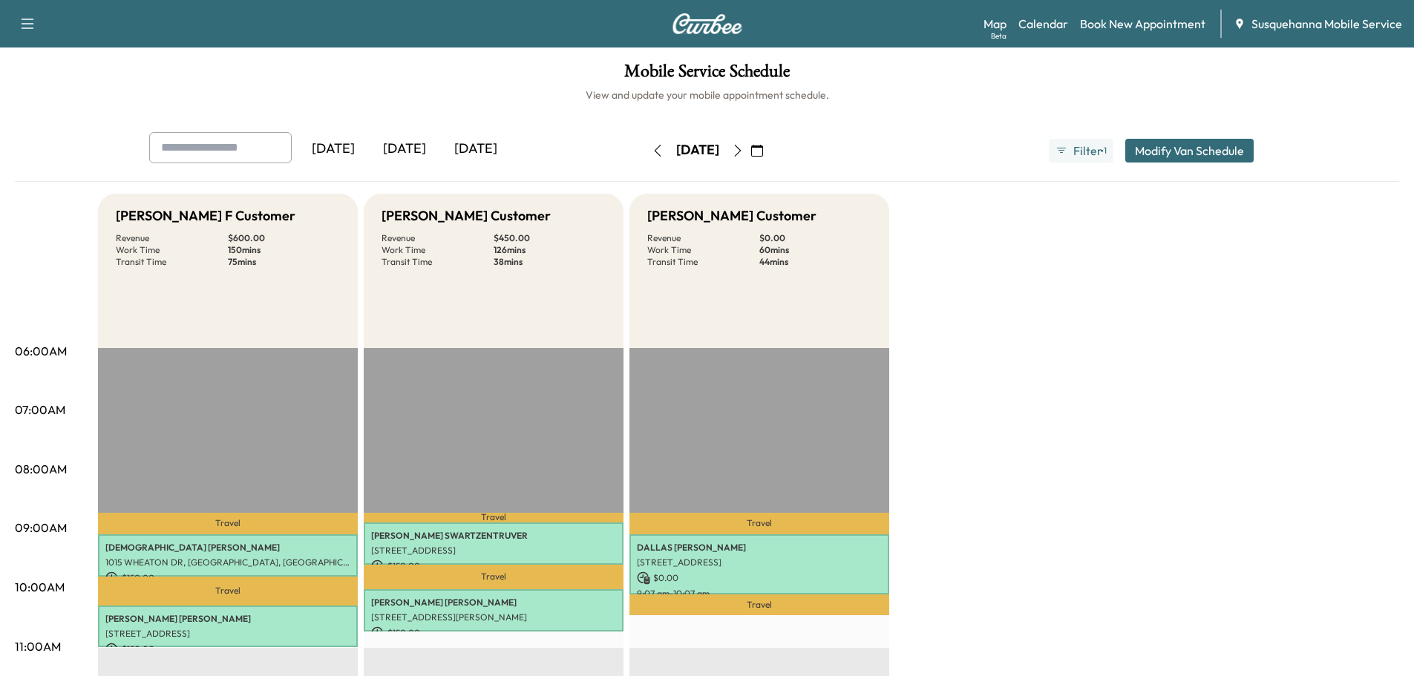
scroll to position [158, 0]
